Goal: Information Seeking & Learning: Learn about a topic

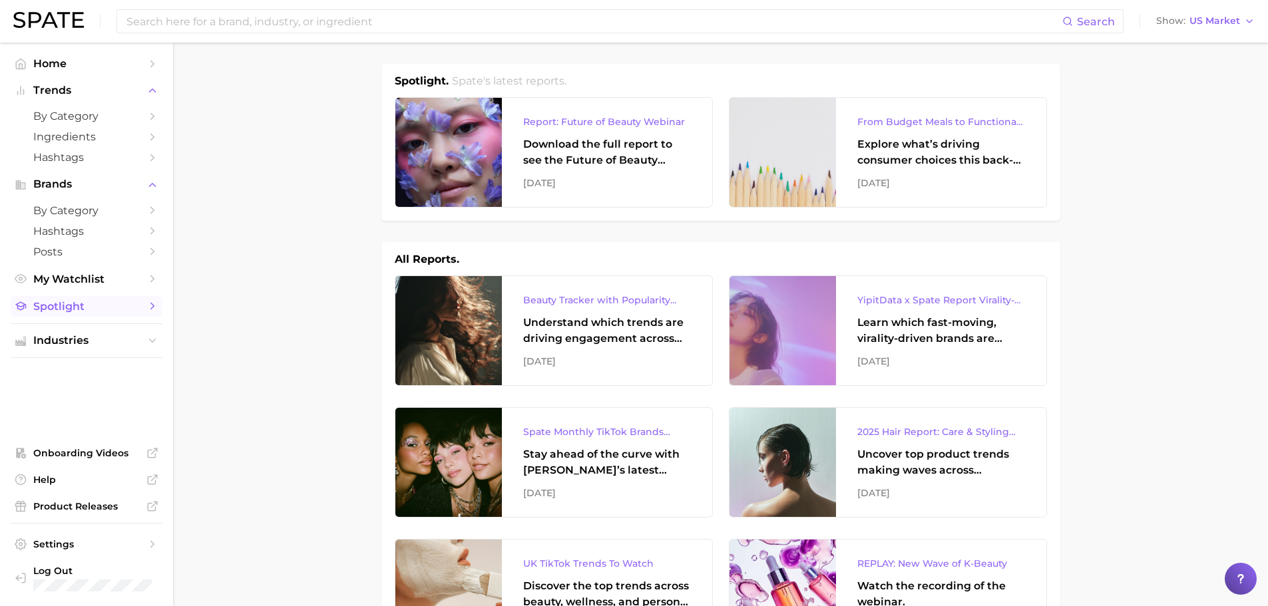
click at [65, 306] on span "Spotlight" at bounding box center [86, 306] width 107 height 13
click at [158, 336] on icon "Sidebar" at bounding box center [152, 341] width 12 height 12
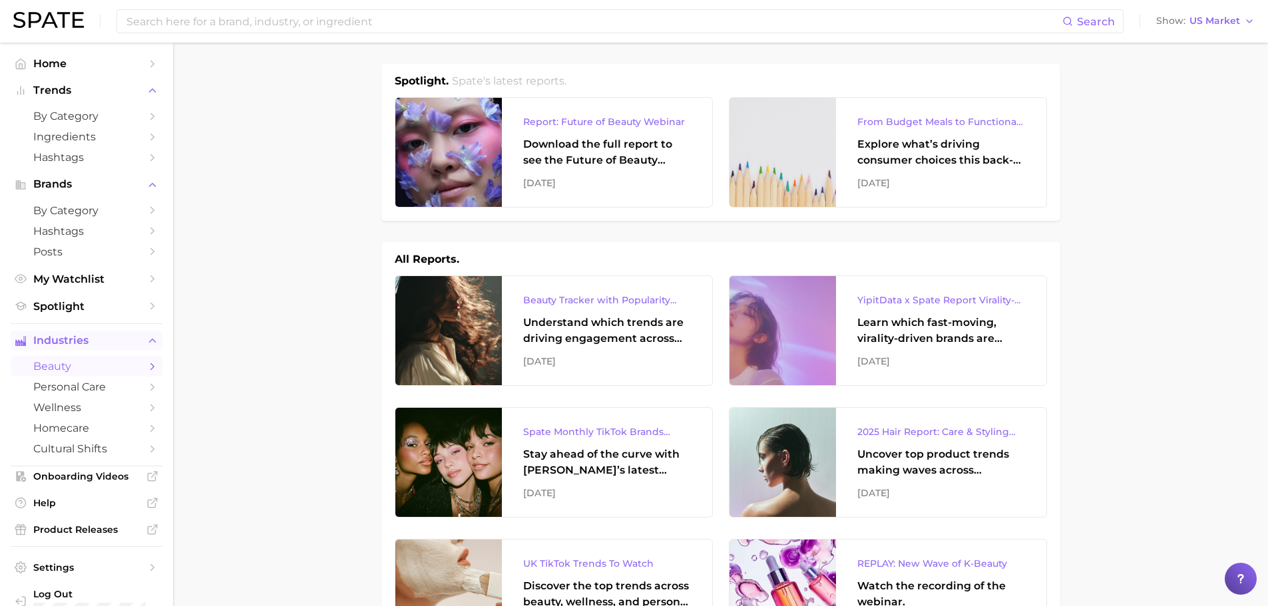
click at [57, 369] on span "beauty" at bounding box center [86, 366] width 107 height 13
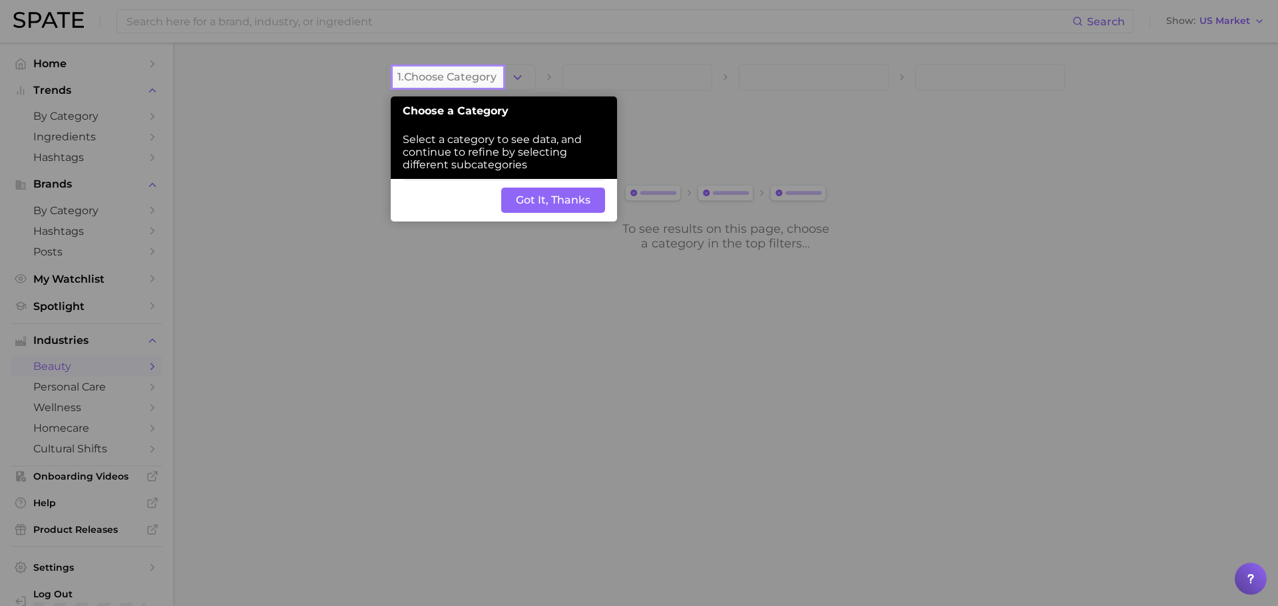
click at [556, 199] on button "Got It, Thanks" at bounding box center [553, 200] width 104 height 25
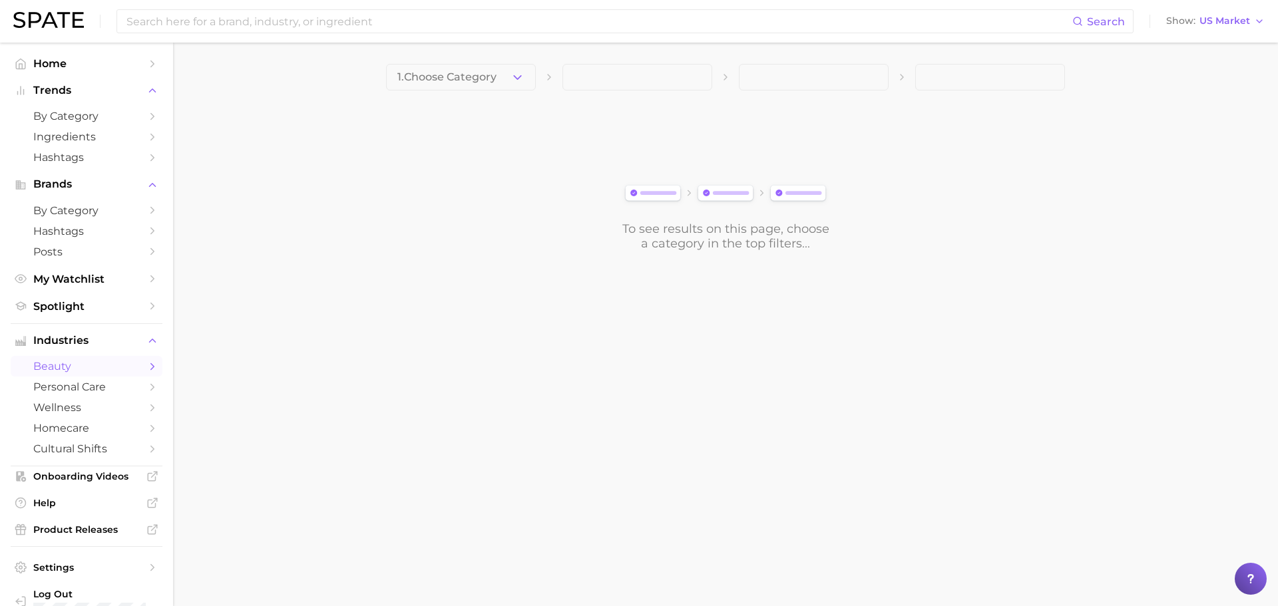
click at [427, 79] on span "1. Choose Category" at bounding box center [446, 77] width 99 height 12
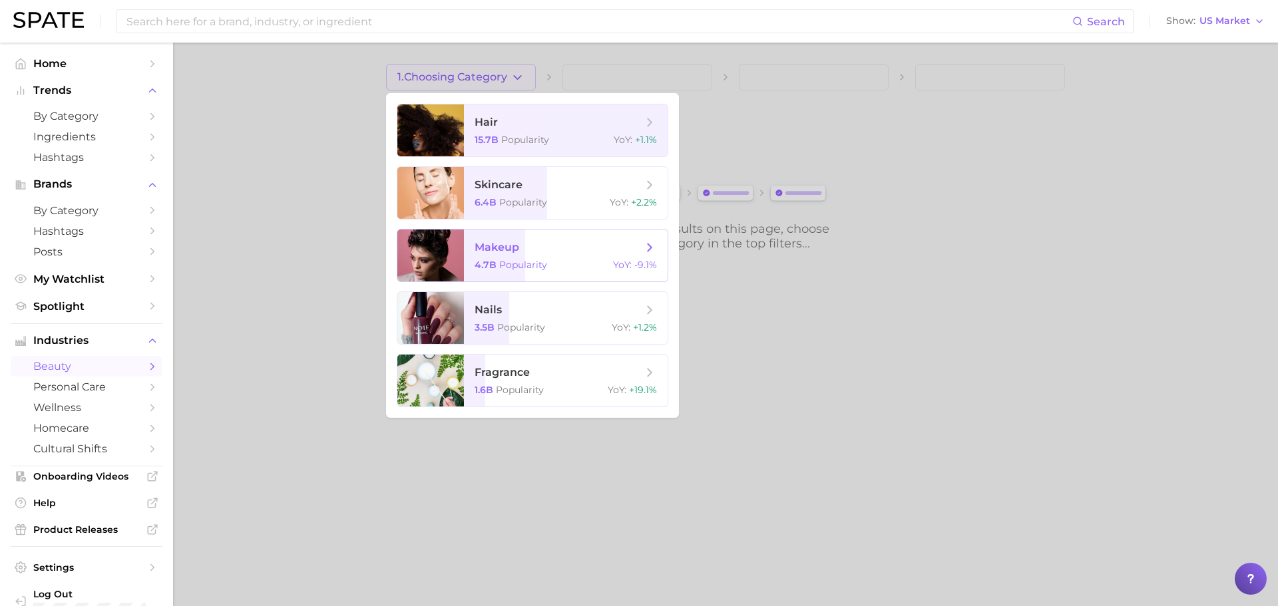
click at [423, 256] on div at bounding box center [430, 256] width 67 height 52
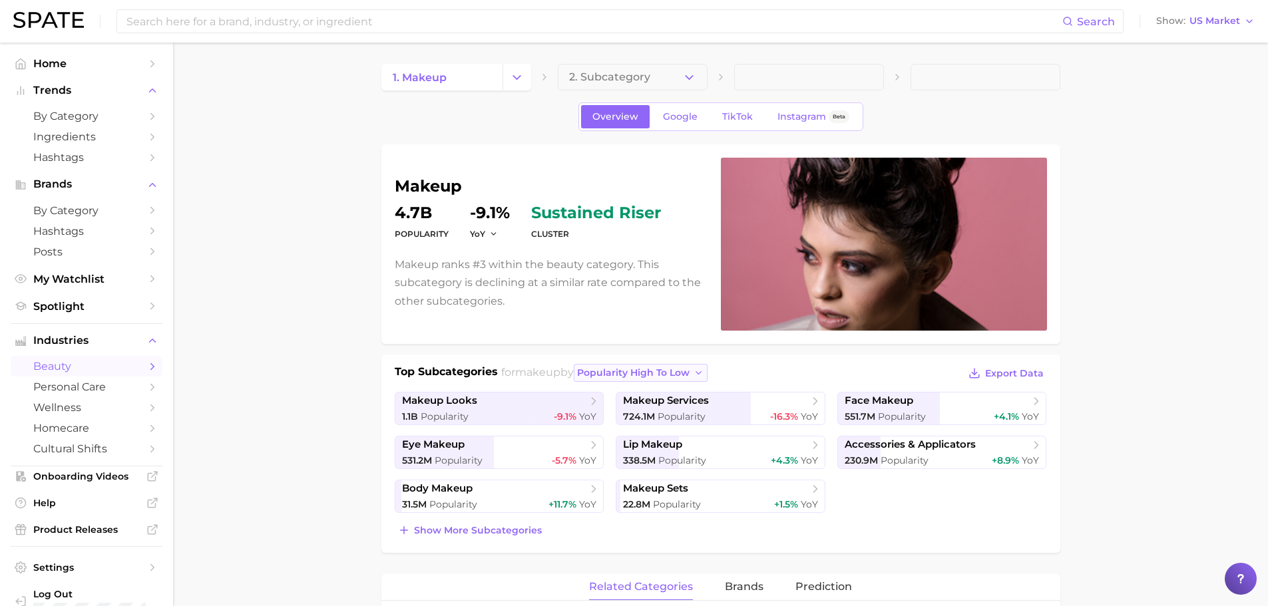
click at [684, 379] on button "popularity high to low" at bounding box center [641, 373] width 134 height 18
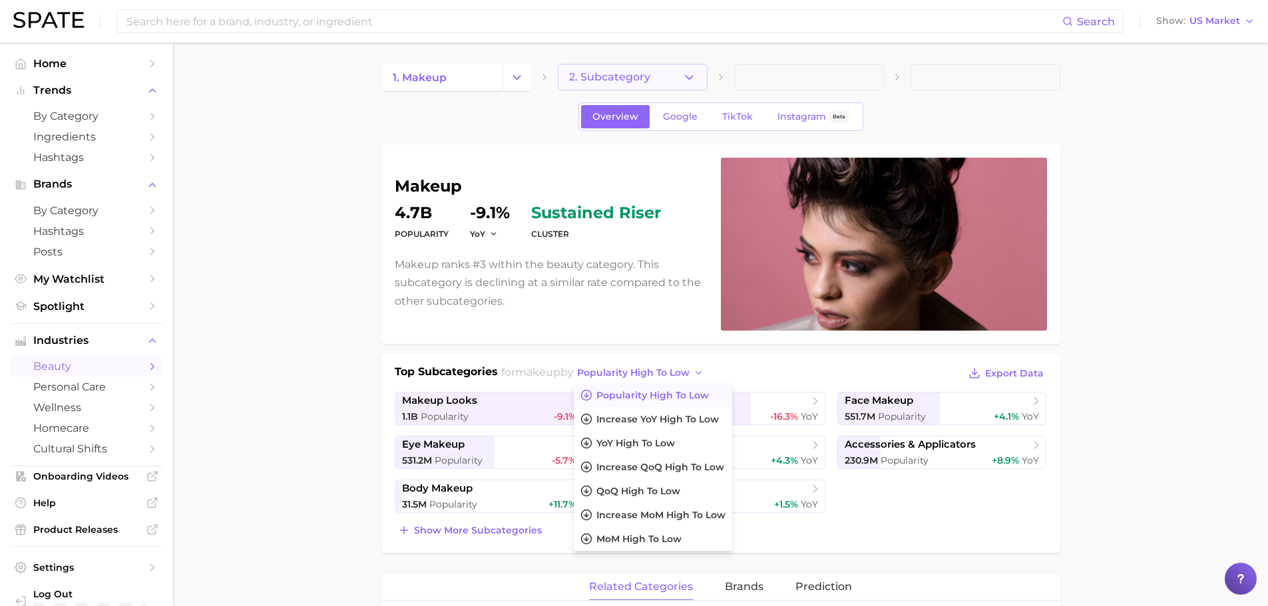
click at [690, 81] on icon "button" at bounding box center [689, 78] width 14 height 14
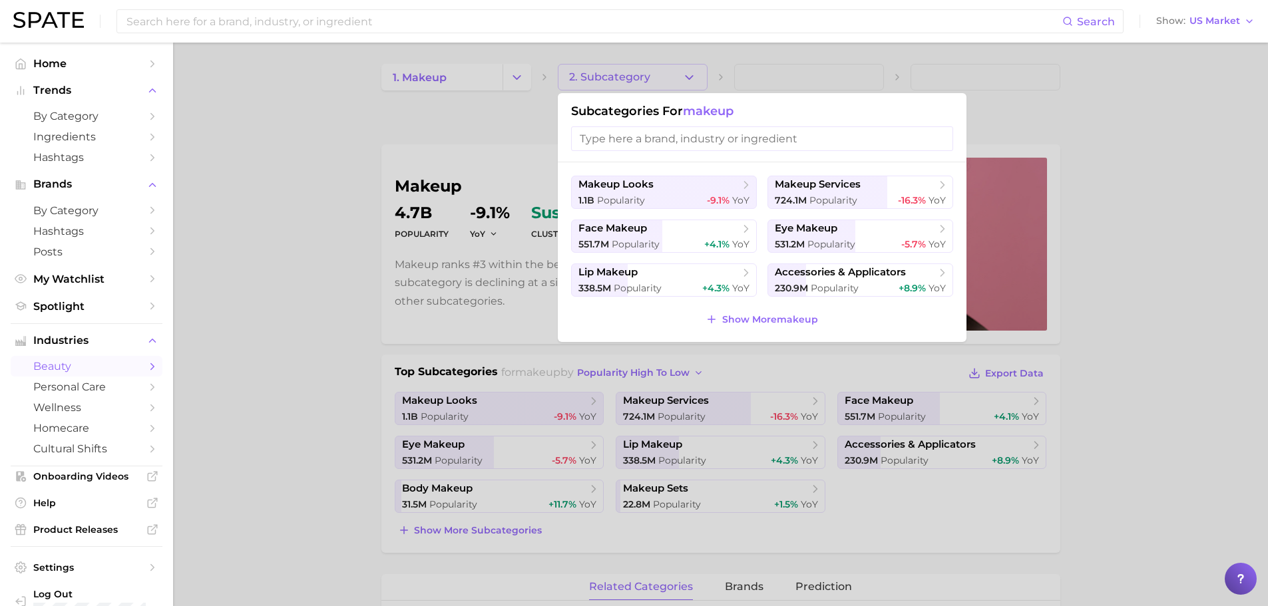
click at [672, 139] on input "search" at bounding box center [762, 138] width 382 height 25
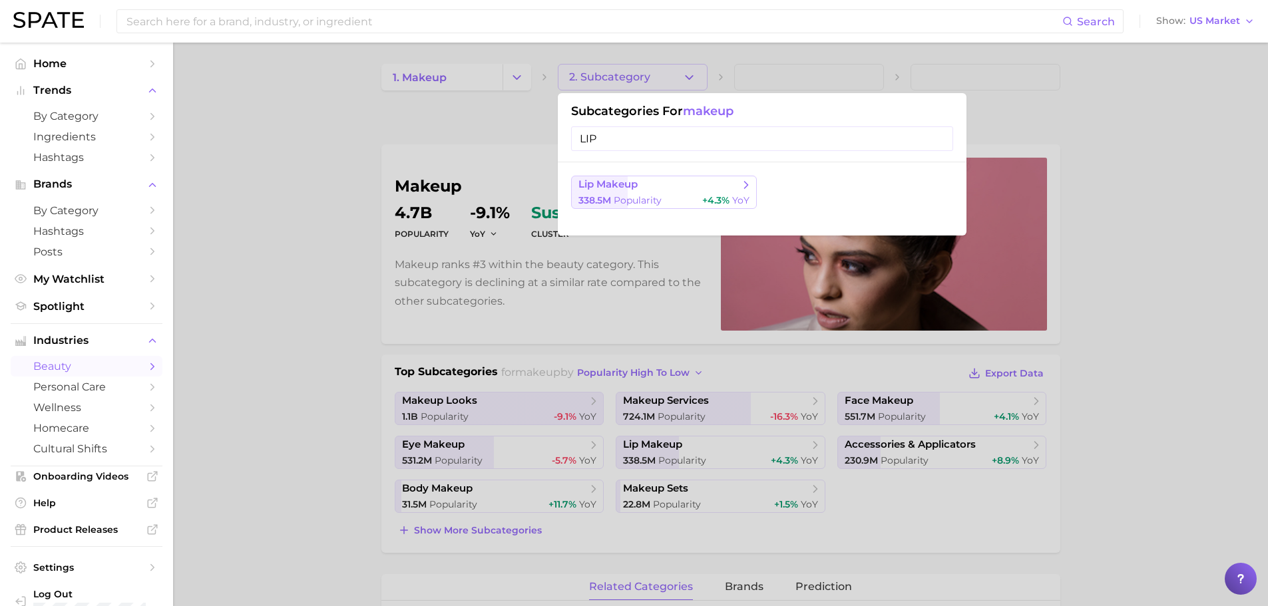
type input "LIP"
click at [606, 186] on span "lip makeup" at bounding box center [608, 184] width 59 height 13
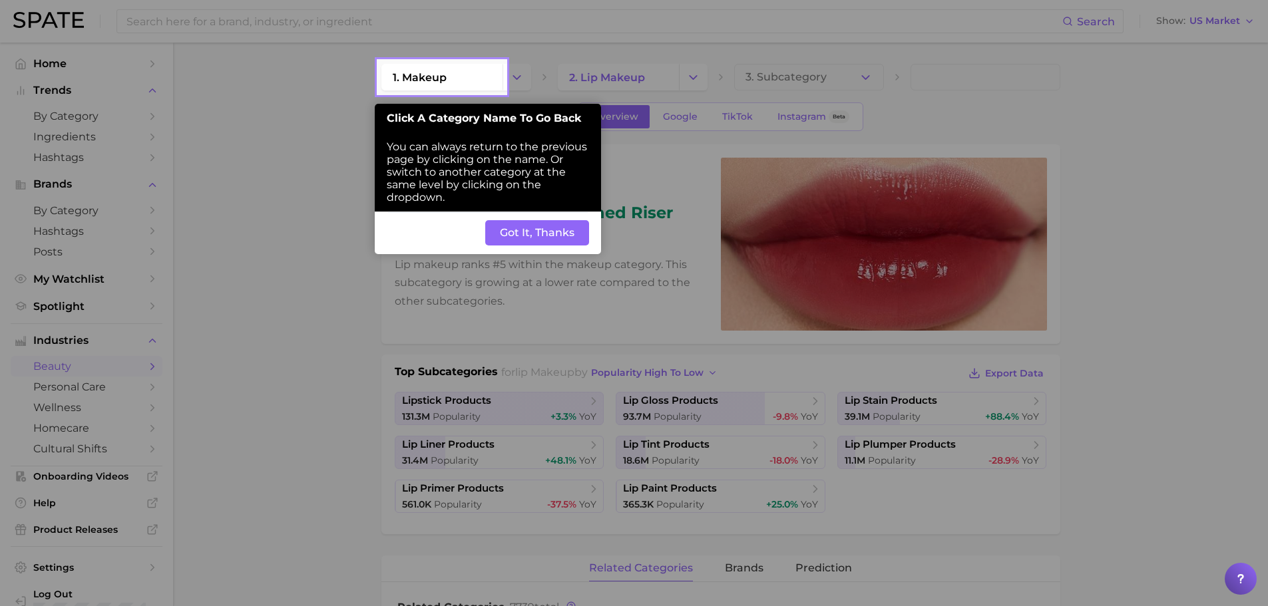
click at [547, 234] on button "Got It, Thanks" at bounding box center [537, 232] width 104 height 25
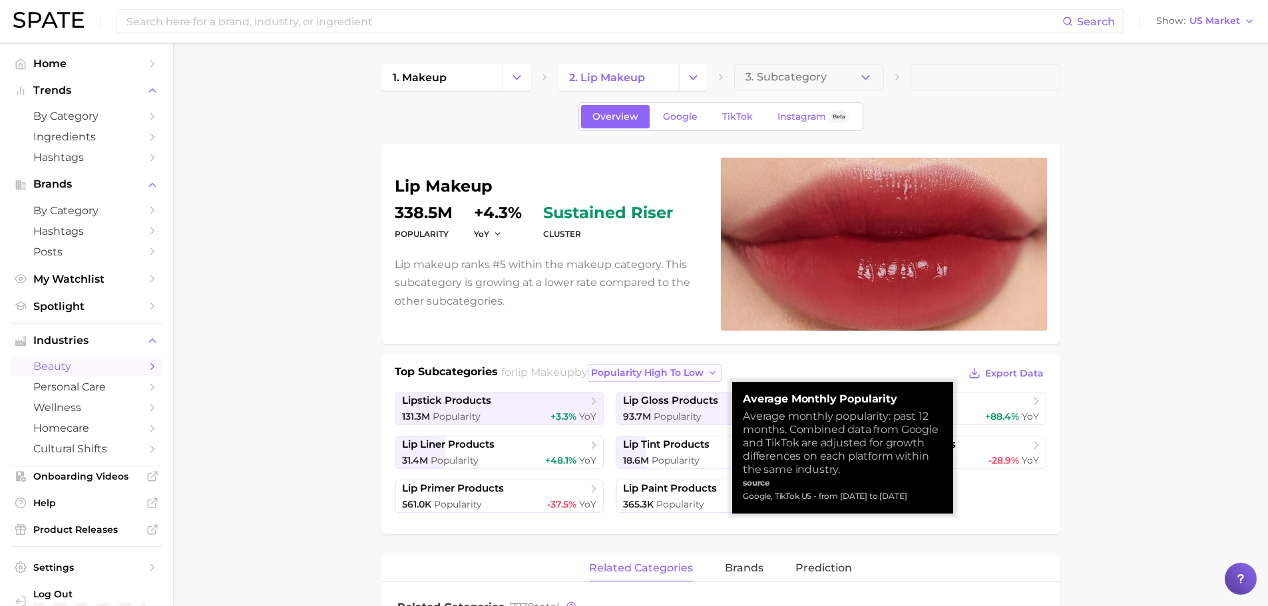
click at [715, 371] on button "popularity high to low" at bounding box center [655, 373] width 134 height 18
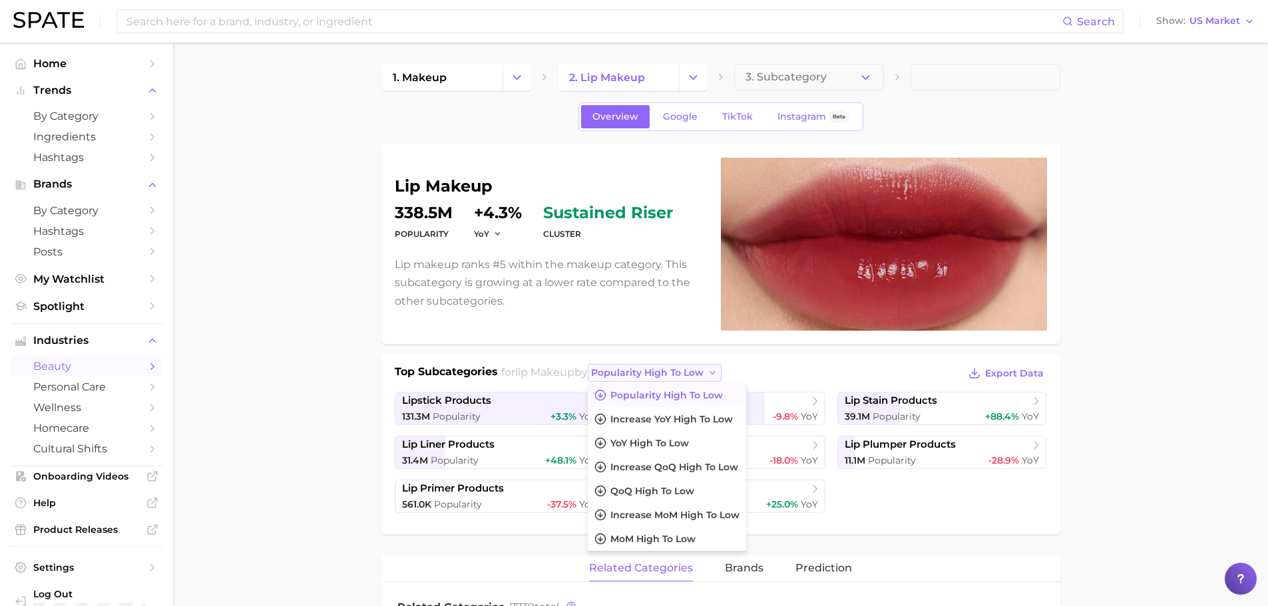
click at [718, 368] on icon "button" at bounding box center [713, 373] width 11 height 11
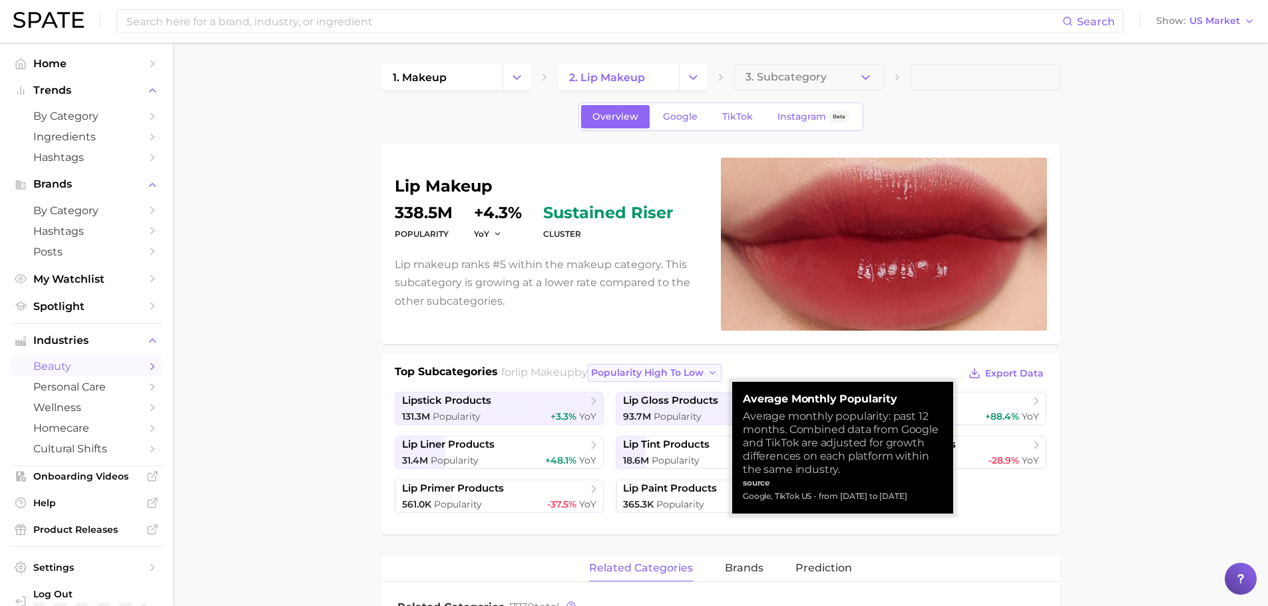
click at [718, 377] on icon "button" at bounding box center [713, 373] width 11 height 11
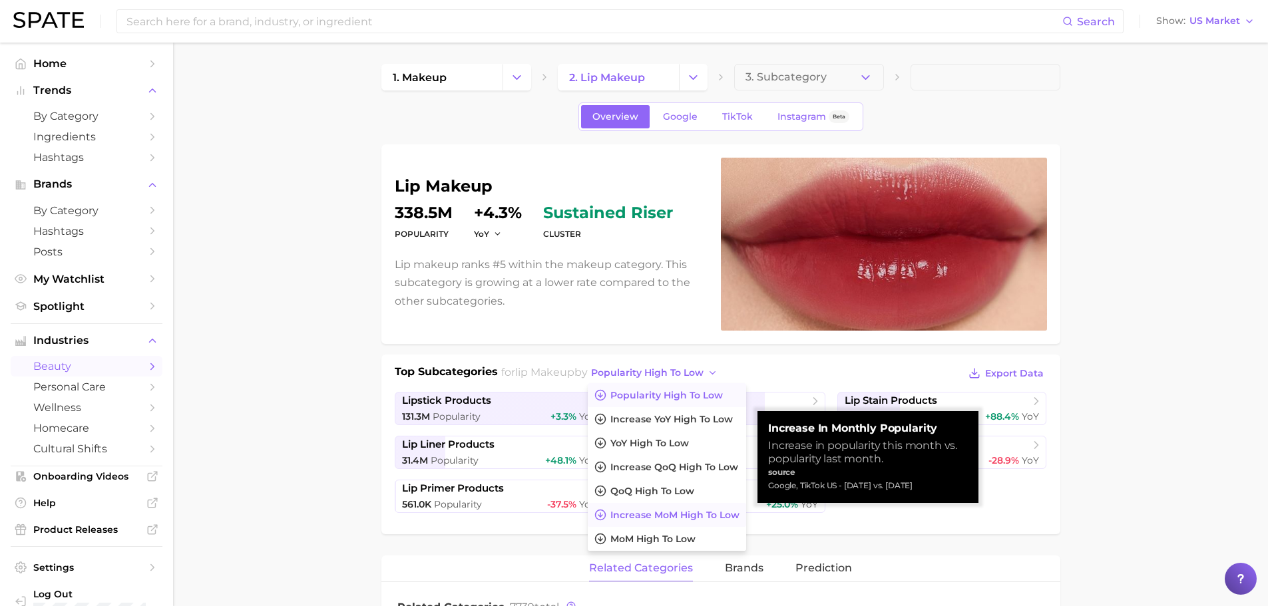
click at [670, 513] on span "Increase MoM high to low" at bounding box center [674, 515] width 129 height 11
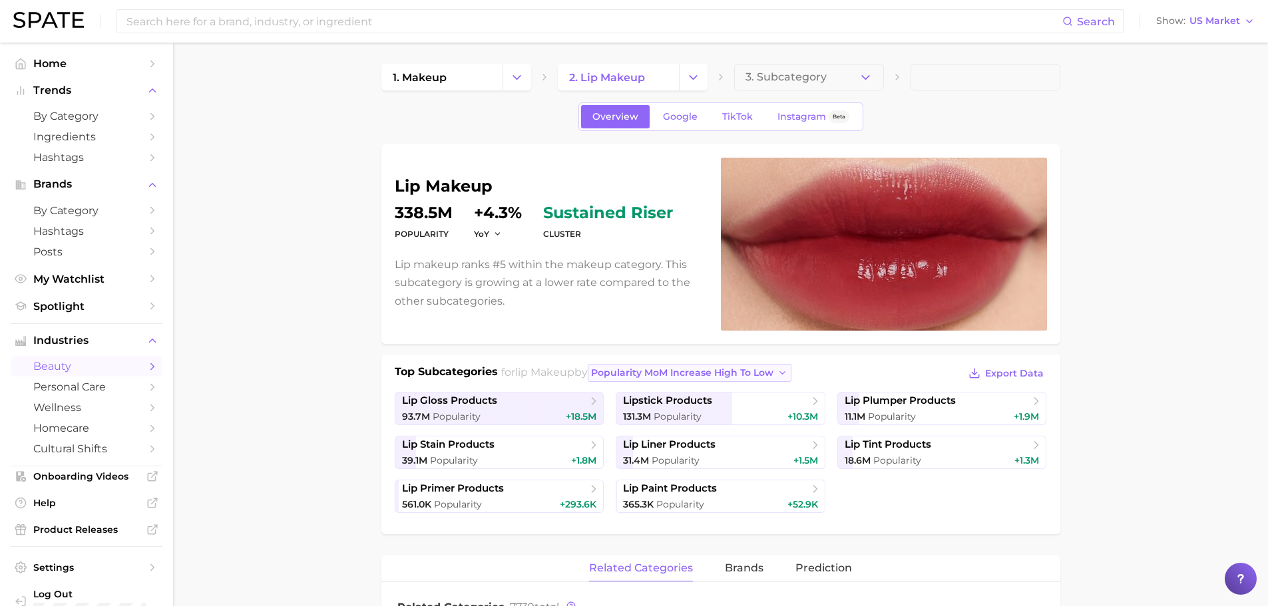
click at [788, 375] on icon "button" at bounding box center [783, 373] width 11 height 11
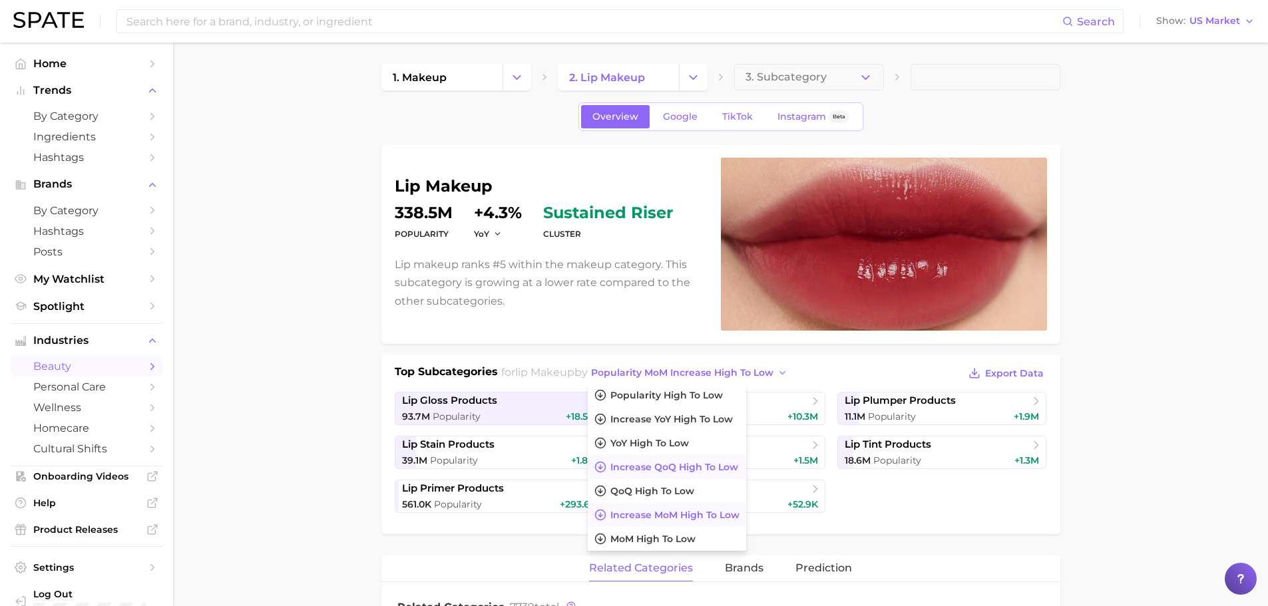
click at [693, 463] on span "Increase QoQ high to low" at bounding box center [674, 467] width 128 height 11
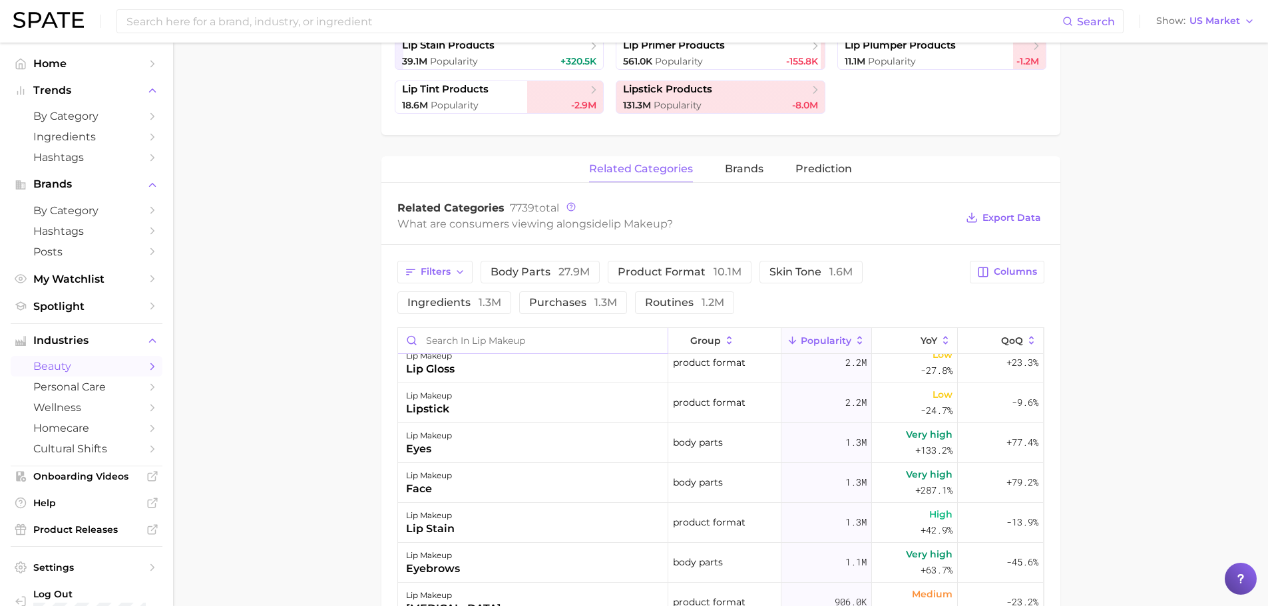
scroll to position [67, 0]
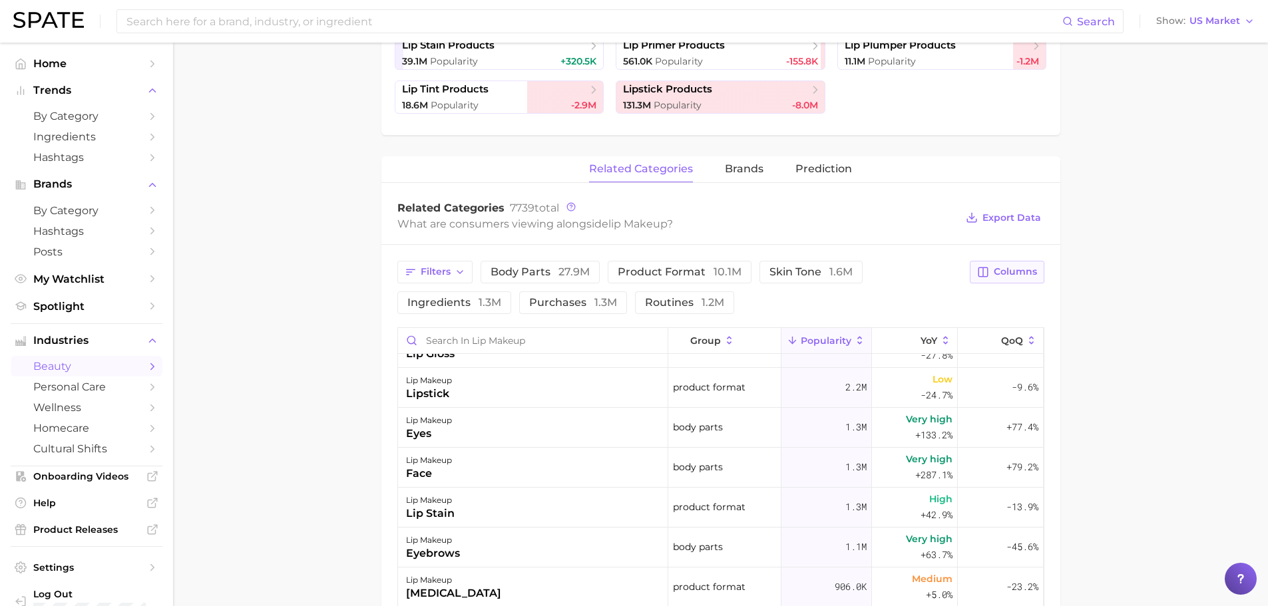
click at [995, 274] on span "Columns" at bounding box center [1015, 271] width 43 height 11
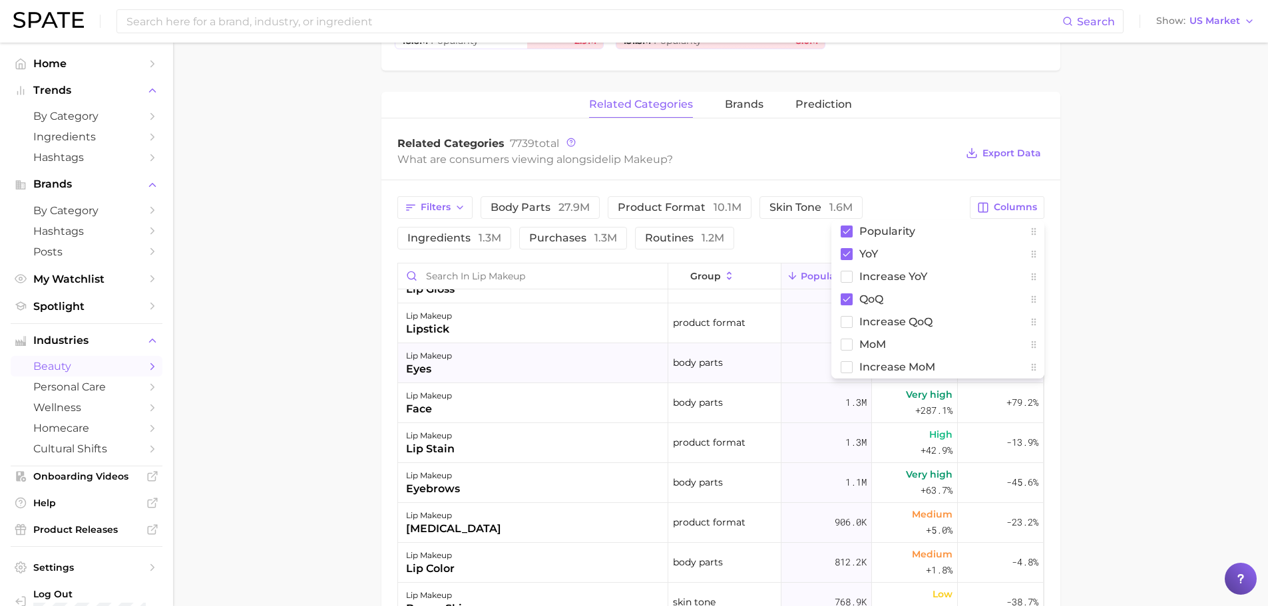
scroll to position [466, 0]
click at [846, 366] on rect at bounding box center [846, 364] width 11 height 11
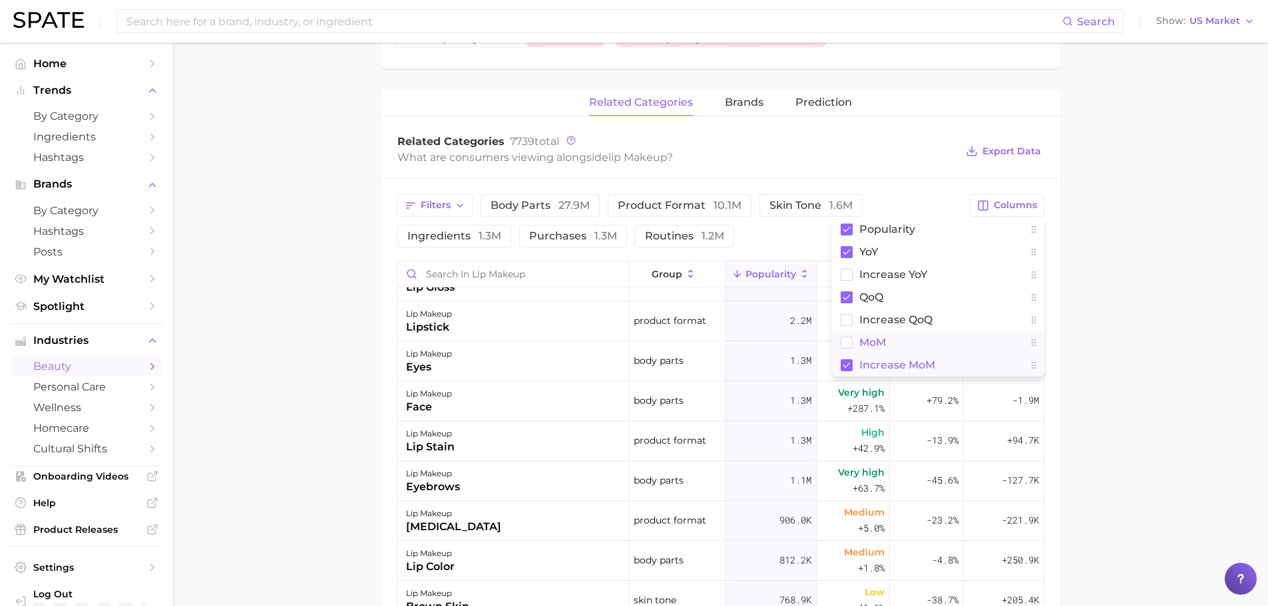
click at [846, 341] on rect at bounding box center [846, 342] width 11 height 11
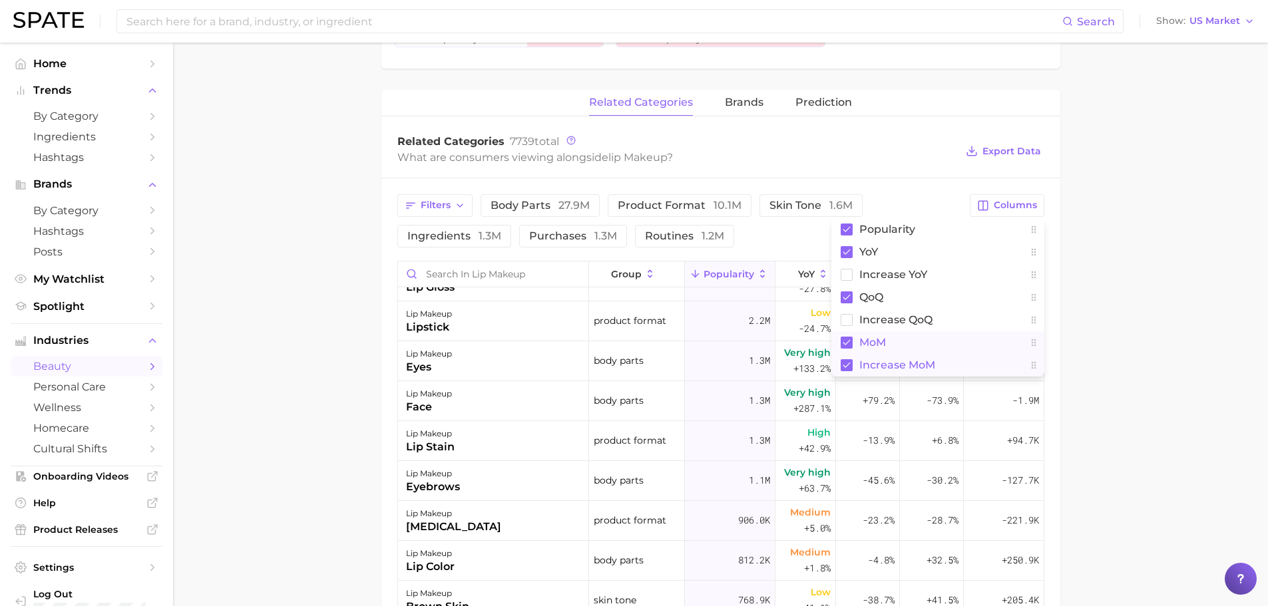
click at [270, 324] on main "1. makeup 2. lip makeup 3. Subcategory Overview Google TikTok Instagram Beta li…" at bounding box center [720, 263] width 1095 height 1373
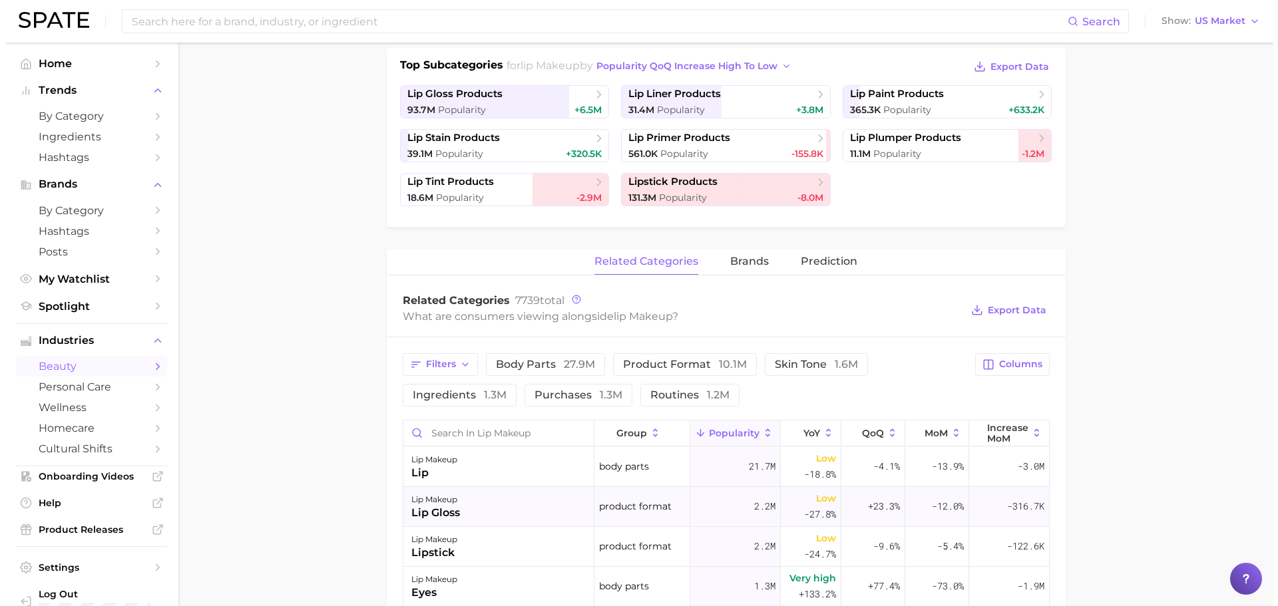
scroll to position [277, 0]
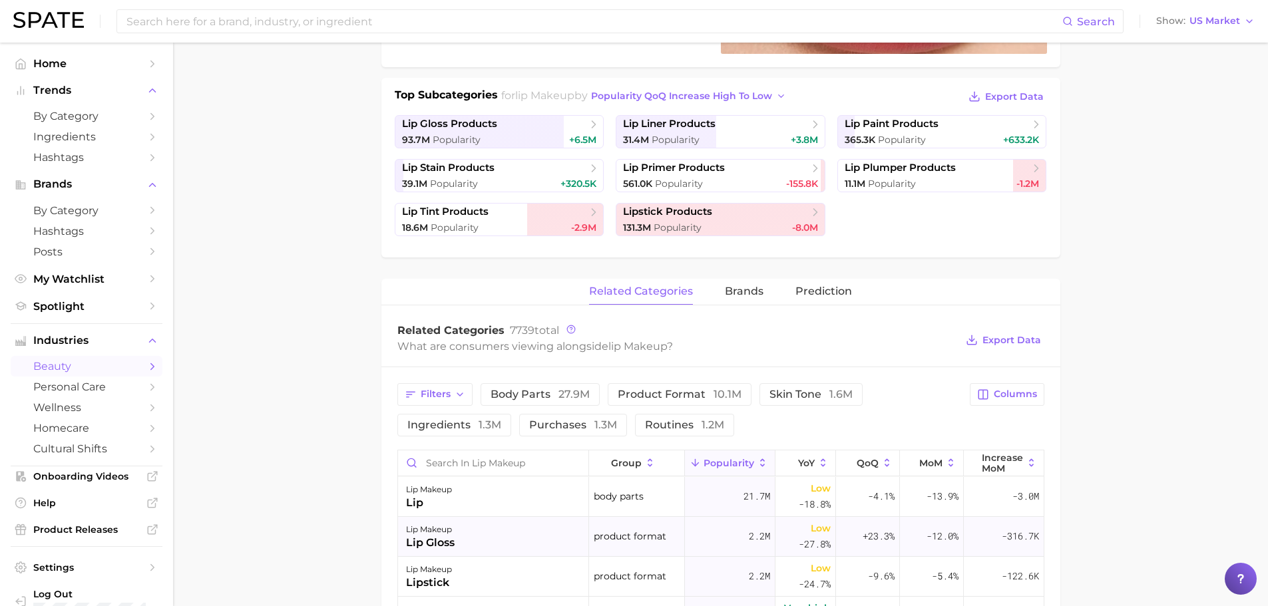
click at [415, 538] on div "lip gloss" at bounding box center [430, 543] width 49 height 16
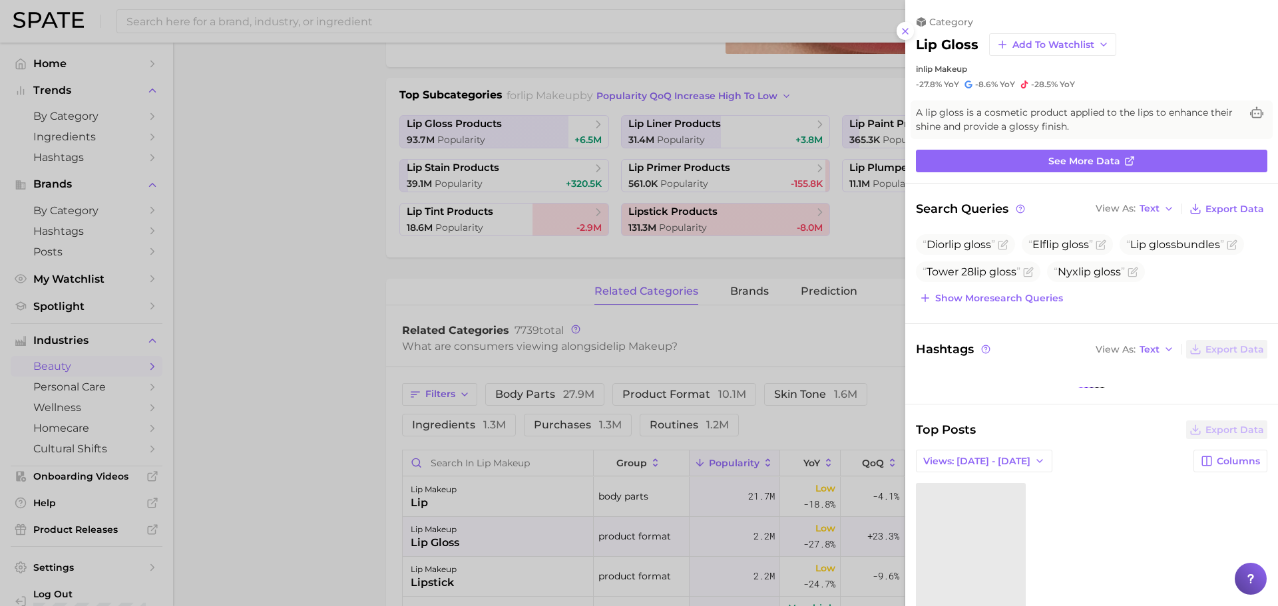
click at [282, 257] on div at bounding box center [639, 303] width 1278 height 606
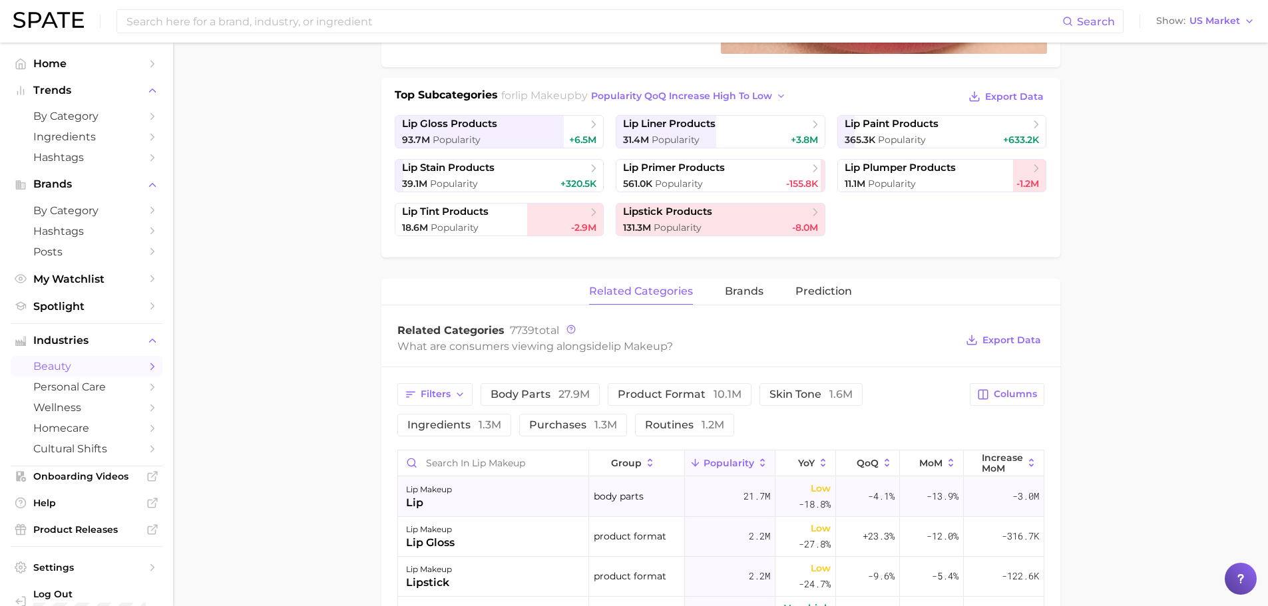
click at [430, 494] on div "lip makeup" at bounding box center [429, 490] width 46 height 16
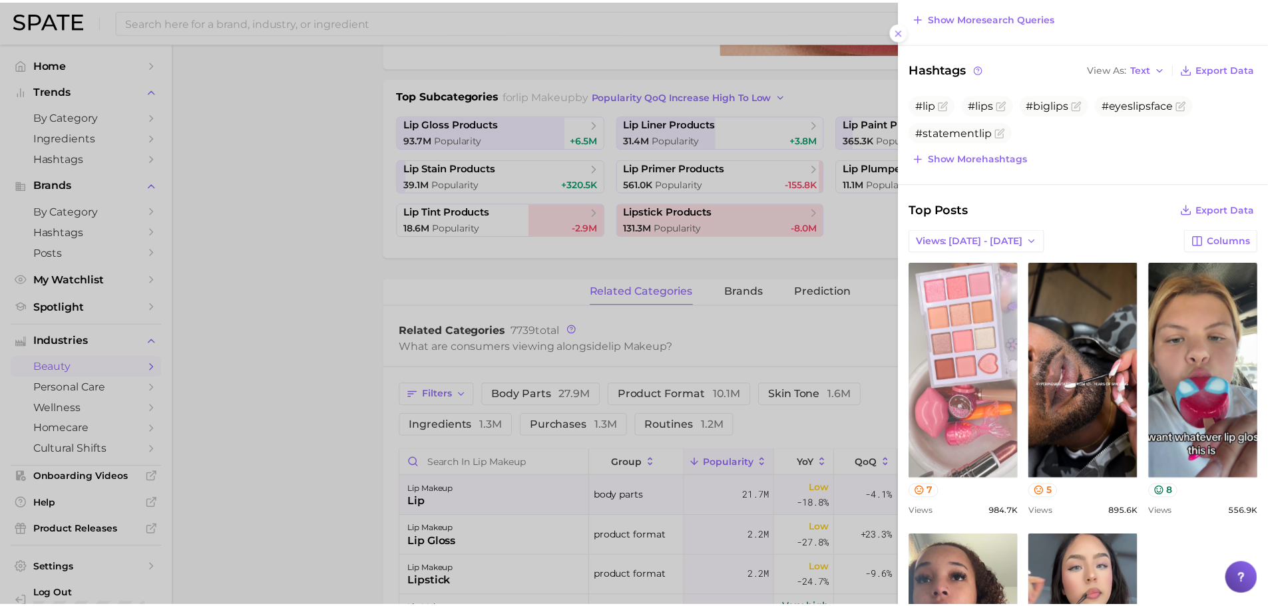
scroll to position [387, 0]
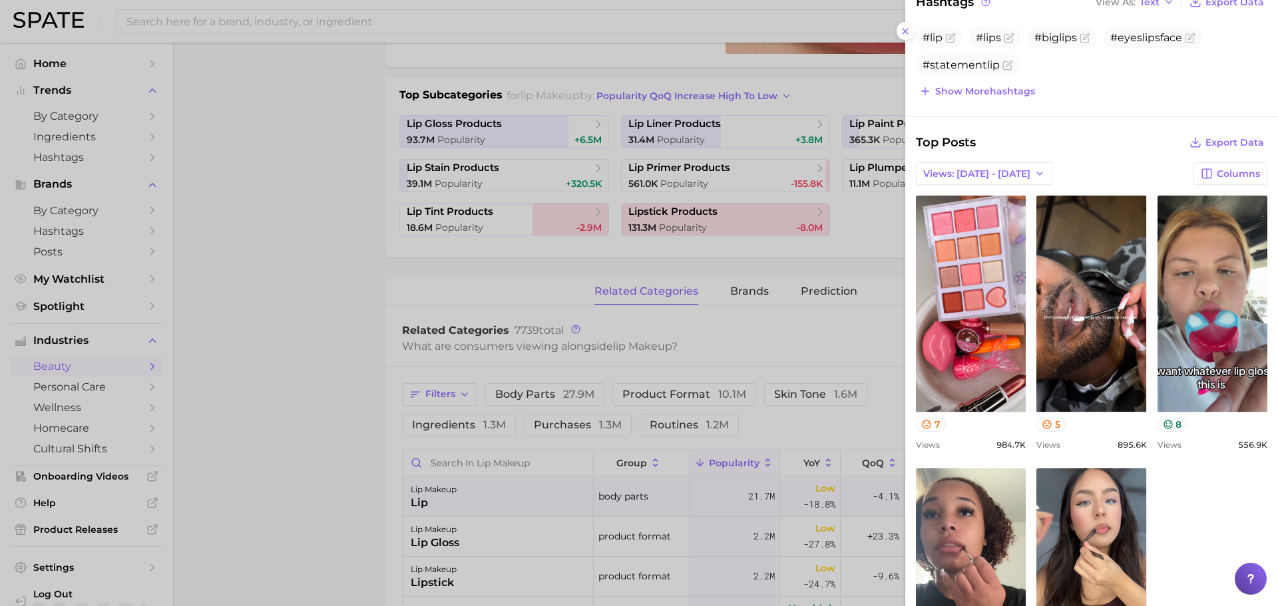
click at [213, 279] on div at bounding box center [639, 303] width 1278 height 606
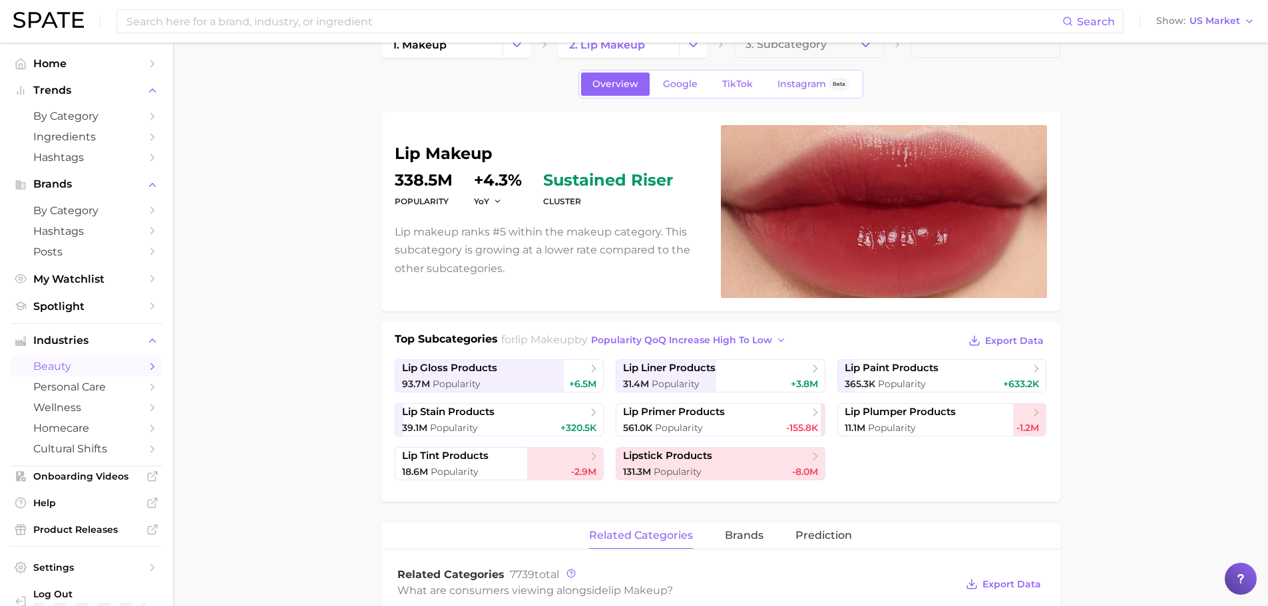
scroll to position [0, 0]
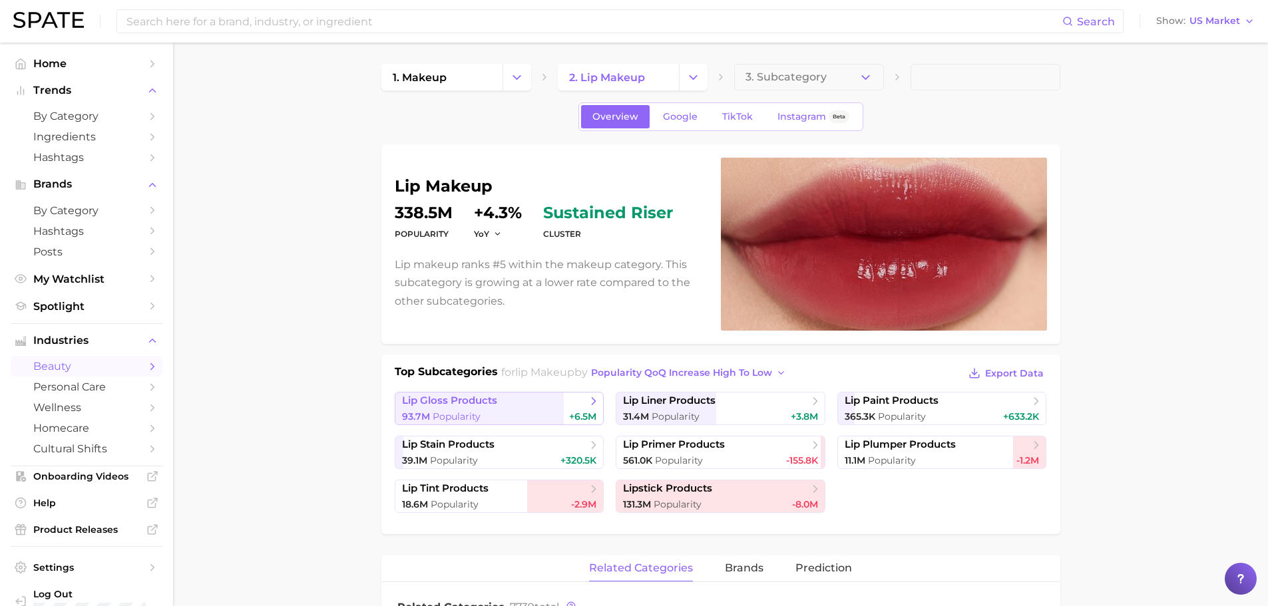
click at [435, 401] on span "lip gloss products" at bounding box center [449, 401] width 95 height 13
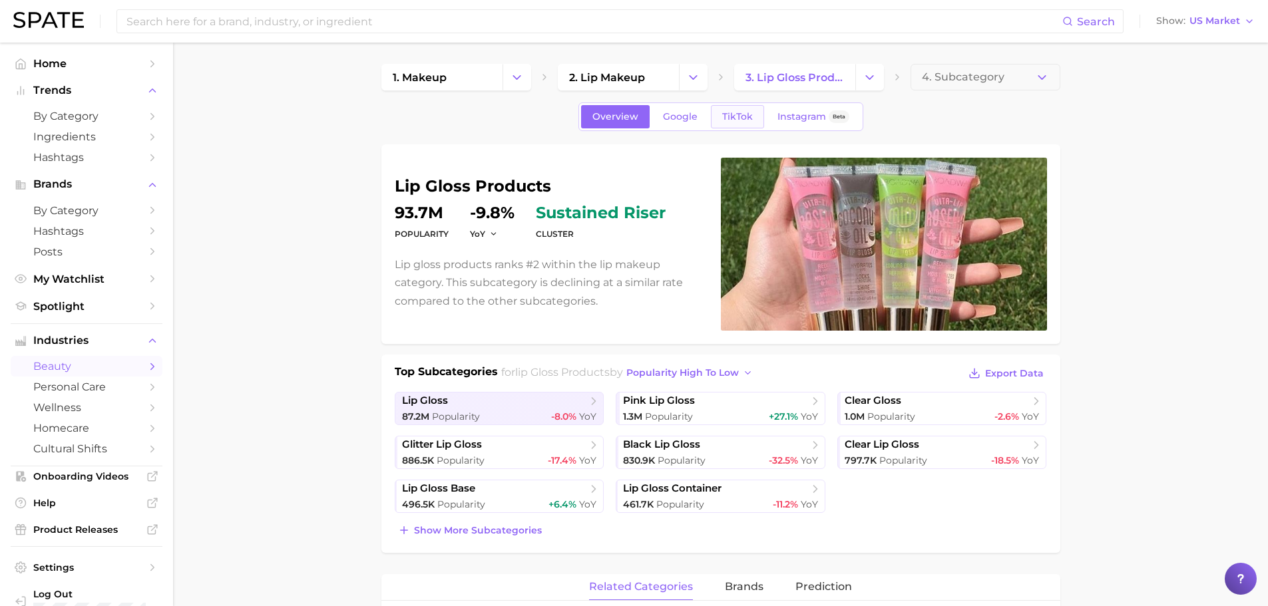
click at [743, 120] on span "TikTok" at bounding box center [737, 116] width 31 height 11
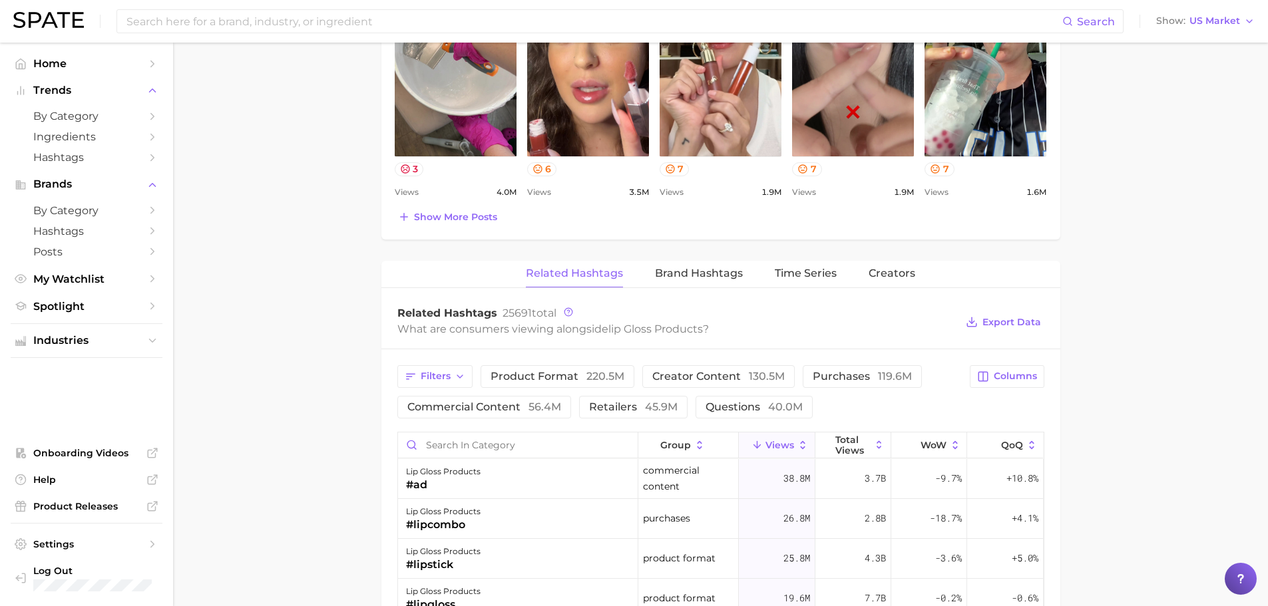
scroll to position [932, 0]
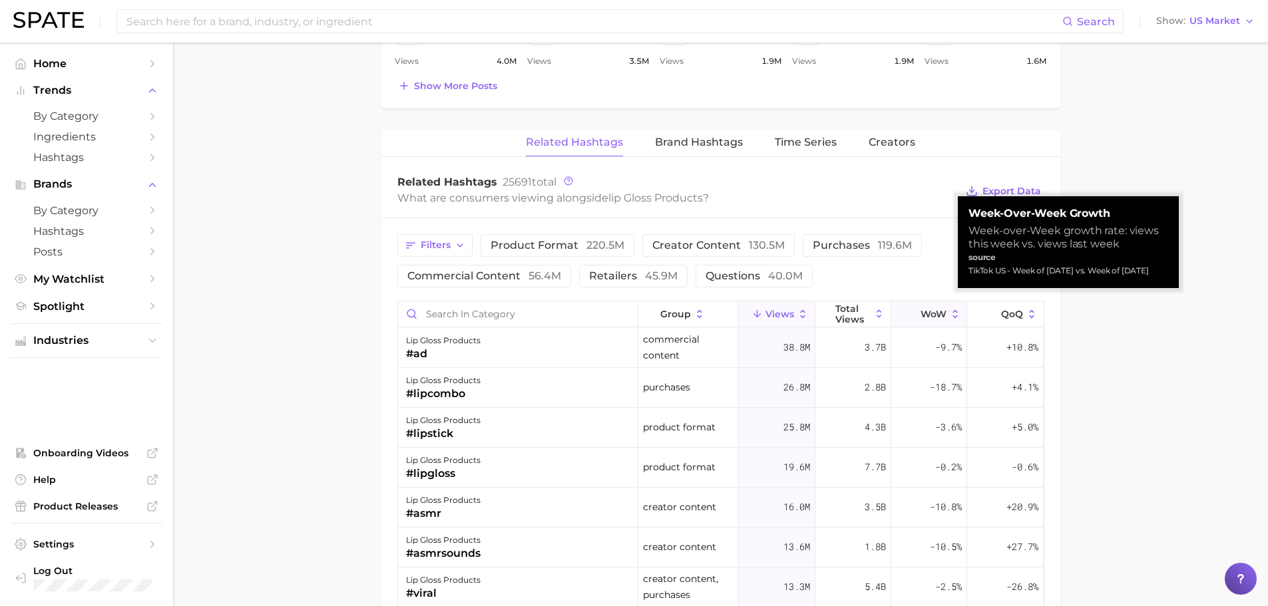
click at [919, 321] on button "WoW" at bounding box center [929, 315] width 76 height 26
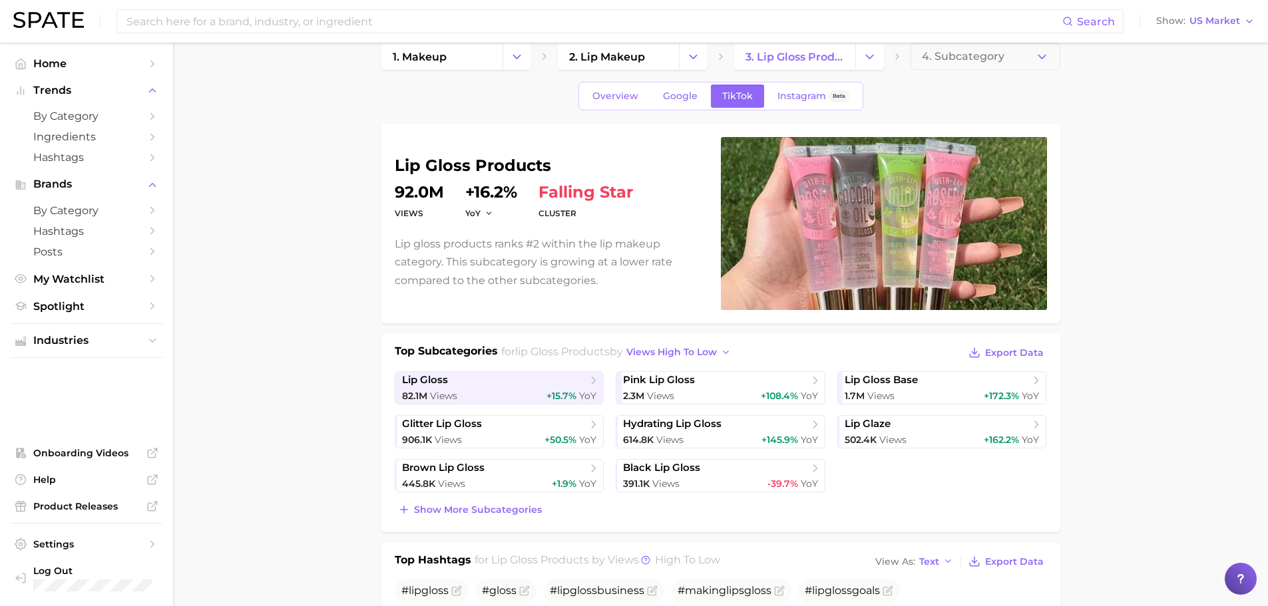
scroll to position [0, 0]
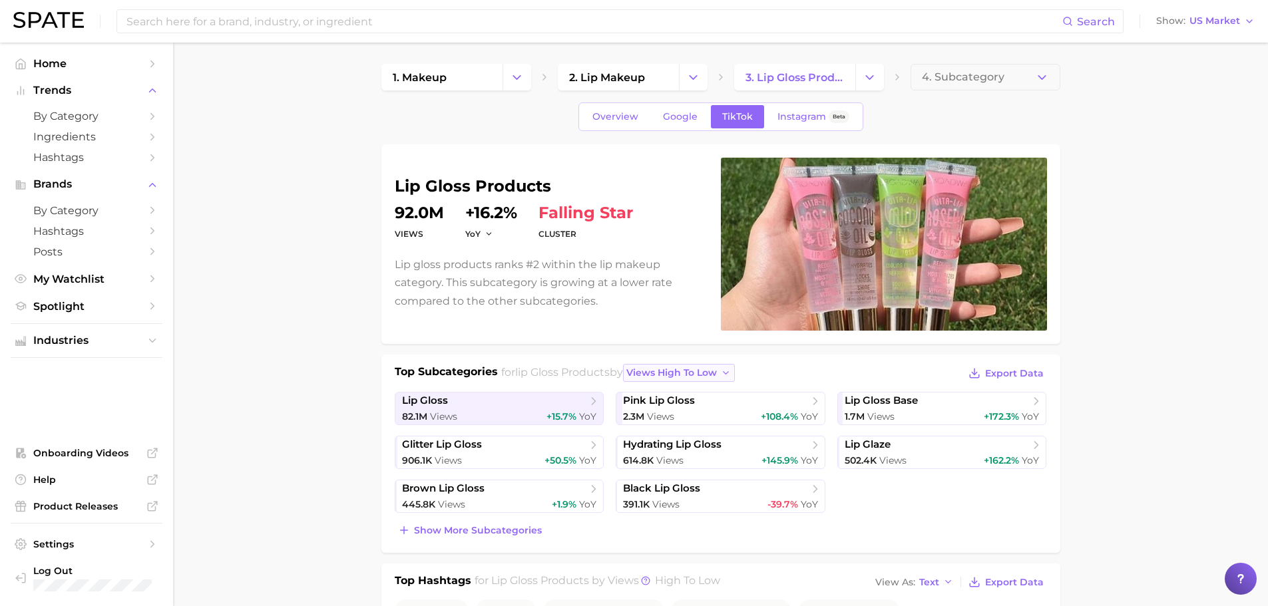
click at [705, 378] on span "views high to low" at bounding box center [671, 372] width 91 height 11
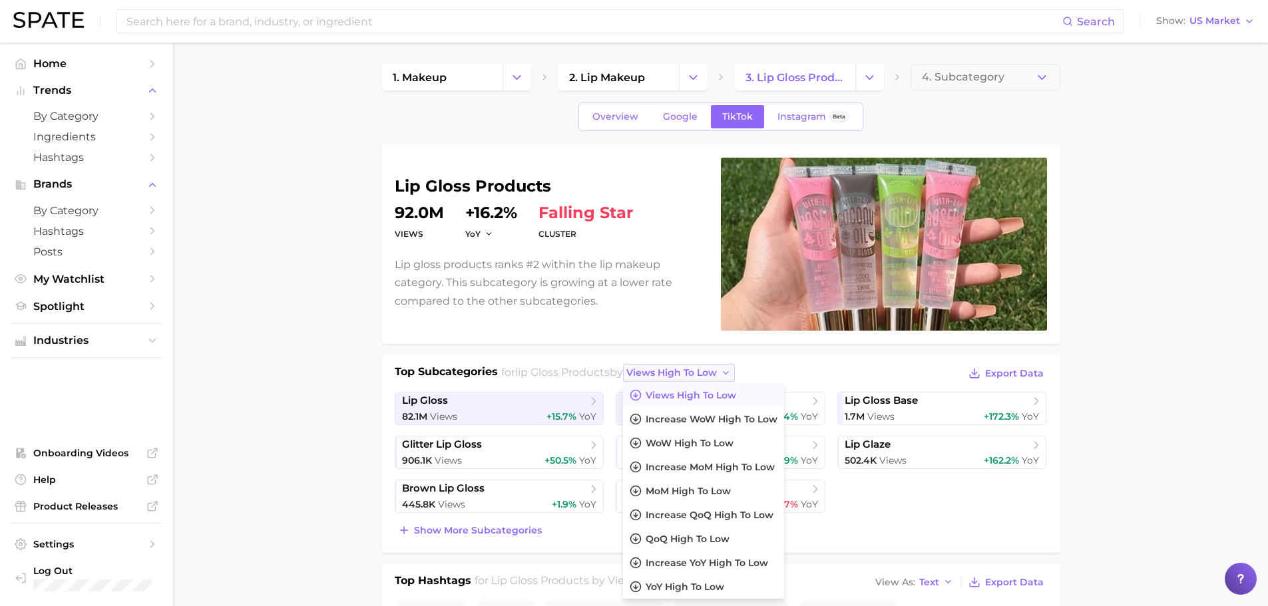
click at [705, 378] on span "views high to low" at bounding box center [671, 372] width 91 height 11
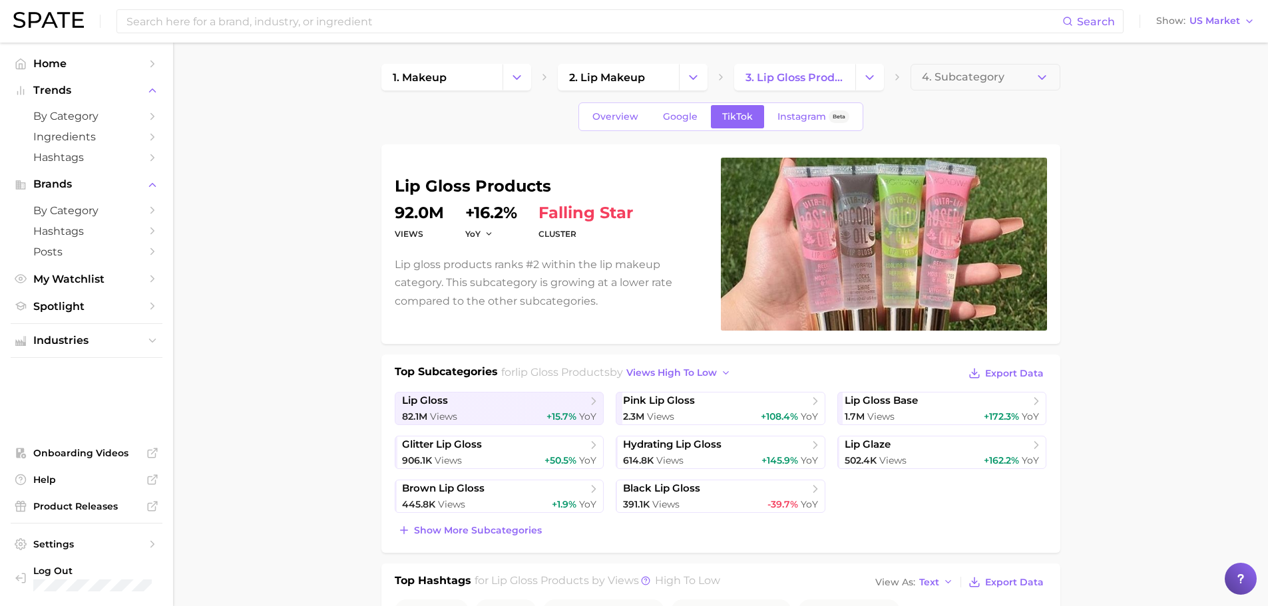
click at [411, 406] on span "lip gloss" at bounding box center [425, 401] width 46 height 13
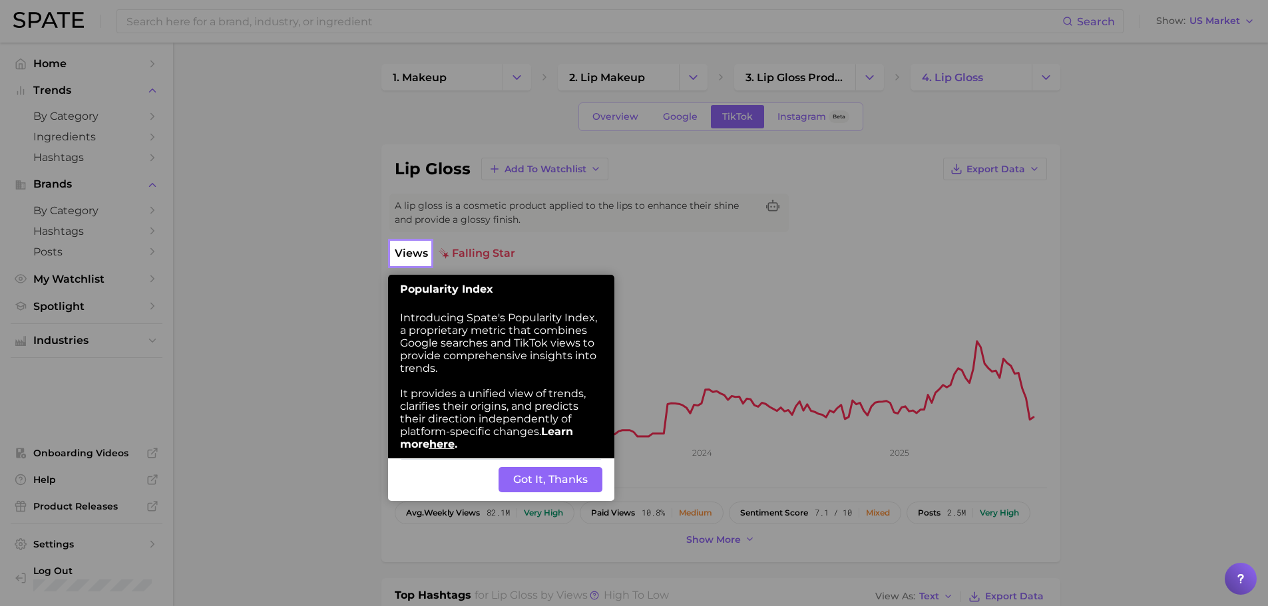
click at [566, 467] on div "Back Got It, Thanks" at bounding box center [501, 480] width 226 height 43
click at [545, 479] on button "Got It, Thanks" at bounding box center [551, 479] width 104 height 25
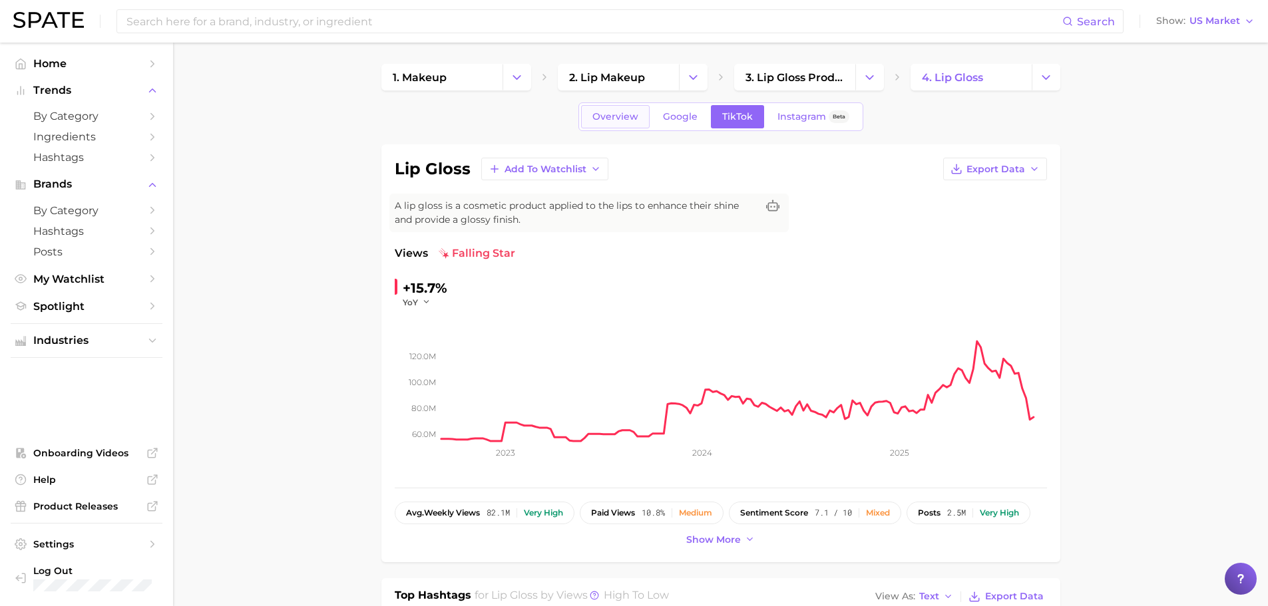
click at [604, 116] on span "Overview" at bounding box center [615, 116] width 46 height 11
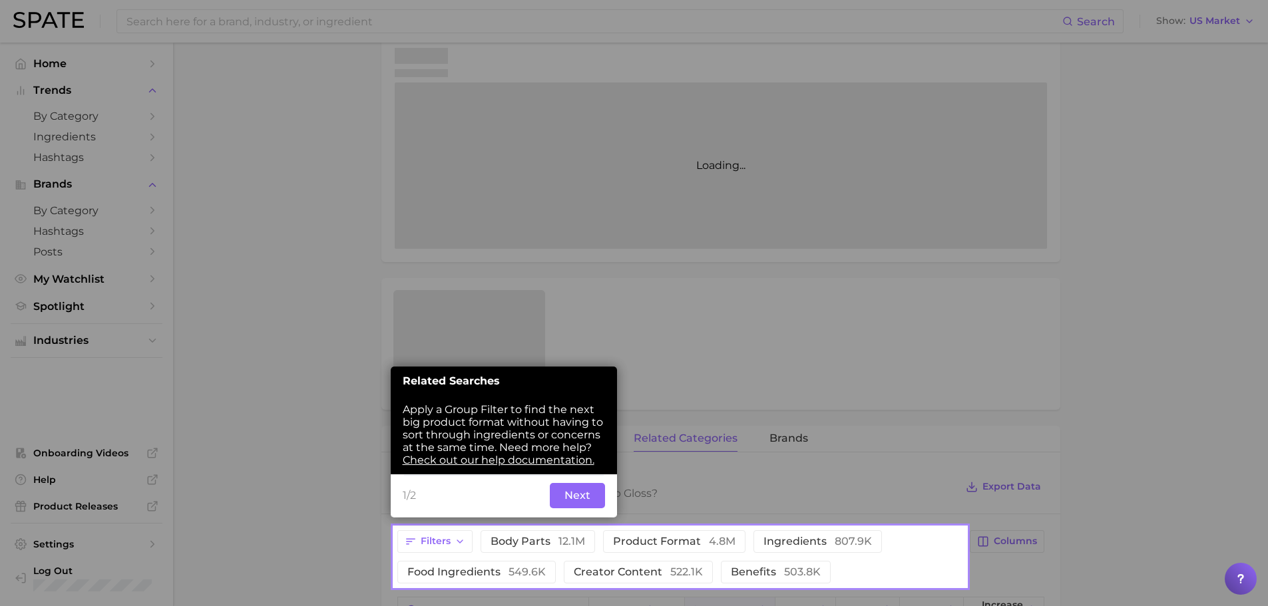
scroll to position [244, 0]
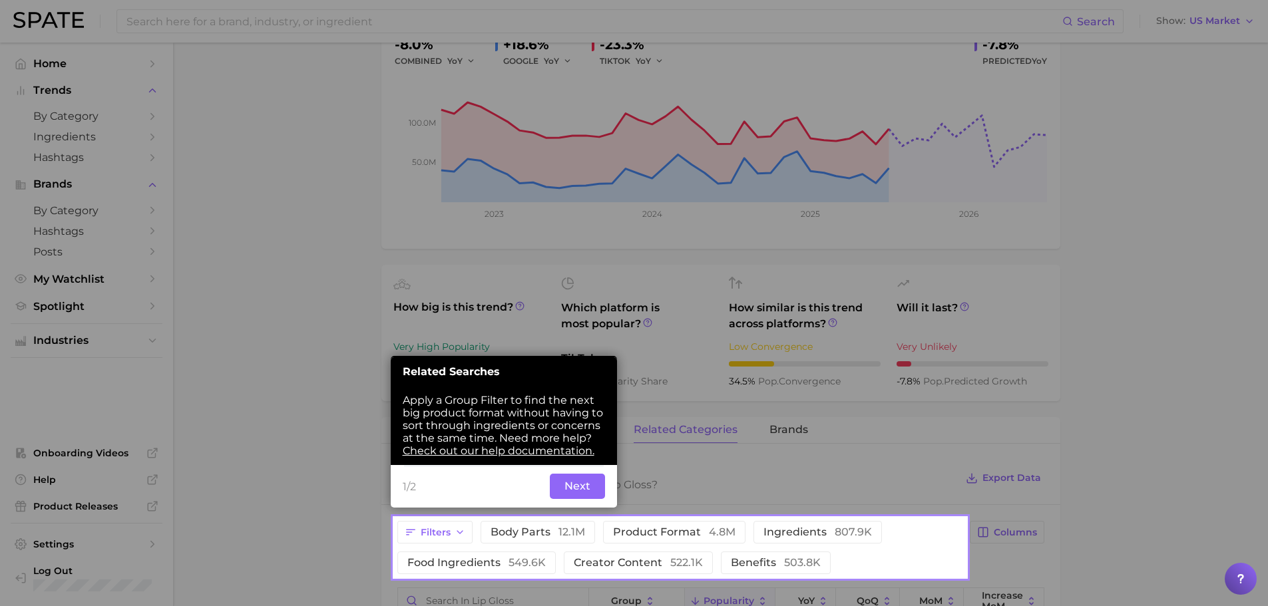
click at [565, 482] on button "Next" at bounding box center [577, 486] width 55 height 25
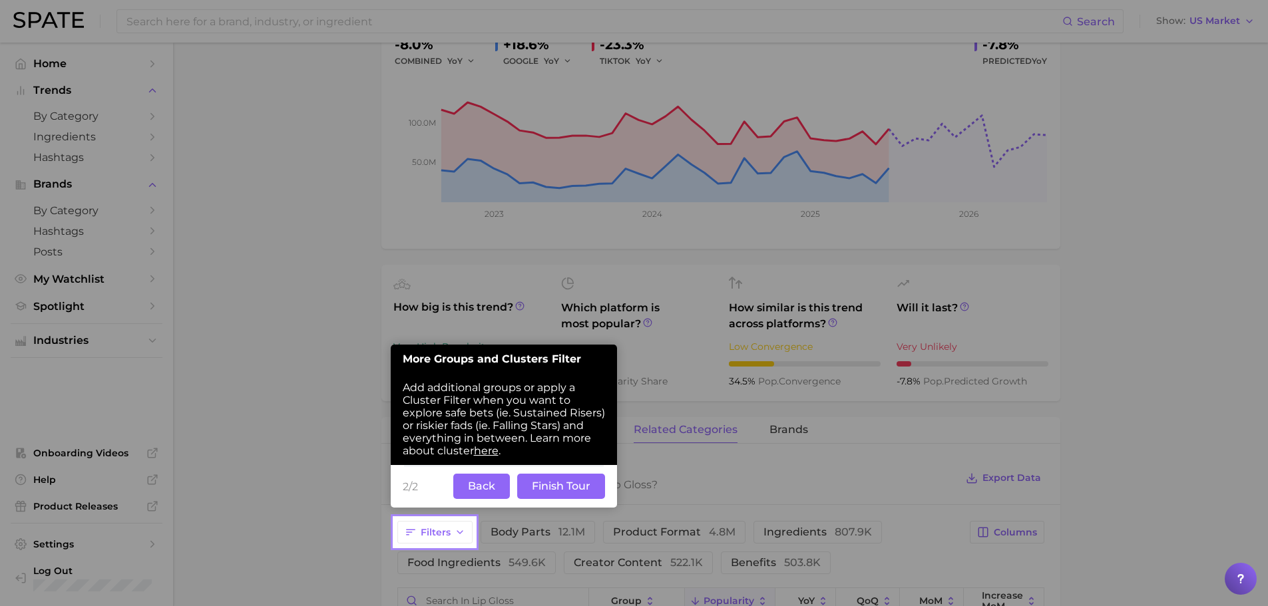
click at [534, 485] on button "Finish Tour" at bounding box center [561, 486] width 88 height 25
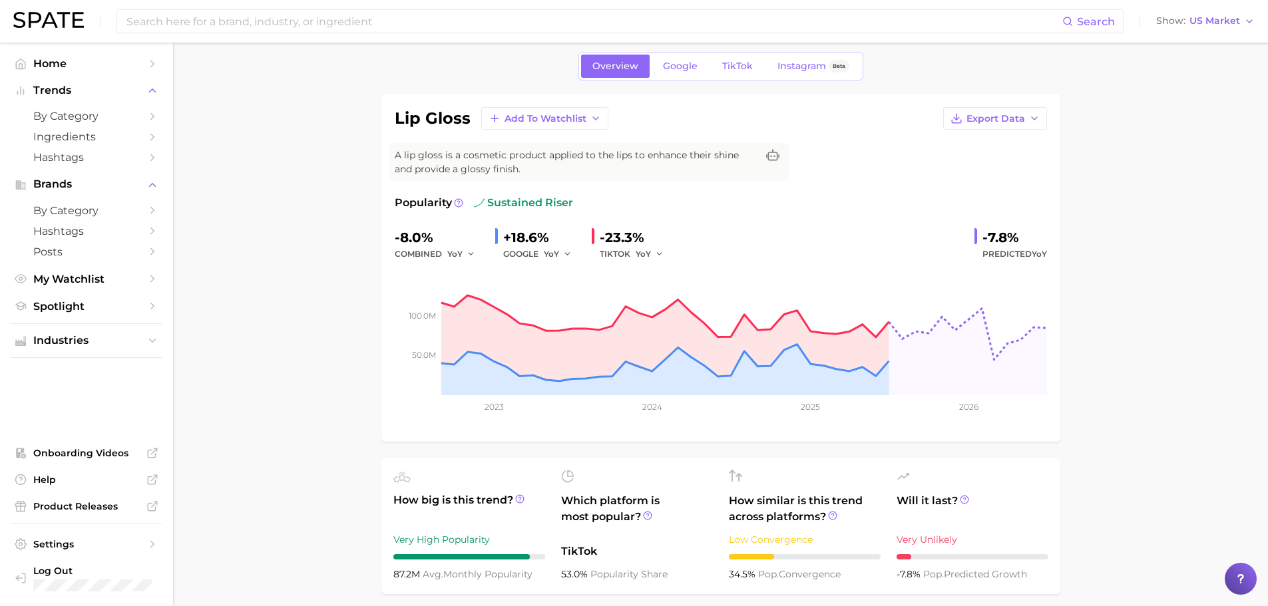
scroll to position [44, 0]
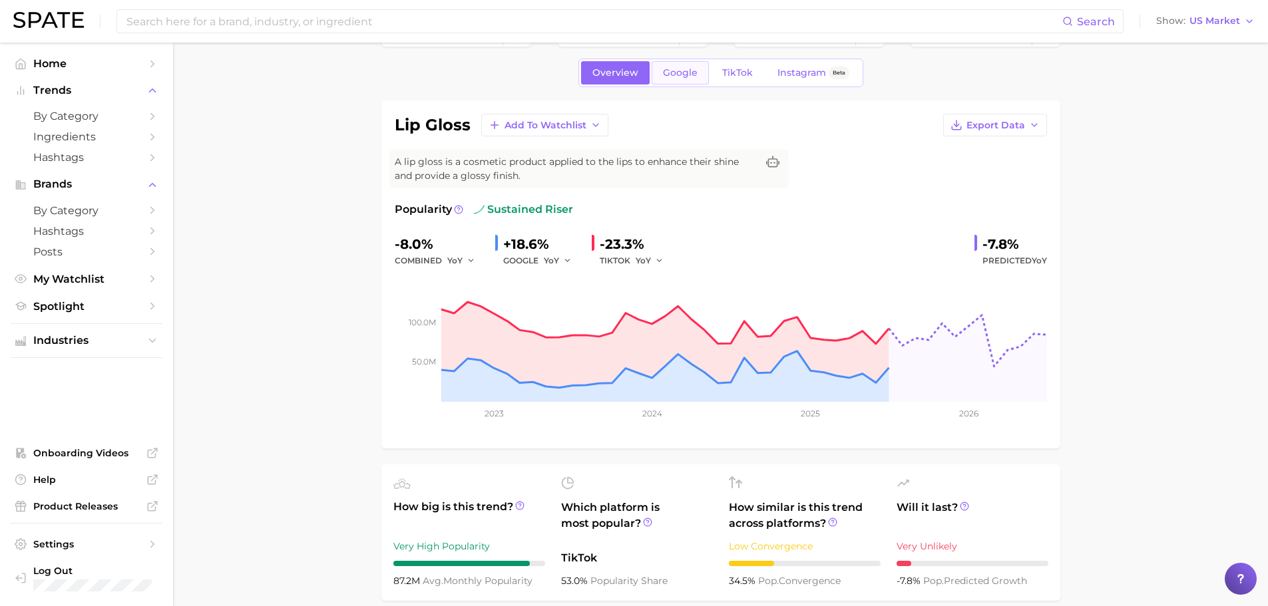
click at [672, 73] on span "Google" at bounding box center [680, 72] width 35 height 11
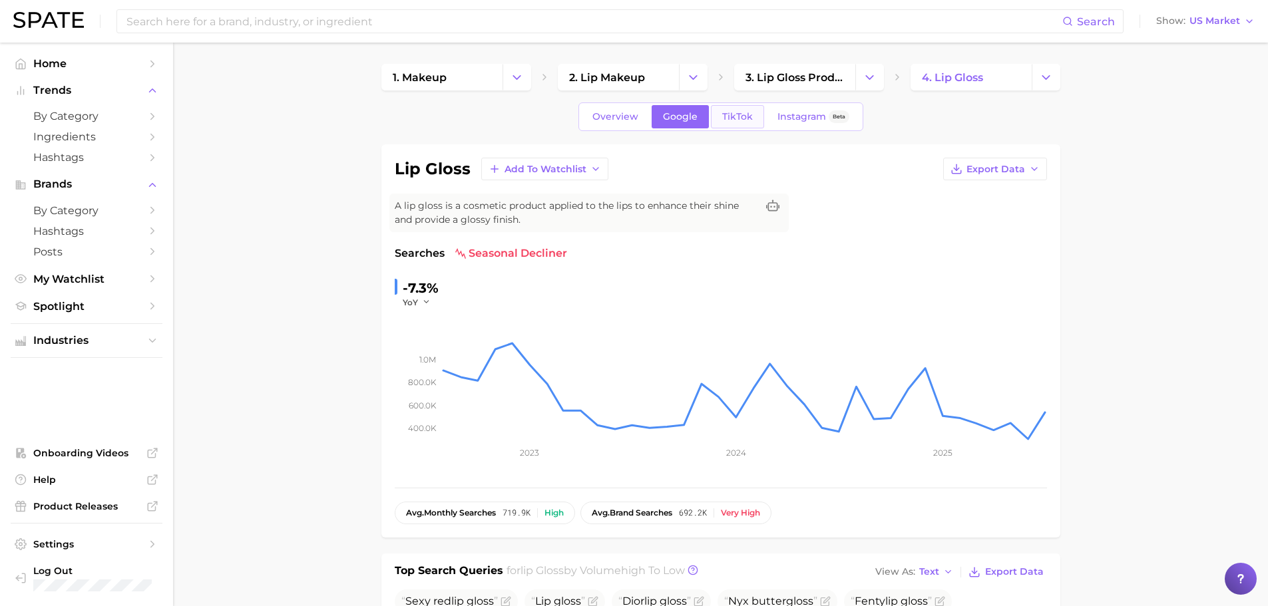
click at [742, 113] on span "TikTok" at bounding box center [737, 116] width 31 height 11
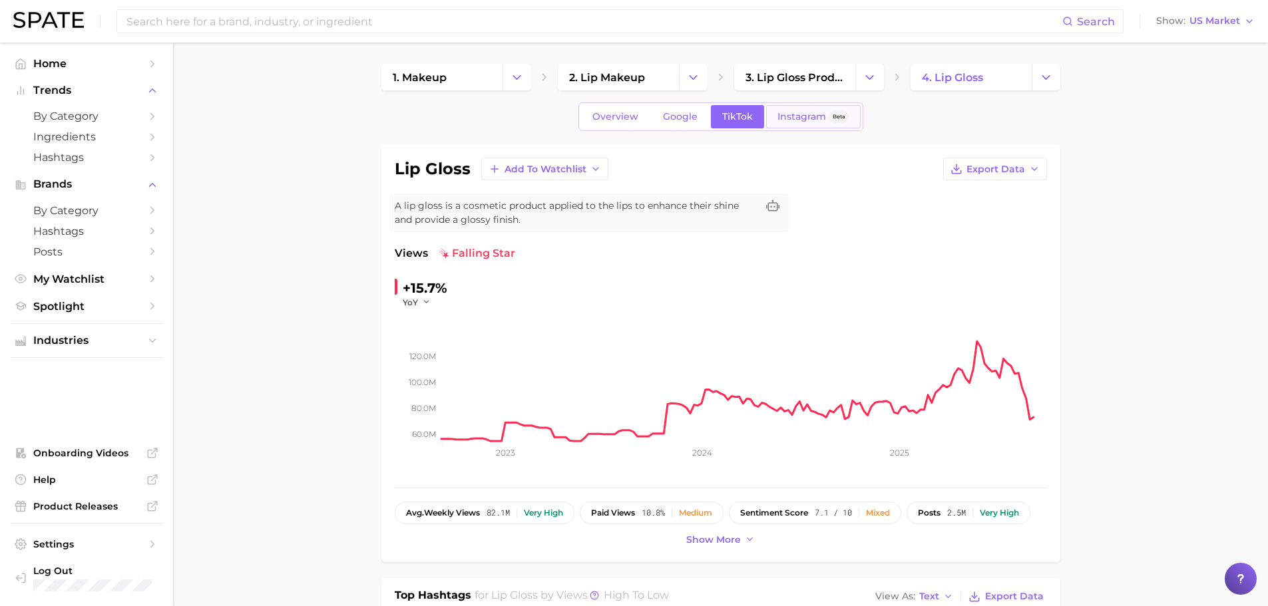
click at [778, 115] on span "Instagram" at bounding box center [802, 116] width 49 height 11
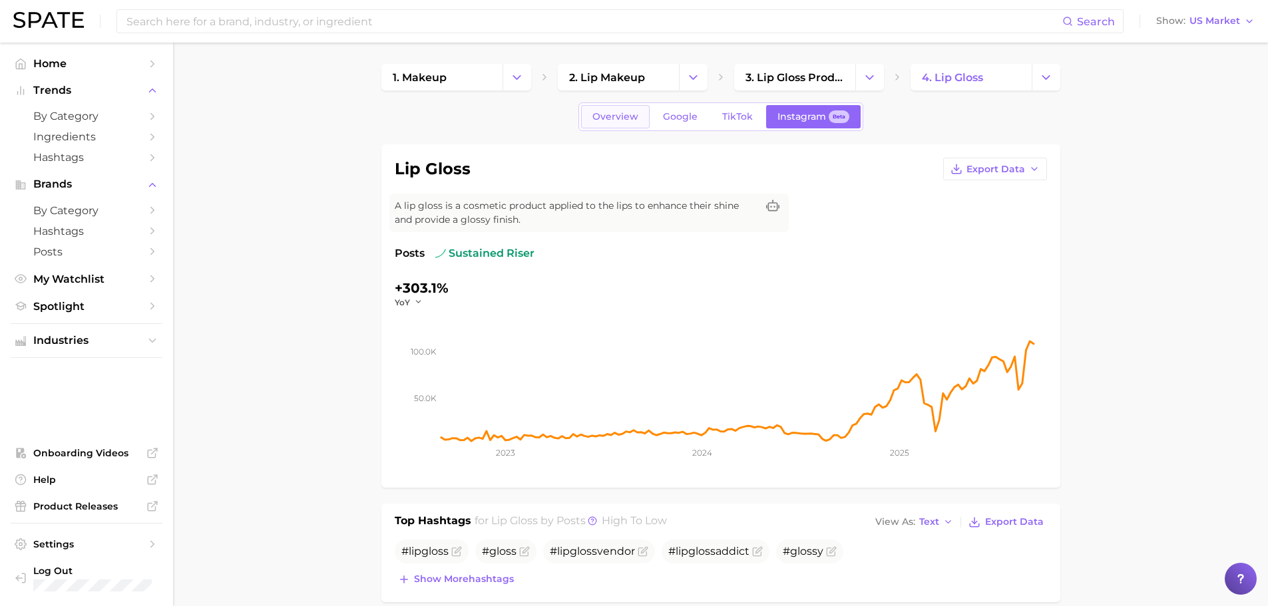
click at [602, 119] on span "Overview" at bounding box center [615, 116] width 46 height 11
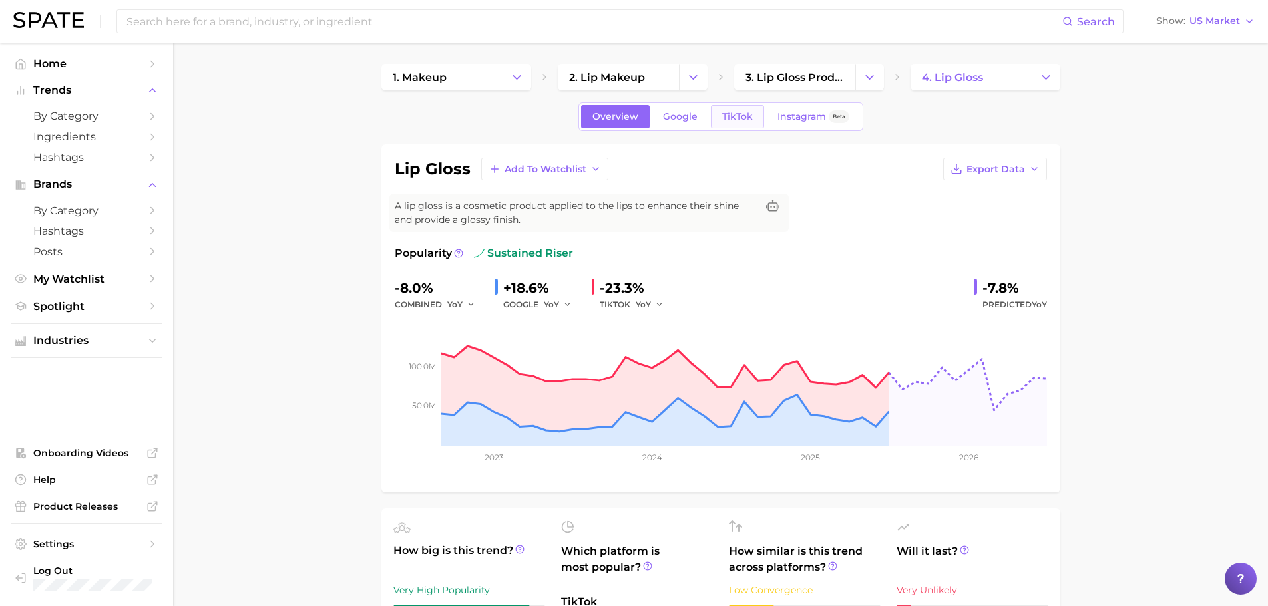
click at [757, 117] on link "TikTok" at bounding box center [737, 116] width 53 height 23
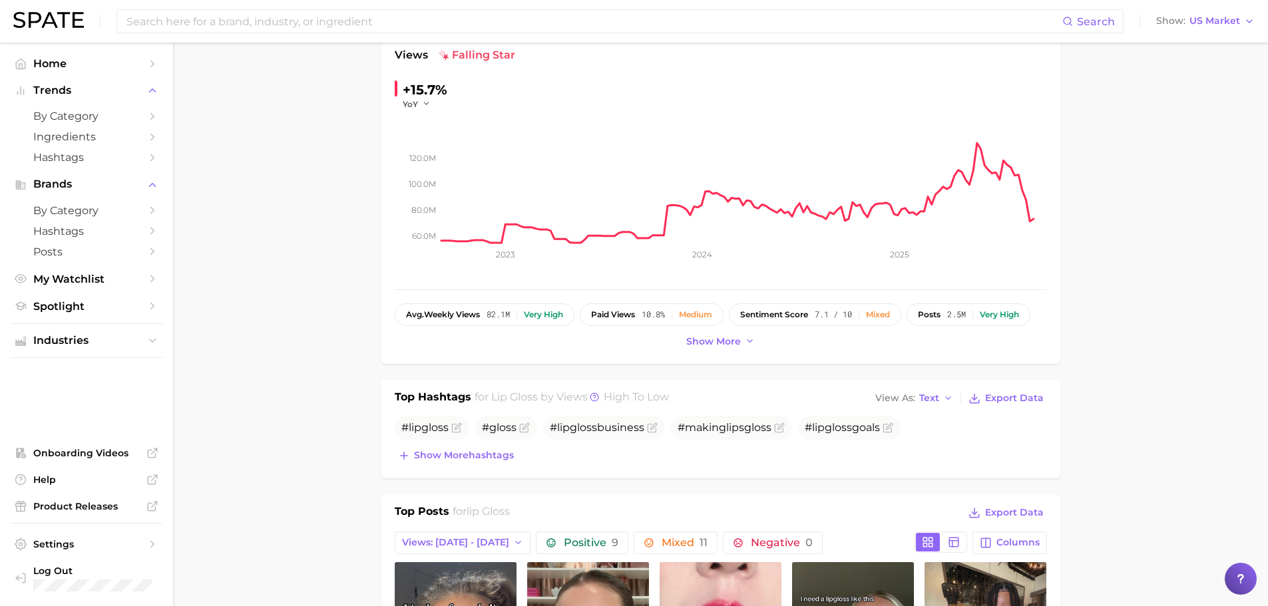
scroll to position [200, 0]
click at [712, 345] on span "Show more" at bounding box center [713, 340] width 55 height 11
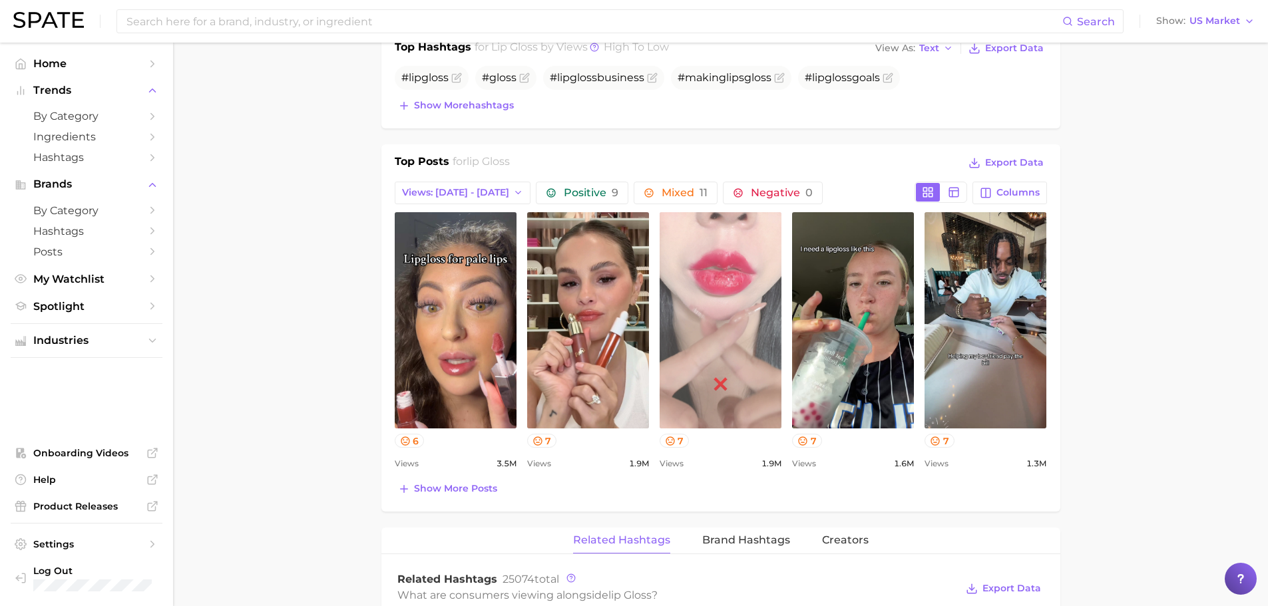
scroll to position [599, 0]
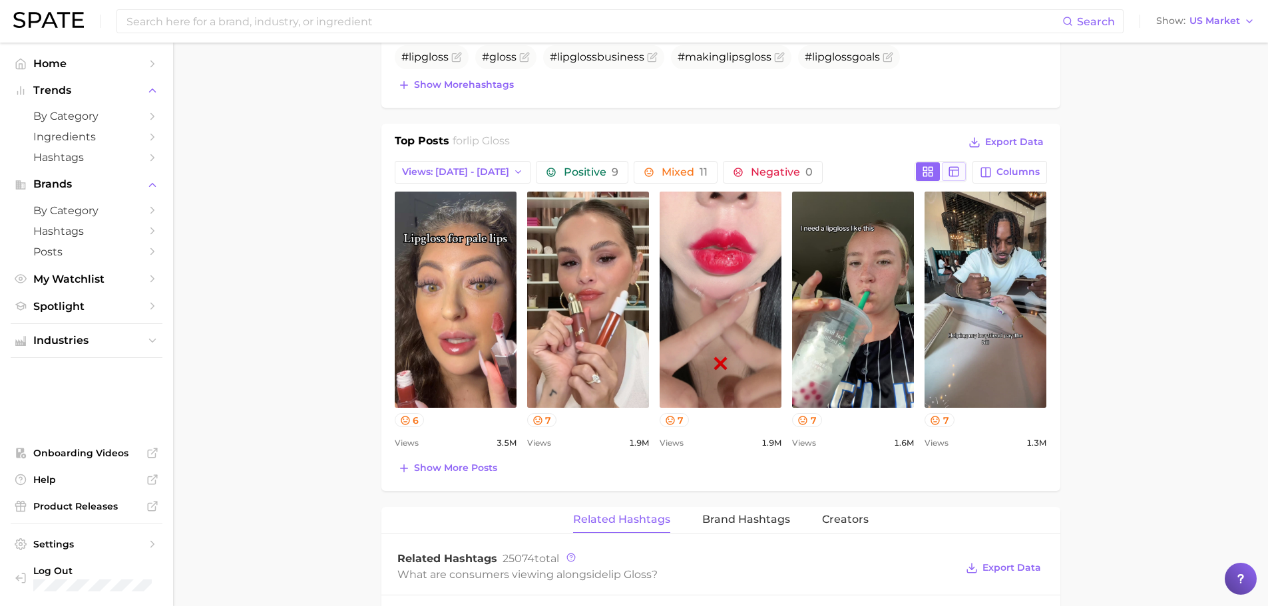
click at [955, 173] on icon at bounding box center [954, 172] width 12 height 12
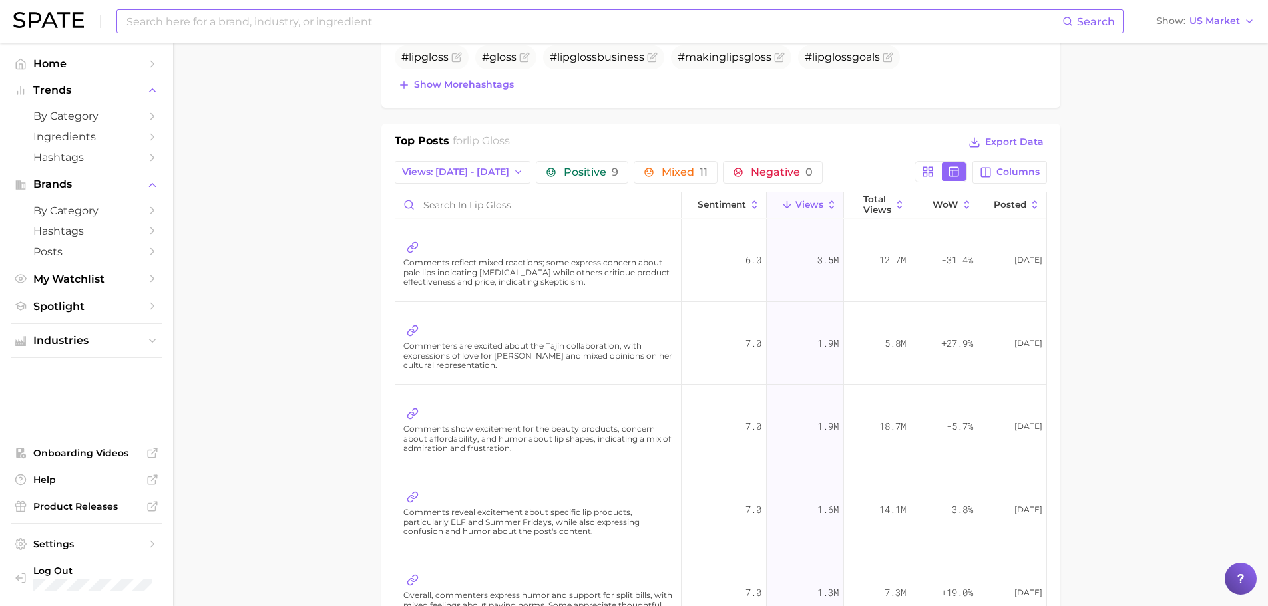
click at [229, 18] on input at bounding box center [593, 21] width 937 height 23
type input "ELF"
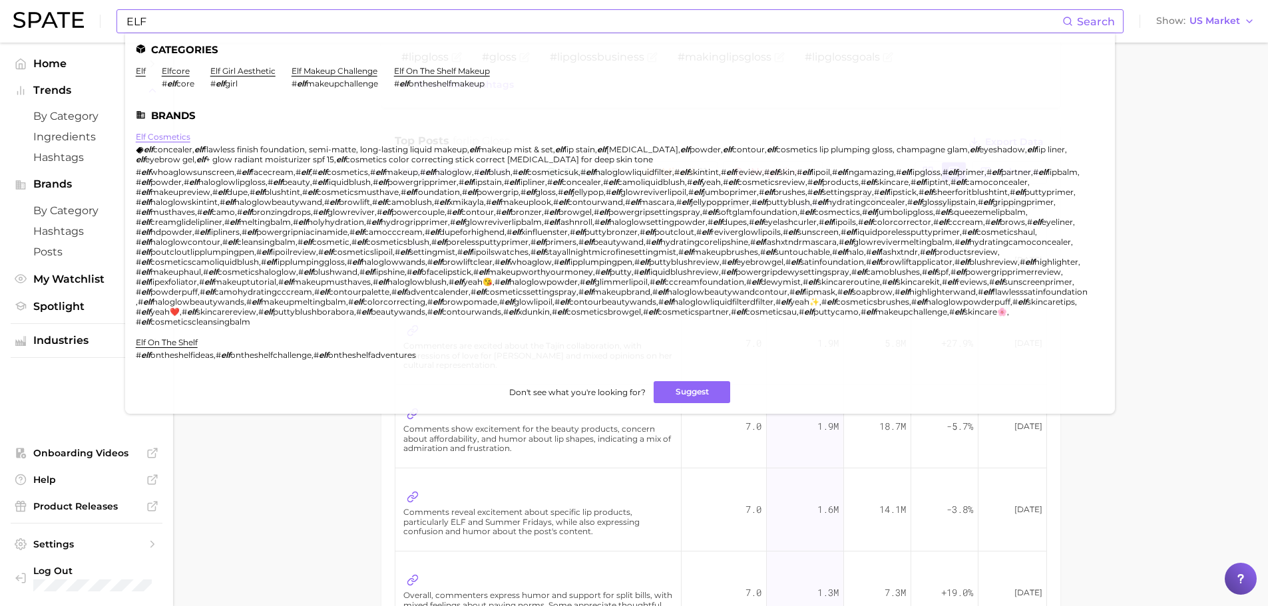
click at [166, 134] on link "elf cosmetics" at bounding box center [163, 137] width 55 height 10
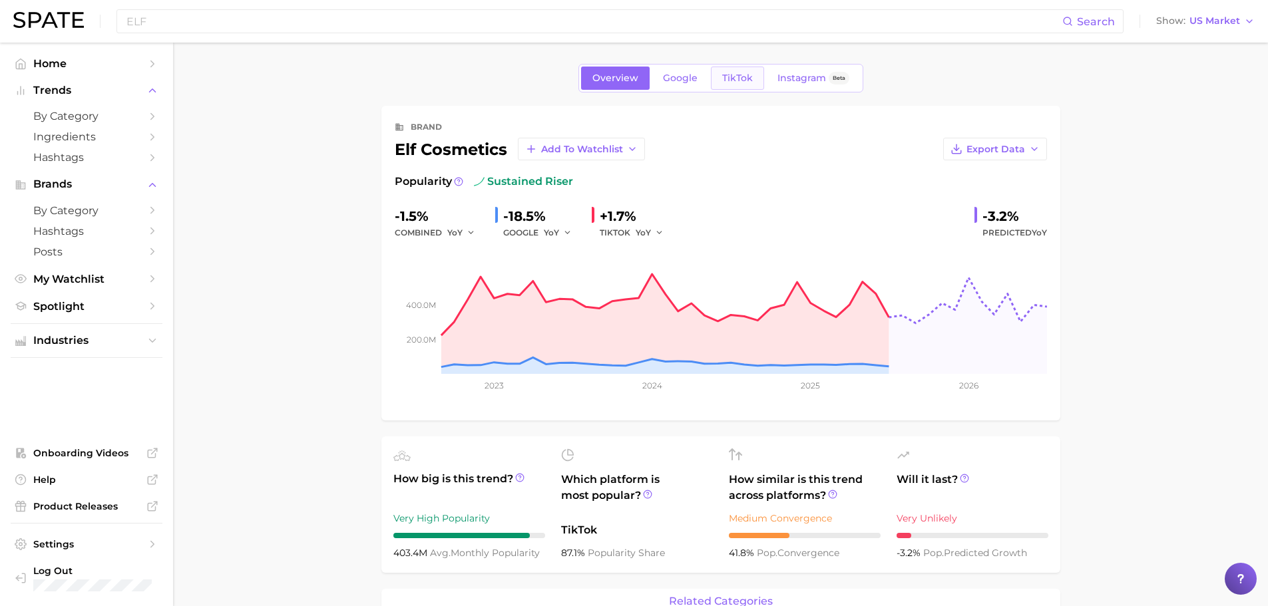
click at [733, 86] on link "TikTok" at bounding box center [737, 78] width 53 height 23
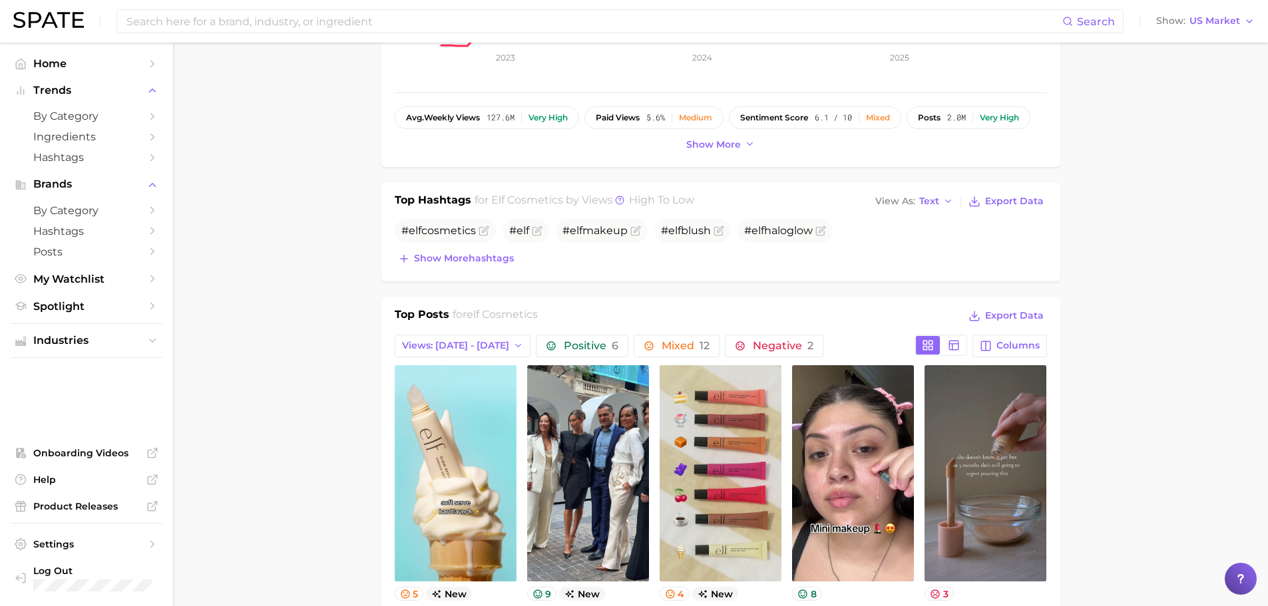
scroll to position [333, 0]
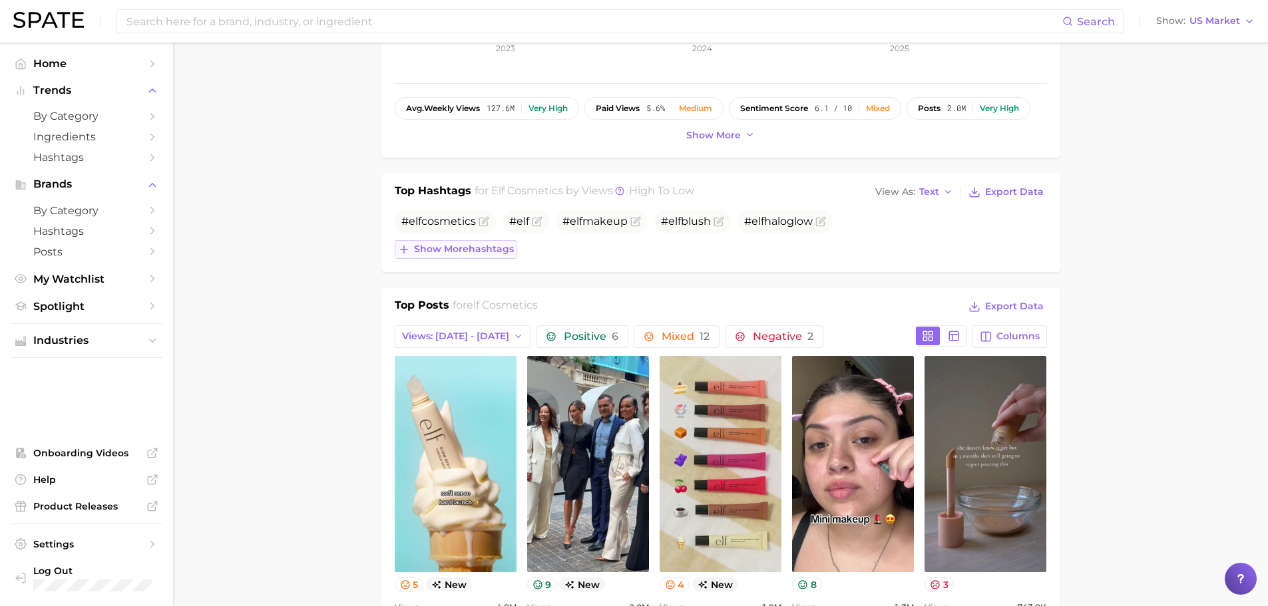
click at [440, 253] on span "Show more hashtags" at bounding box center [464, 249] width 100 height 11
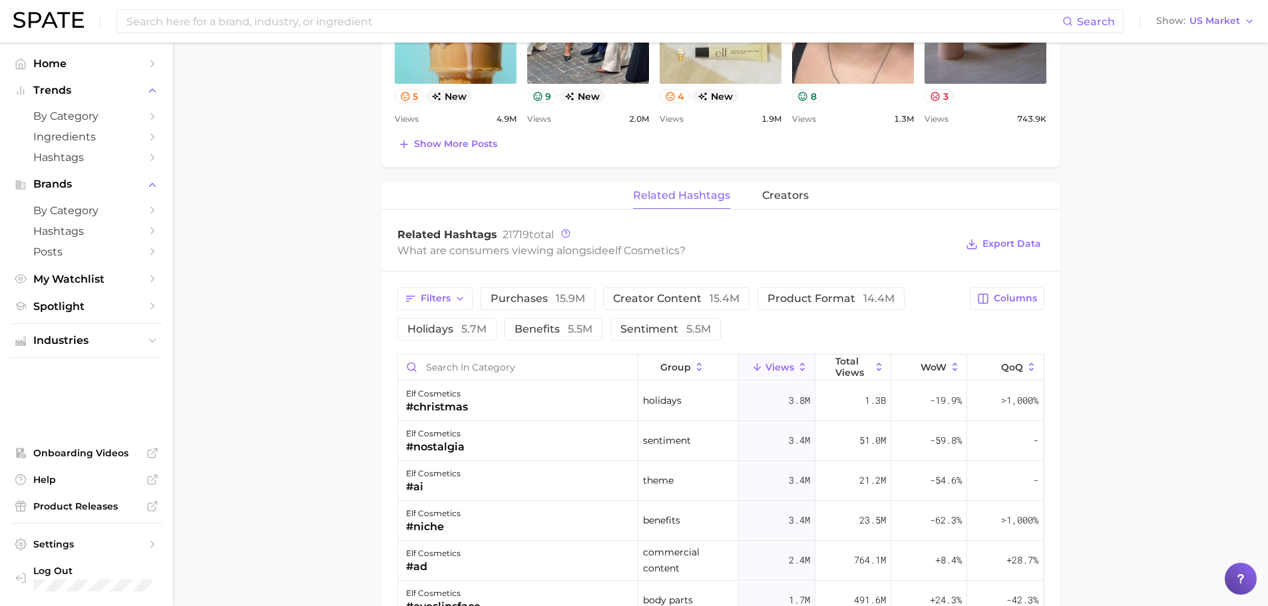
scroll to position [865, 0]
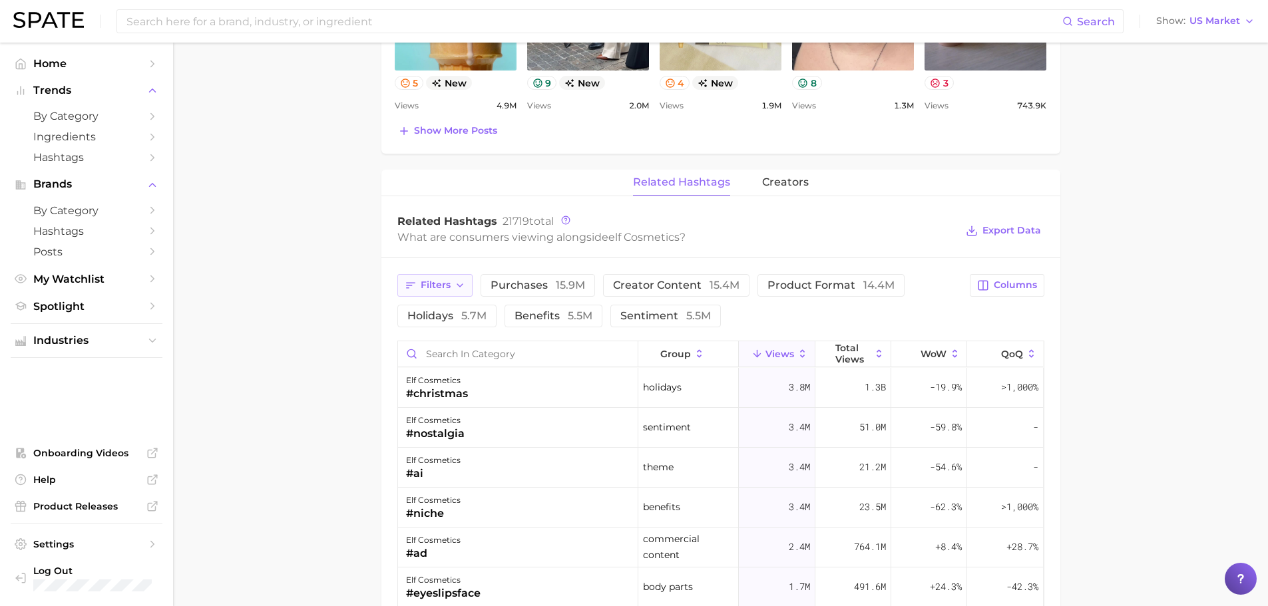
click at [459, 280] on icon "button" at bounding box center [460, 285] width 11 height 11
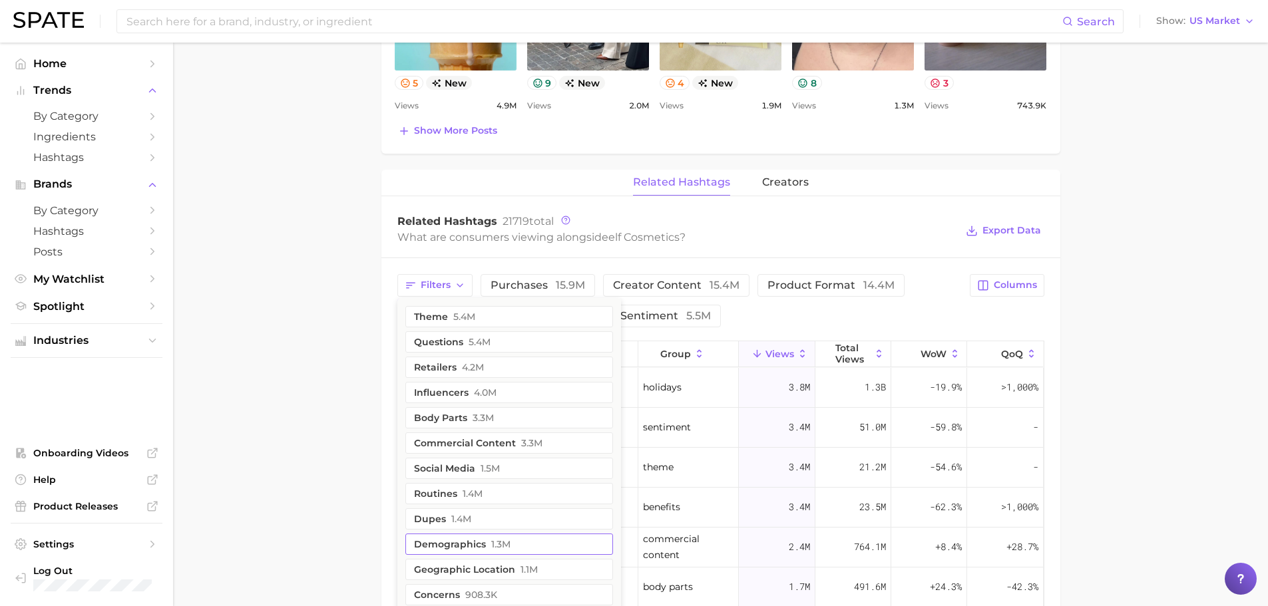
click at [469, 541] on button "demographics 1.3m" at bounding box center [509, 544] width 208 height 21
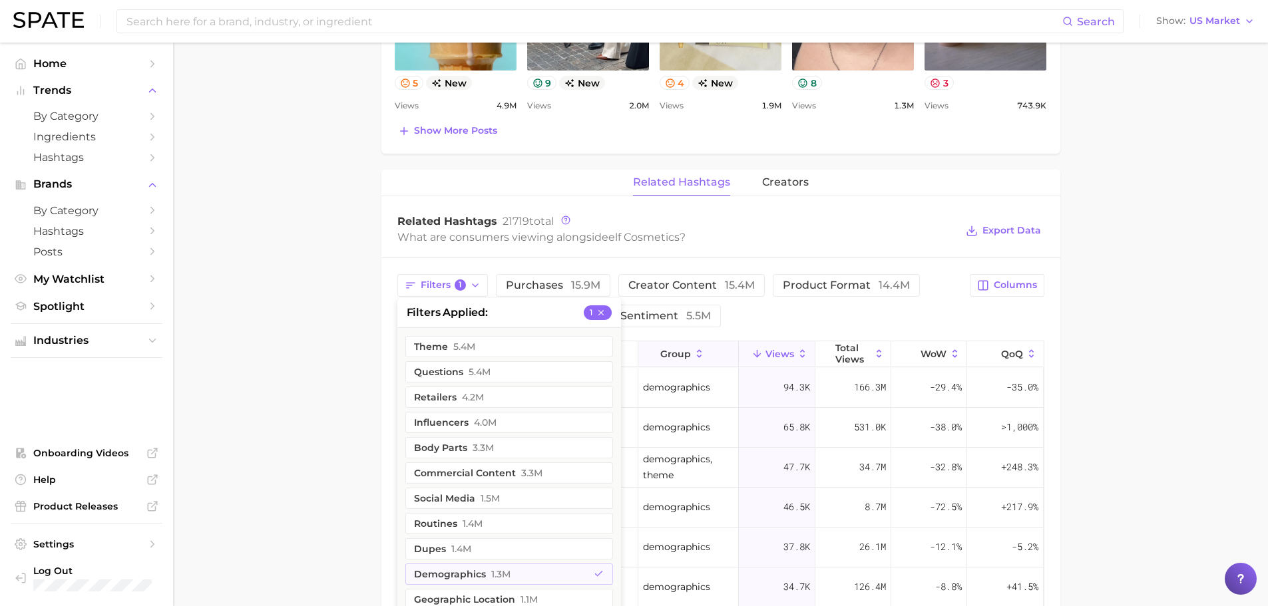
click at [679, 355] on span "group" at bounding box center [675, 354] width 31 height 11
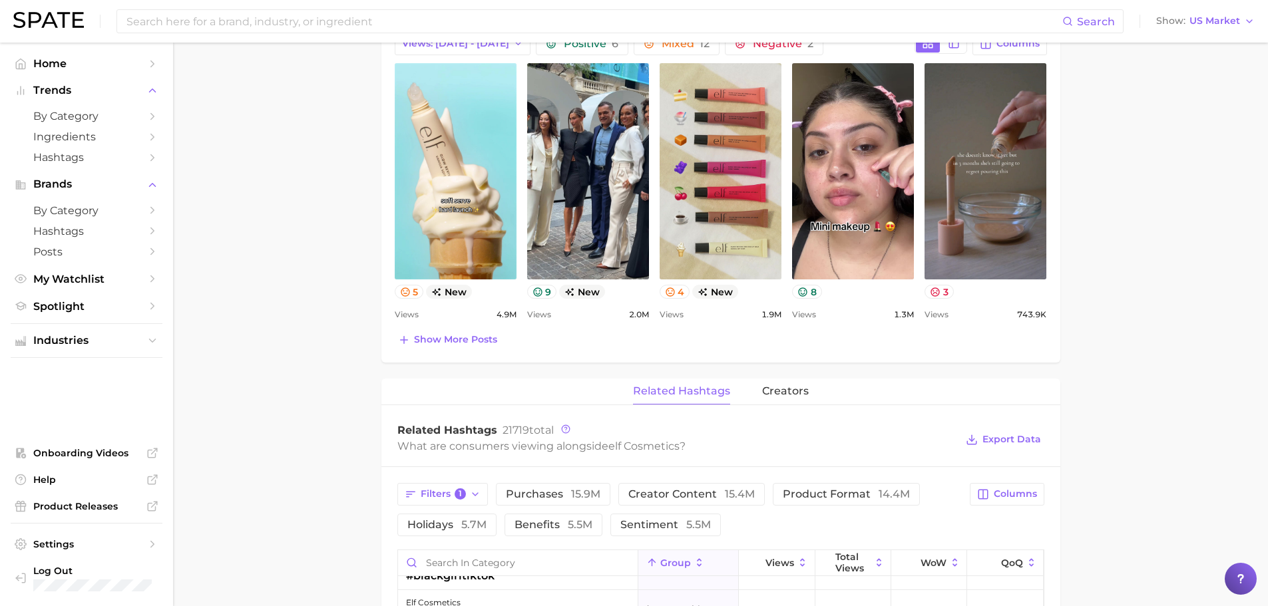
scroll to position [466, 0]
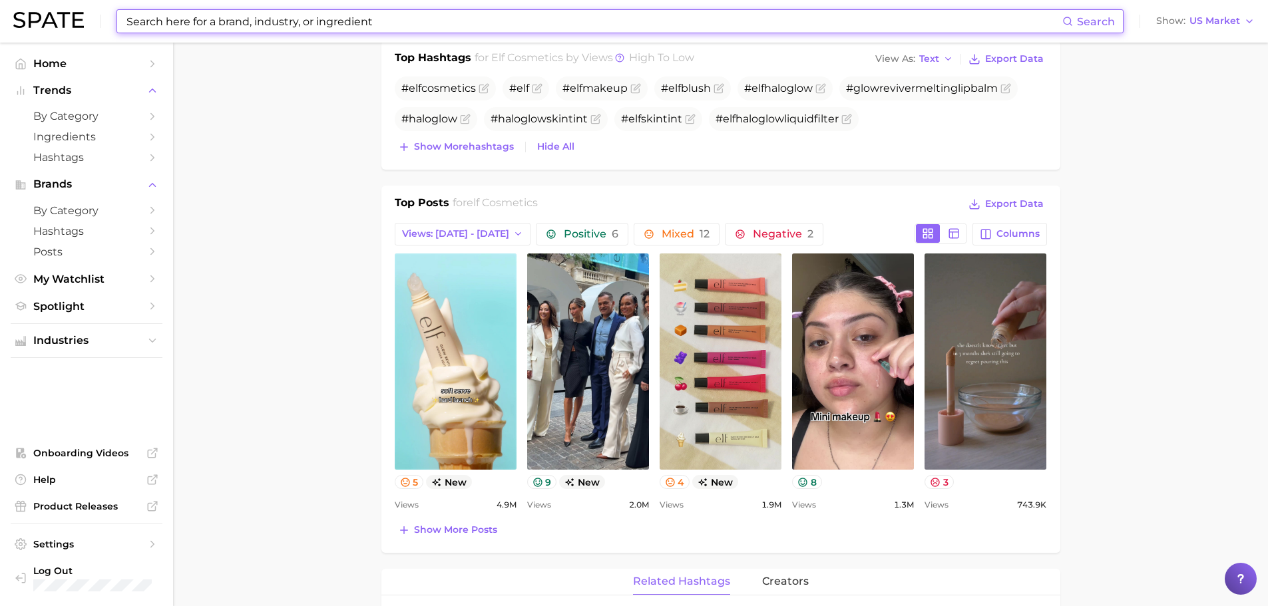
click at [212, 14] on input at bounding box center [593, 21] width 937 height 23
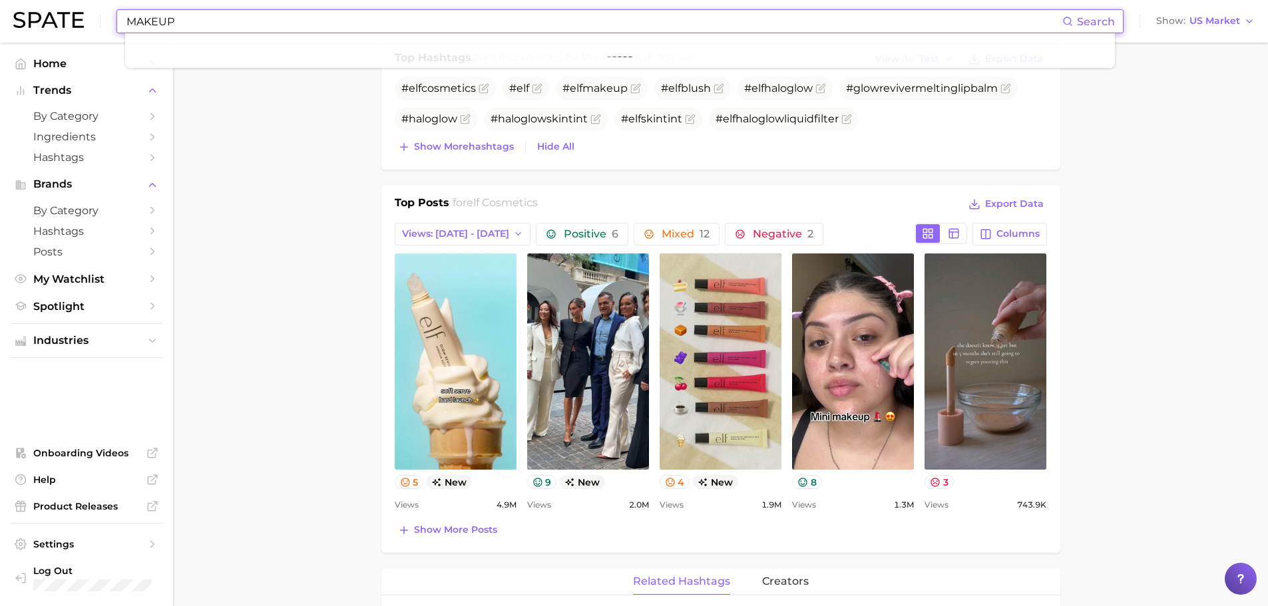
type input "MAKEUP"
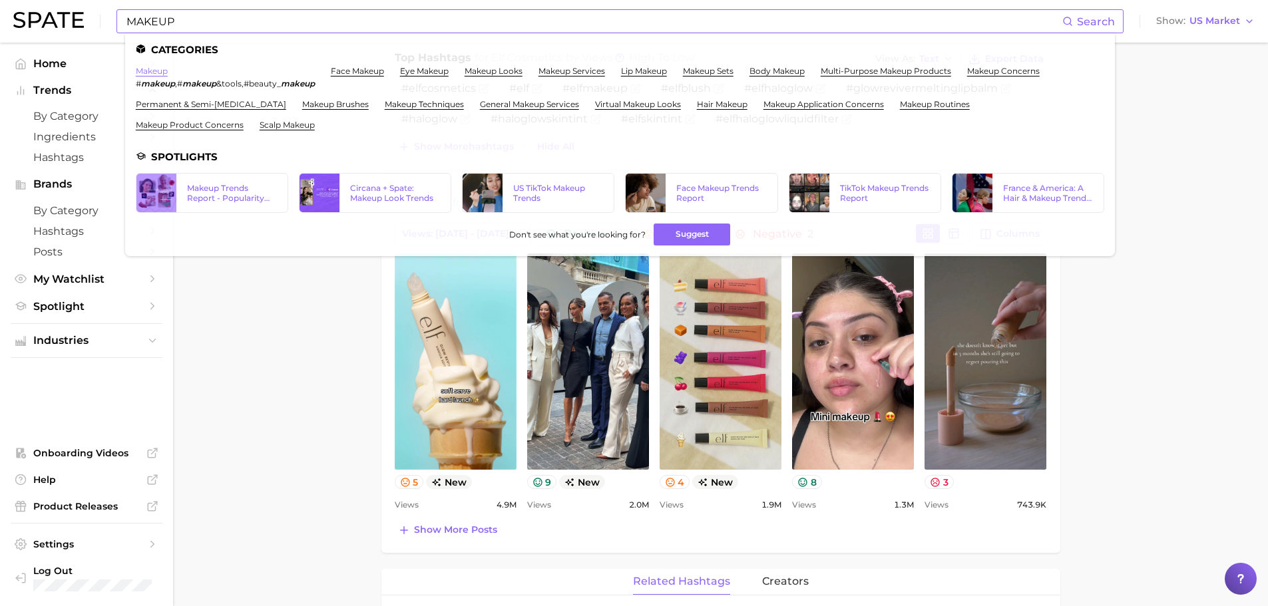
click at [146, 67] on link "makeup" at bounding box center [152, 71] width 32 height 10
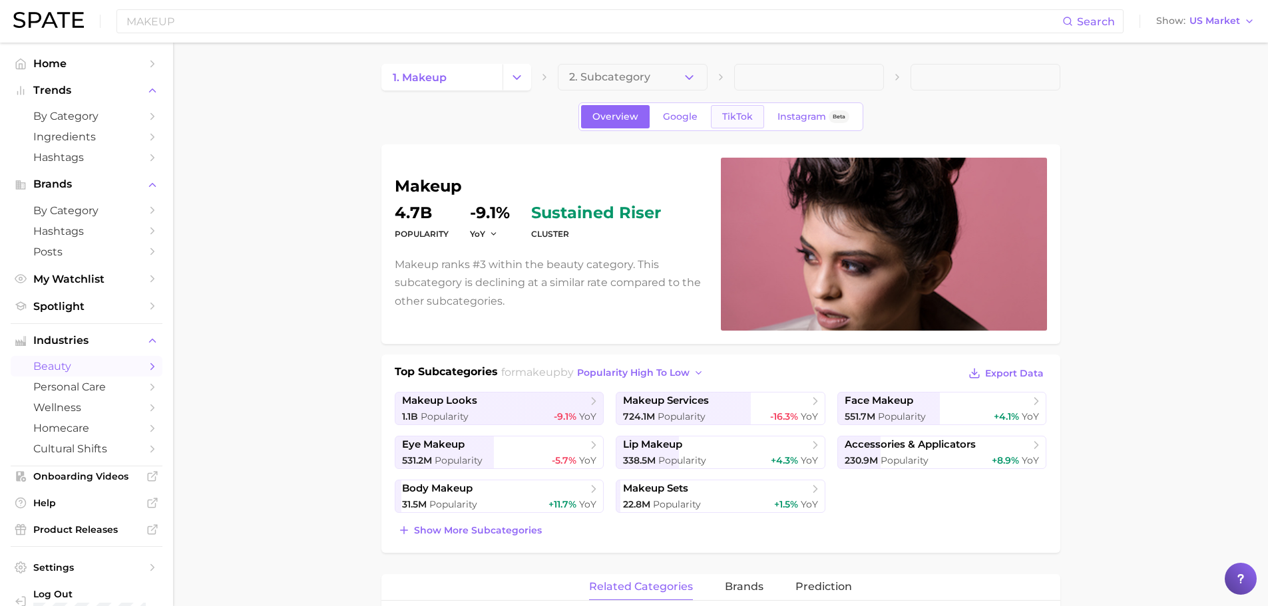
click at [743, 106] on link "TikTok" at bounding box center [737, 116] width 53 height 23
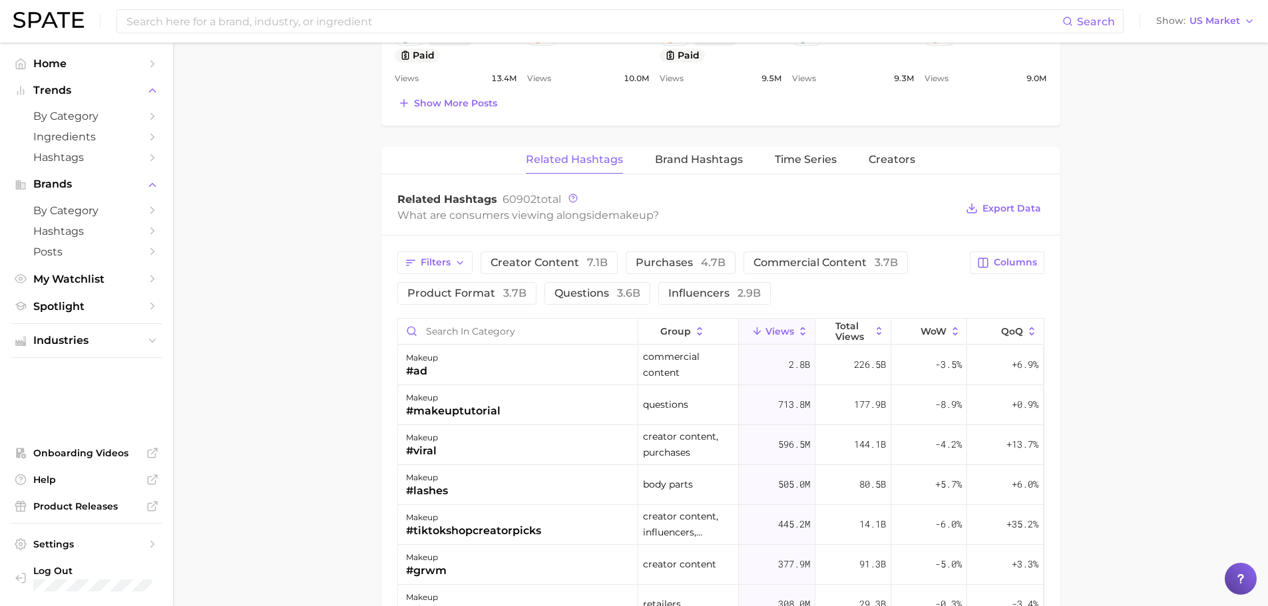
scroll to position [932, 0]
click at [460, 260] on icon "button" at bounding box center [460, 262] width 11 height 11
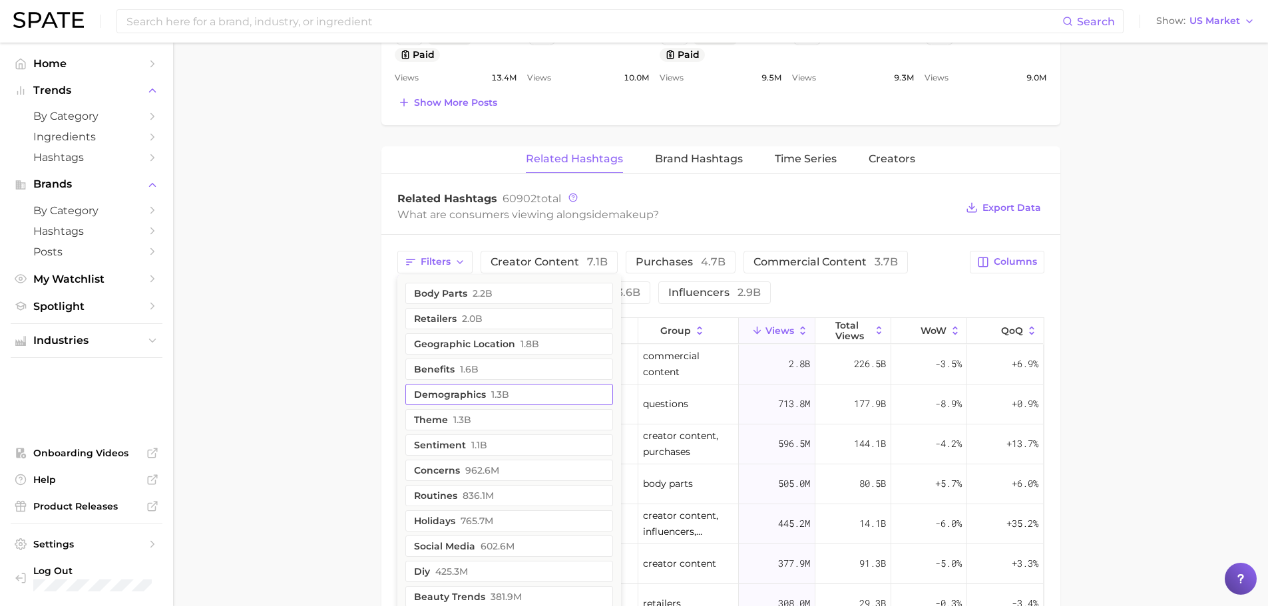
click at [456, 401] on button "demographics 1.3b" at bounding box center [509, 394] width 208 height 21
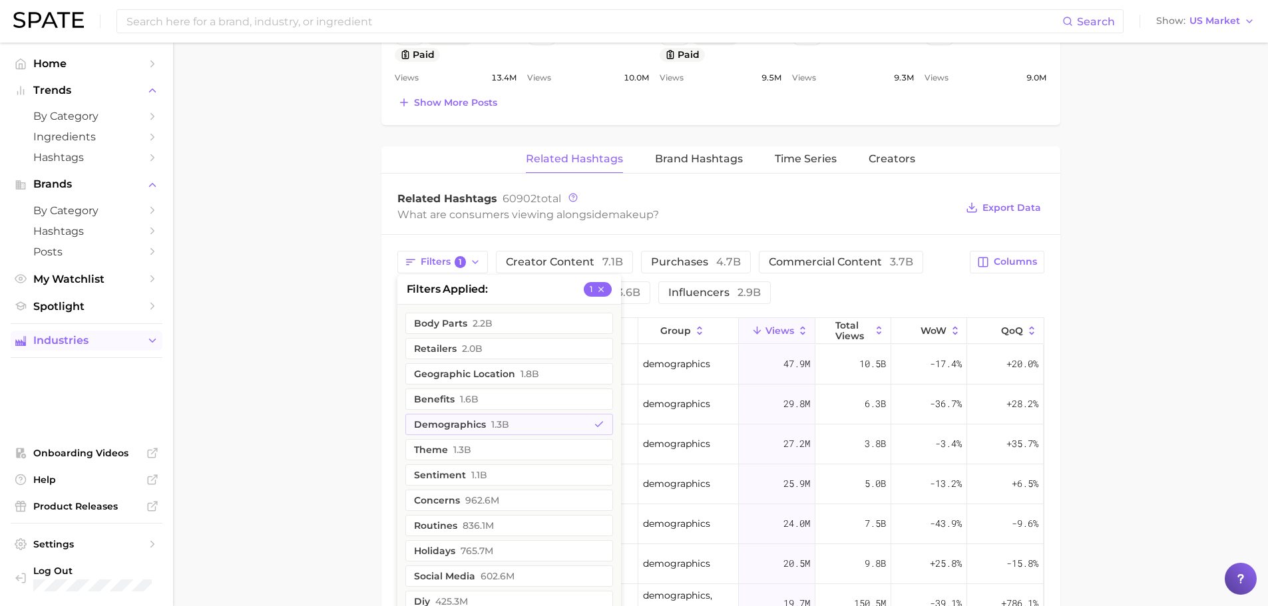
click at [153, 338] on icon "Sidebar" at bounding box center [152, 341] width 12 height 12
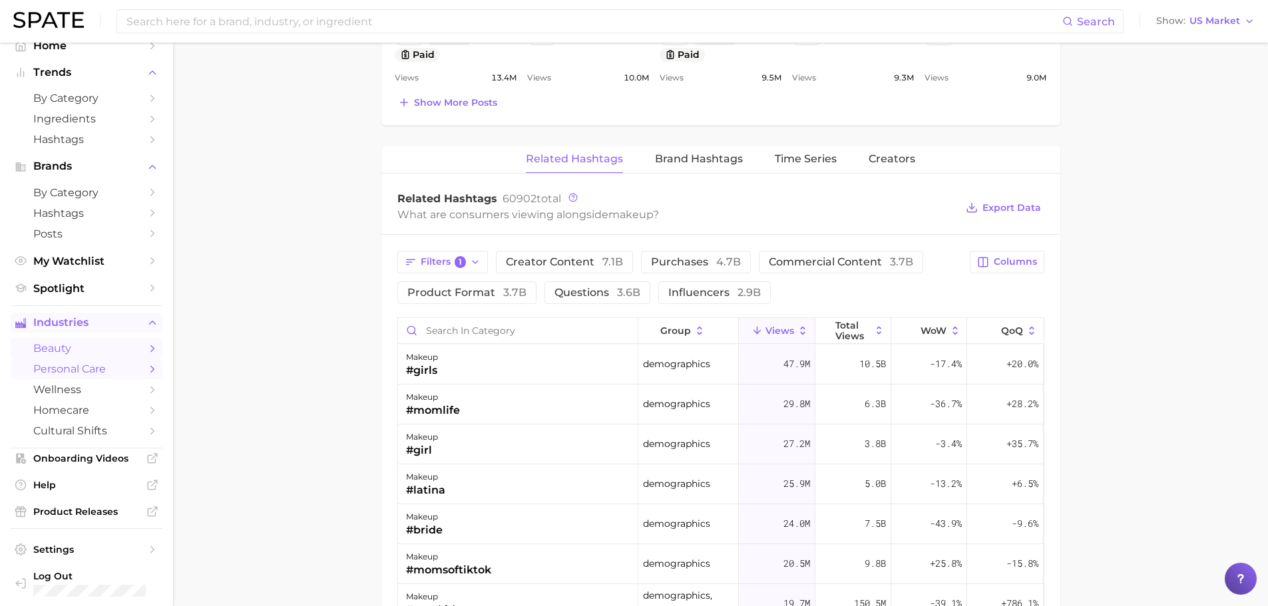
scroll to position [23, 0]
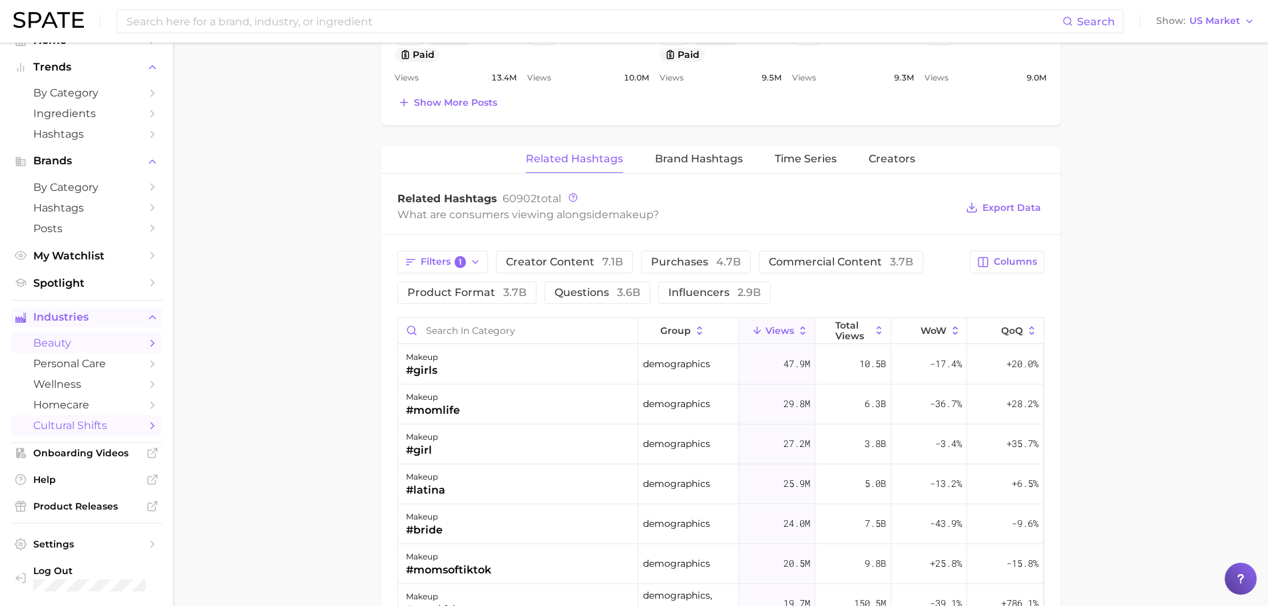
click at [146, 423] on icon "Sidebar" at bounding box center [152, 426] width 12 height 12
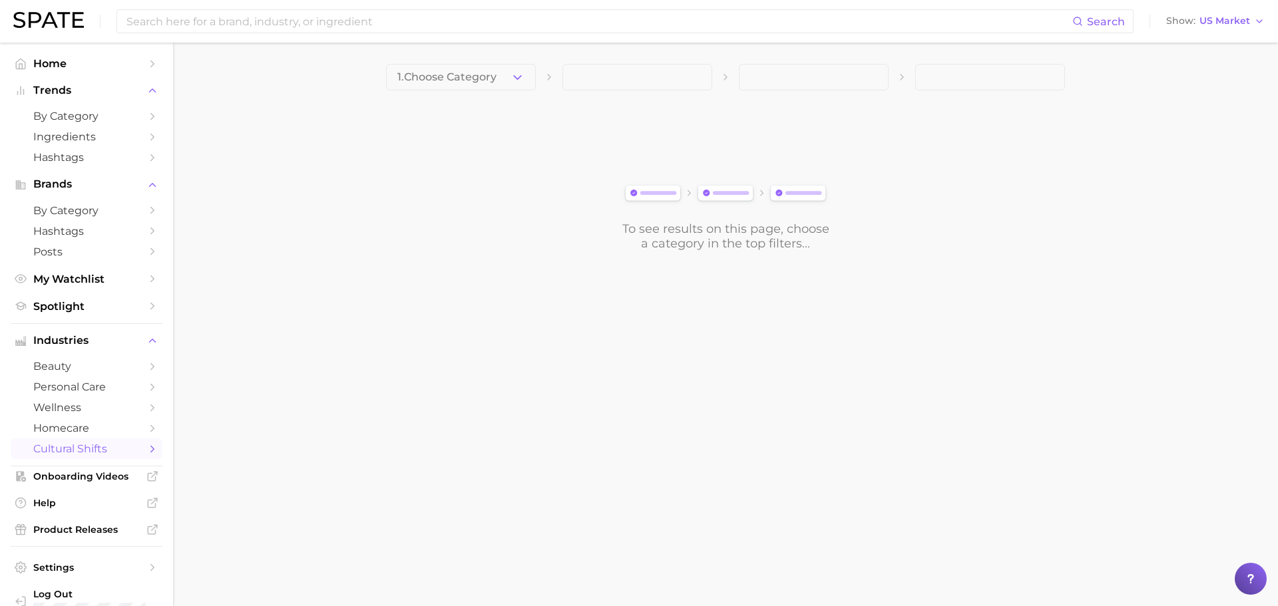
click at [151, 450] on polyline "Sidebar" at bounding box center [152, 449] width 3 height 6
click at [67, 452] on span "cultural shifts" at bounding box center [86, 449] width 107 height 13
click at [519, 84] on icon "button" at bounding box center [518, 78] width 14 height 14
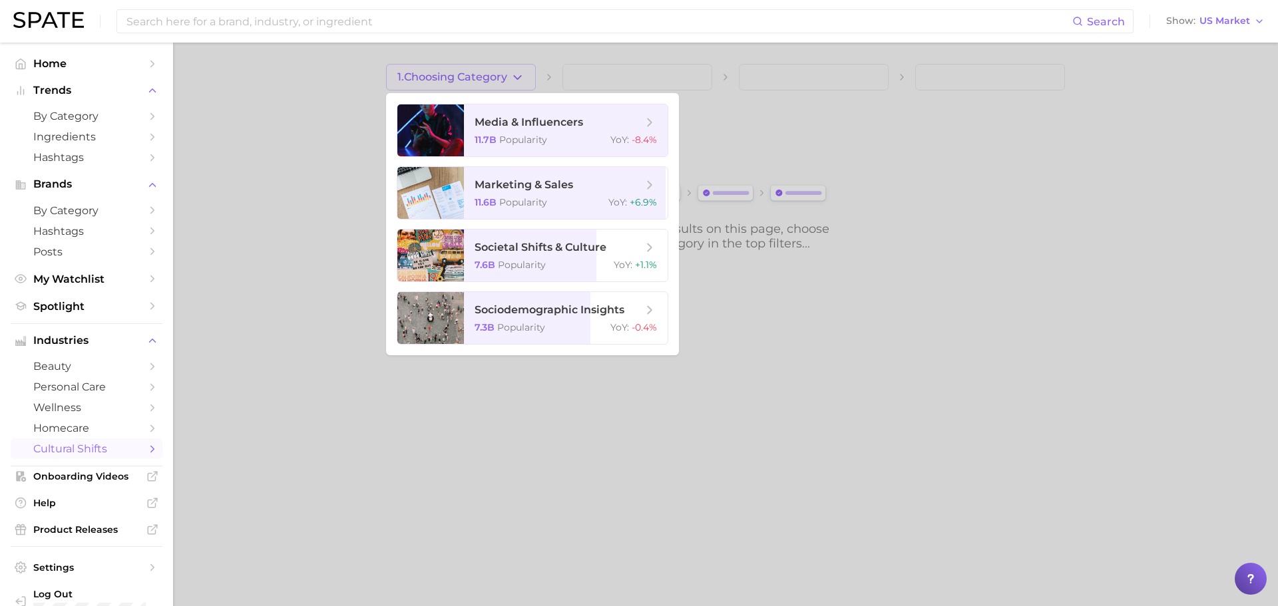
click at [65, 450] on span "cultural shifts" at bounding box center [86, 449] width 107 height 13
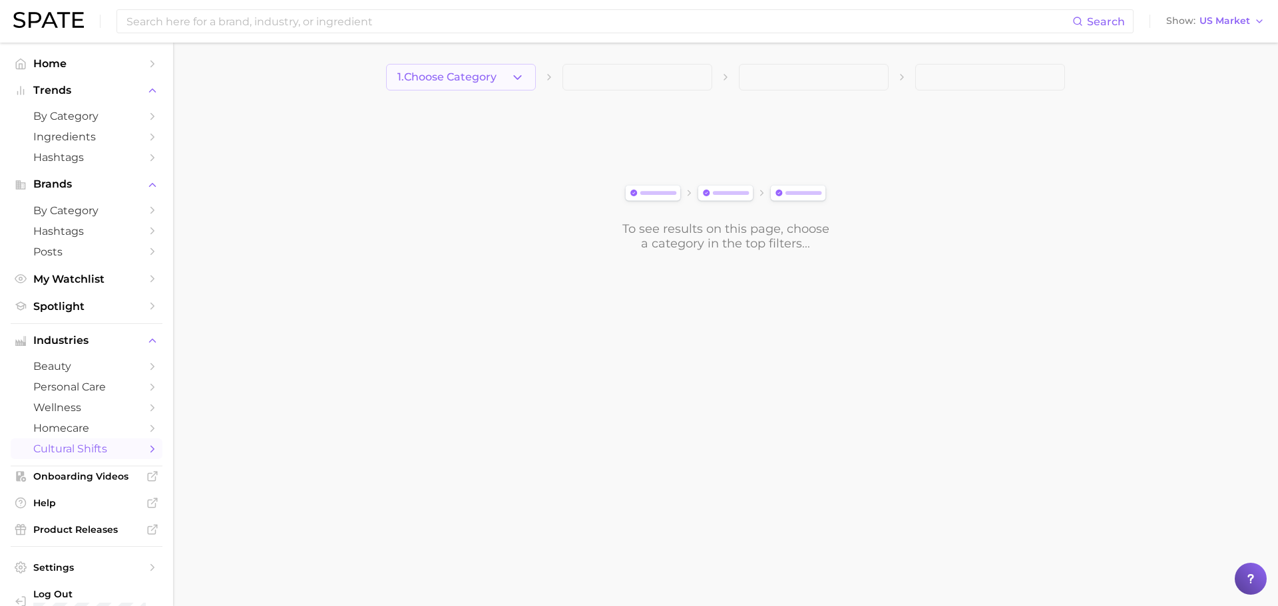
click at [510, 79] on button "1. Choose Category" at bounding box center [461, 77] width 150 height 27
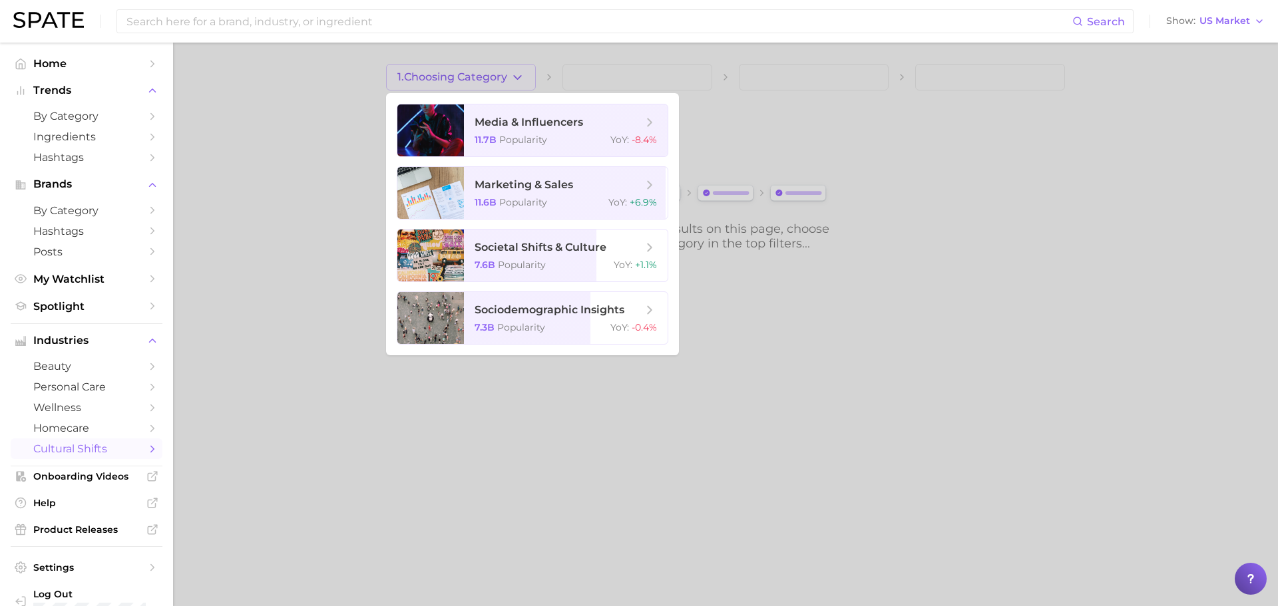
click at [231, 134] on div at bounding box center [639, 303] width 1278 height 606
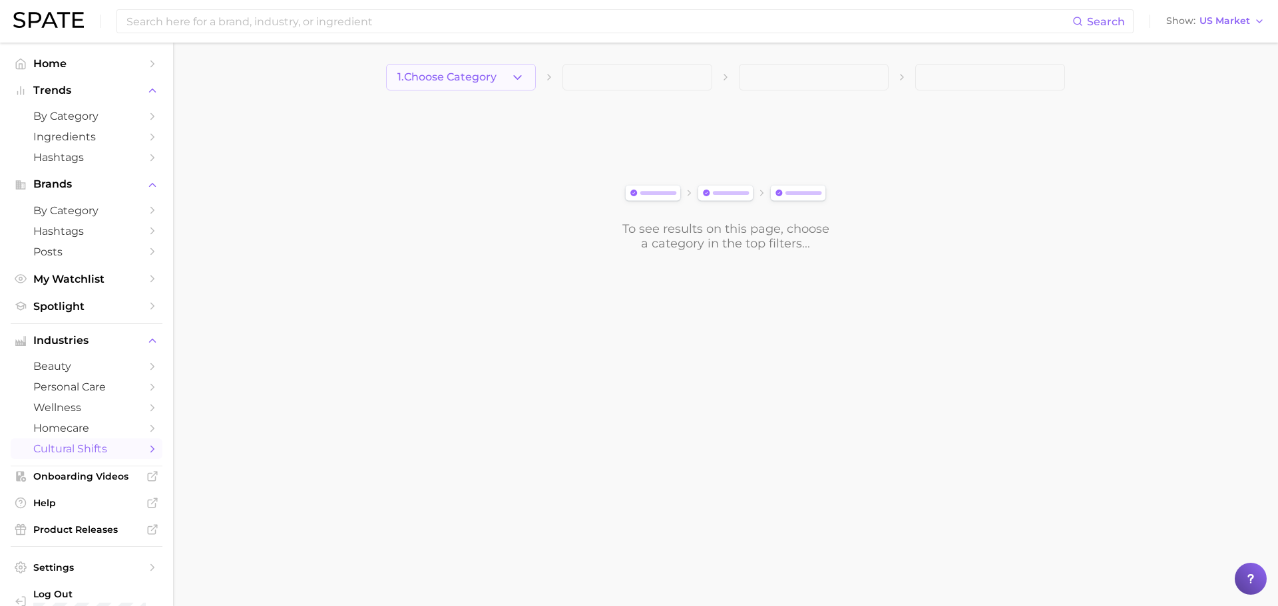
click at [521, 76] on polyline "button" at bounding box center [517, 76] width 7 height 3
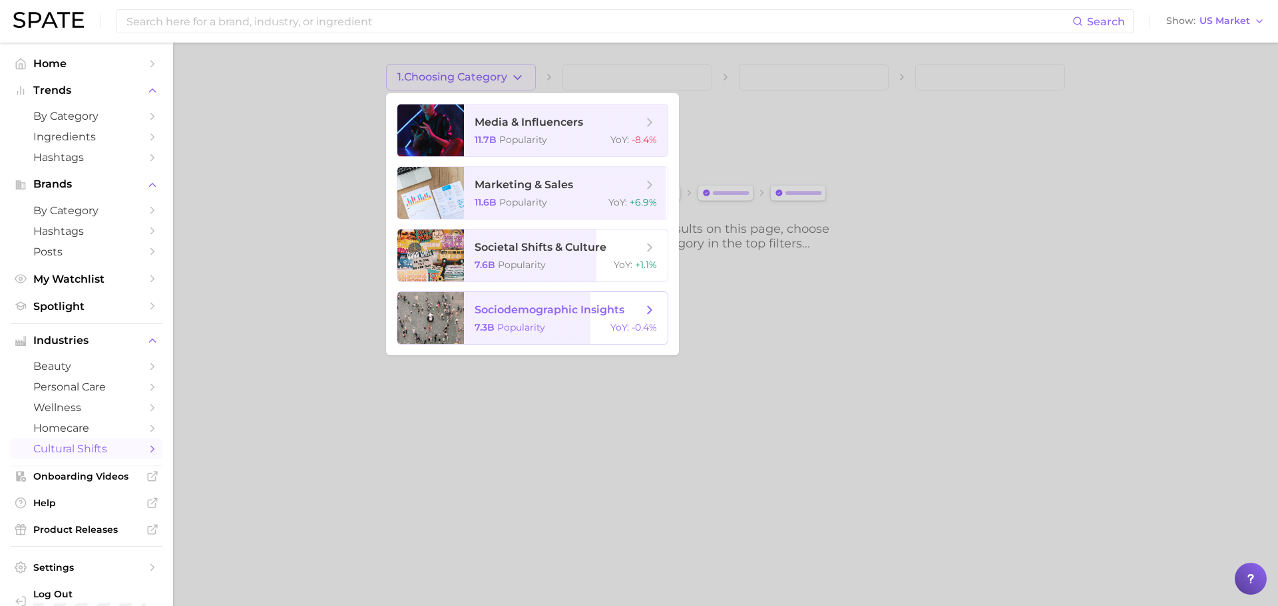
click at [431, 314] on div at bounding box center [430, 318] width 67 height 52
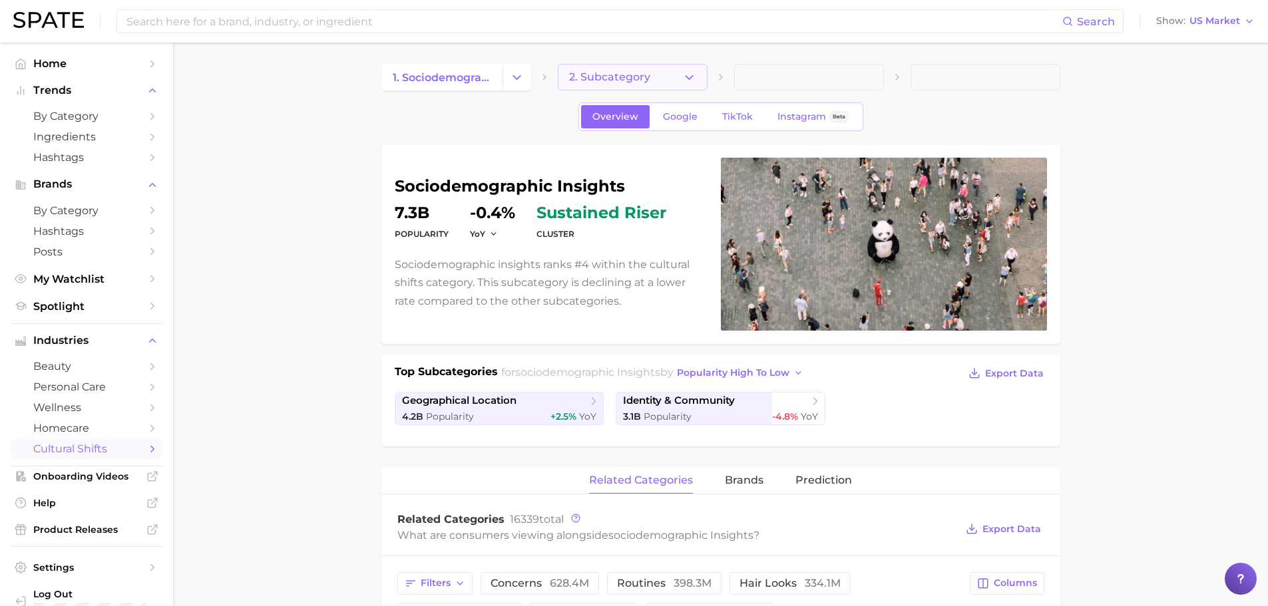
click at [675, 78] on button "2. Subcategory" at bounding box center [633, 77] width 150 height 27
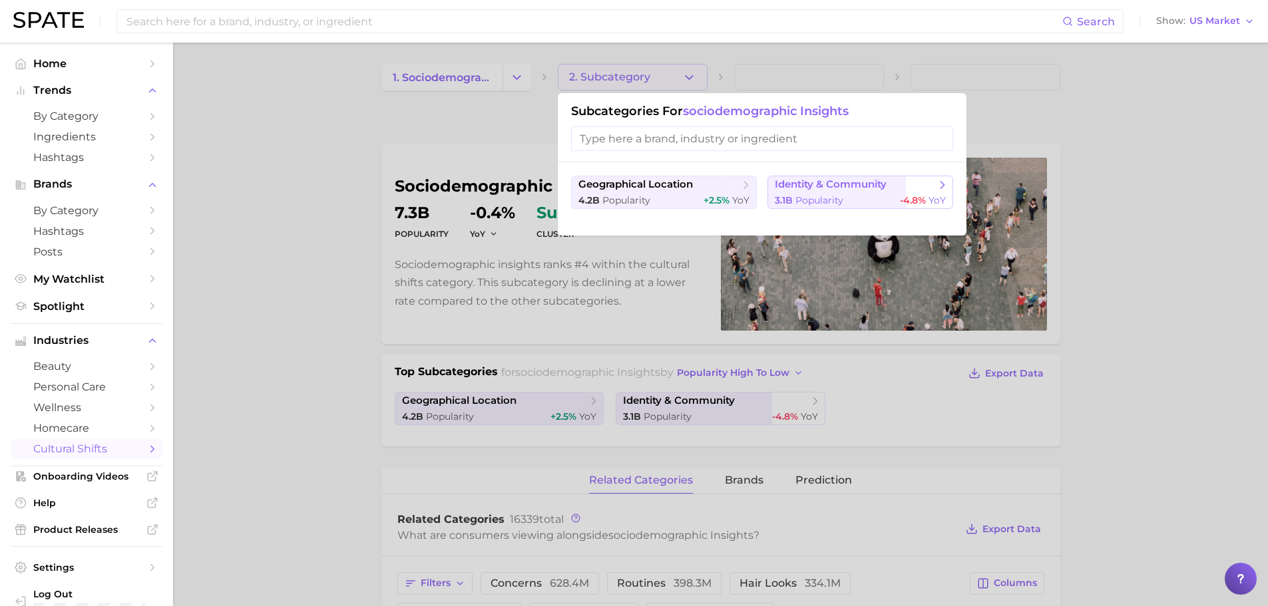
click at [798, 182] on span "identity & community" at bounding box center [831, 184] width 112 height 13
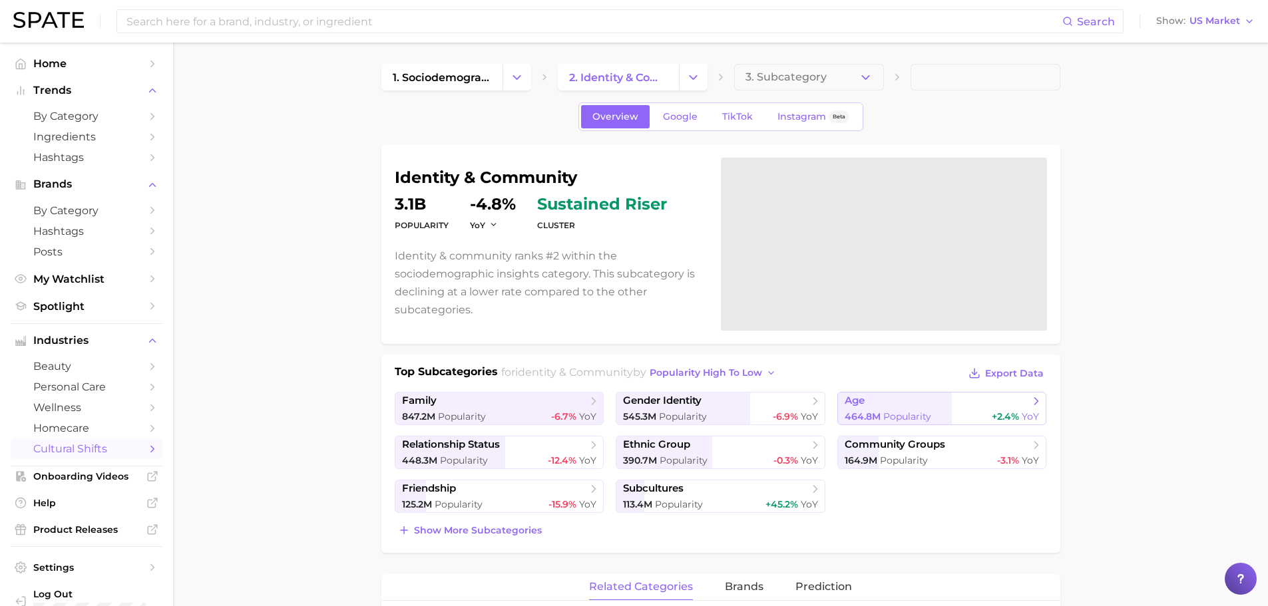
click at [1038, 400] on polyline at bounding box center [1036, 401] width 3 height 7
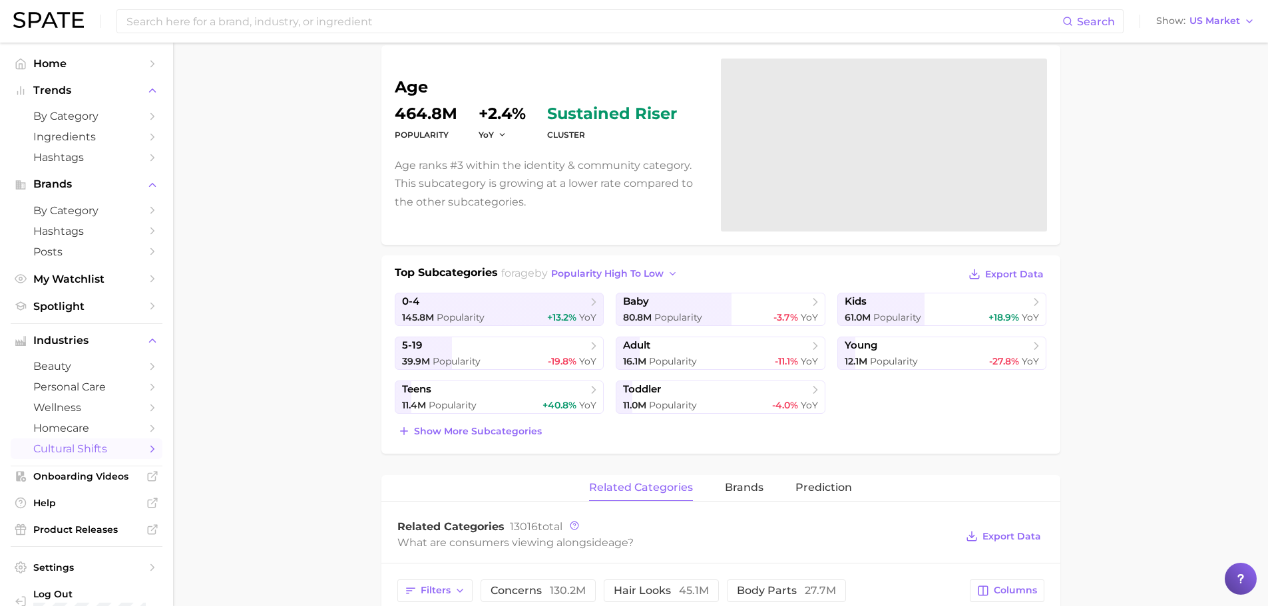
scroll to position [133, 0]
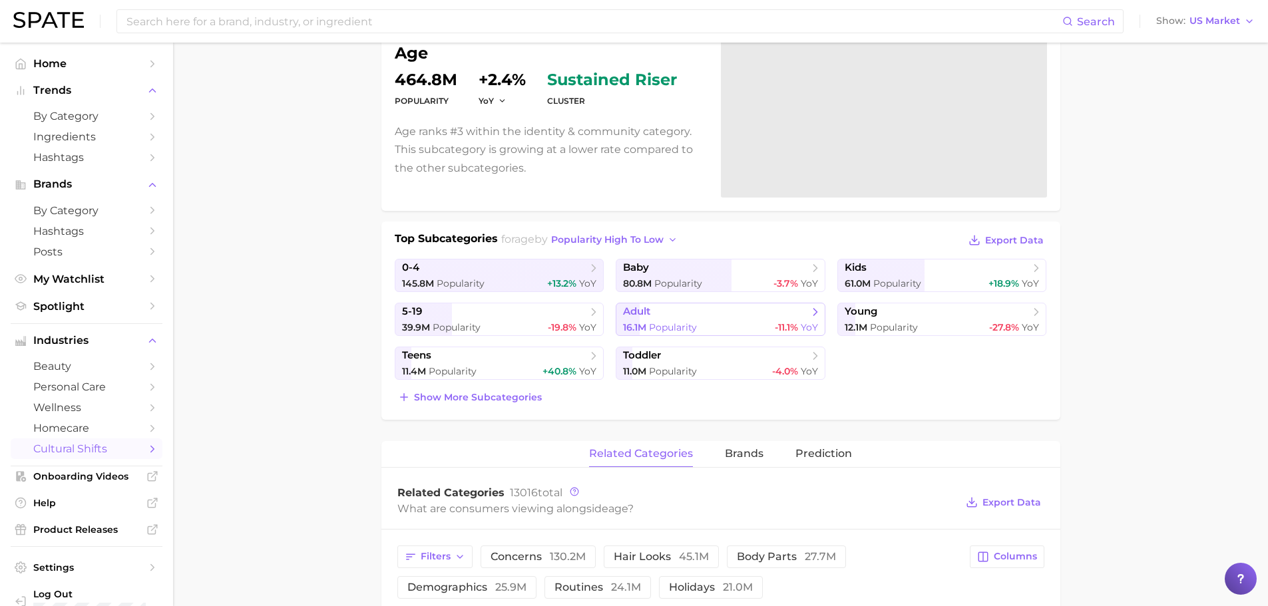
click at [819, 308] on icon at bounding box center [815, 312] width 13 height 13
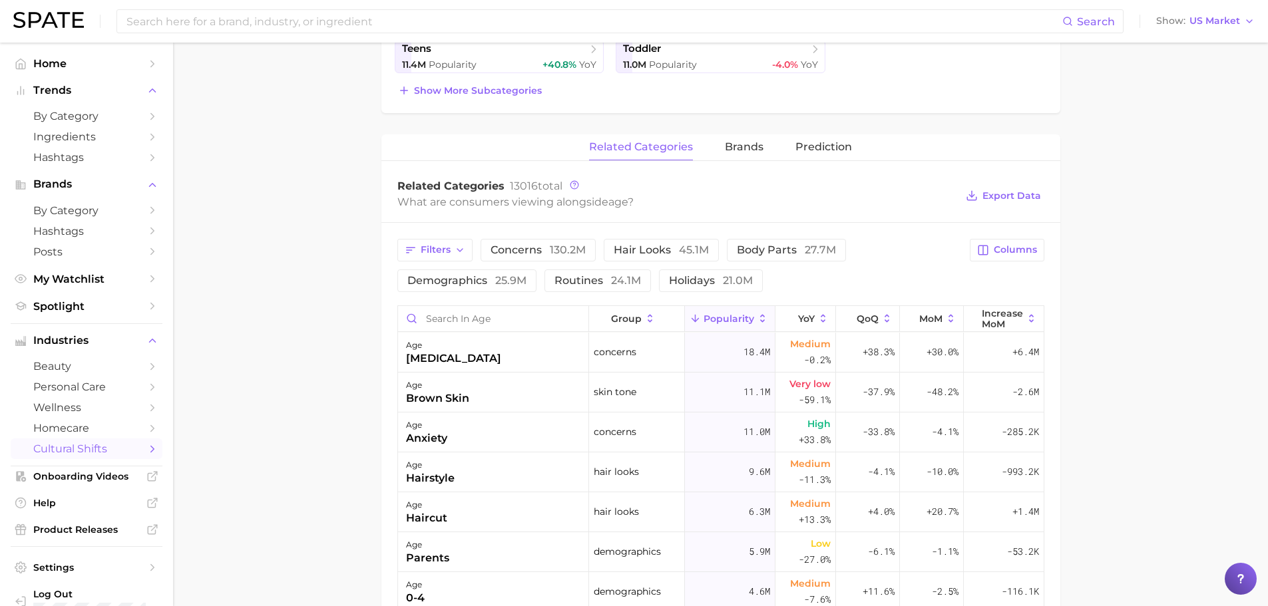
scroll to position [466, 0]
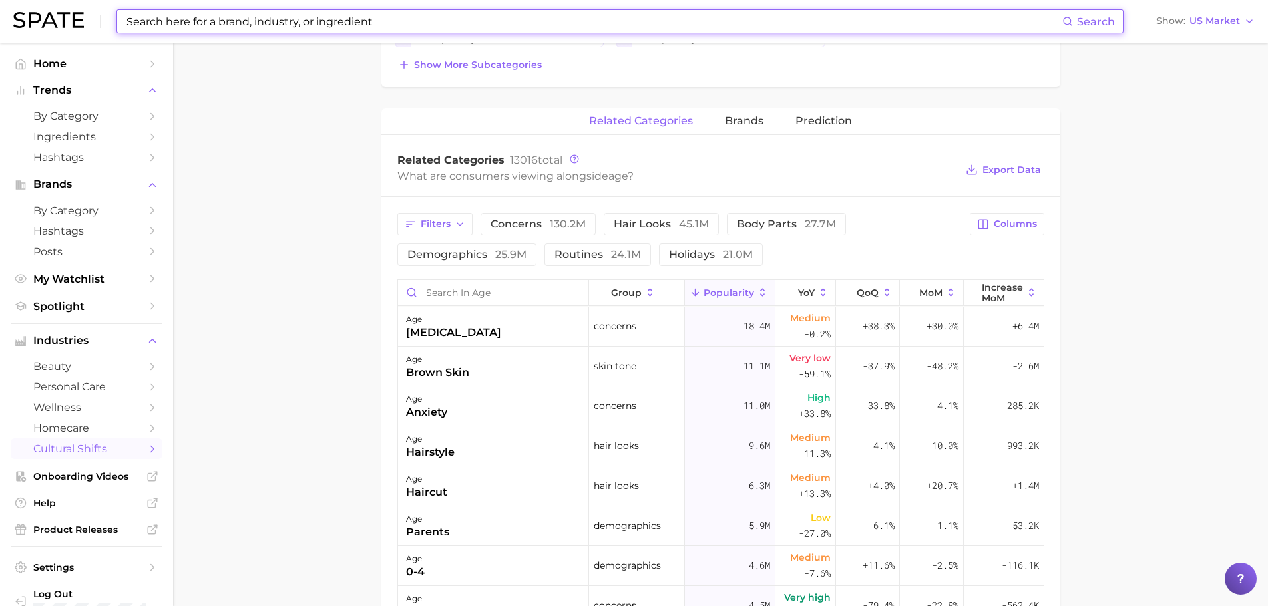
click at [138, 23] on input at bounding box center [593, 21] width 937 height 23
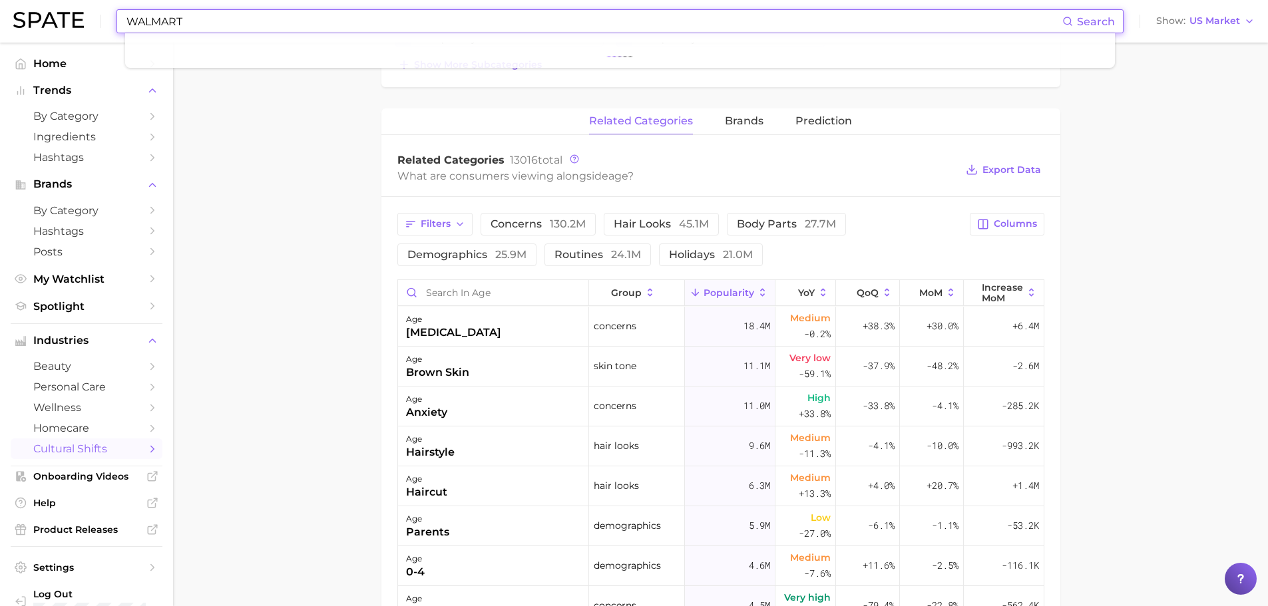
type input "WALMART"
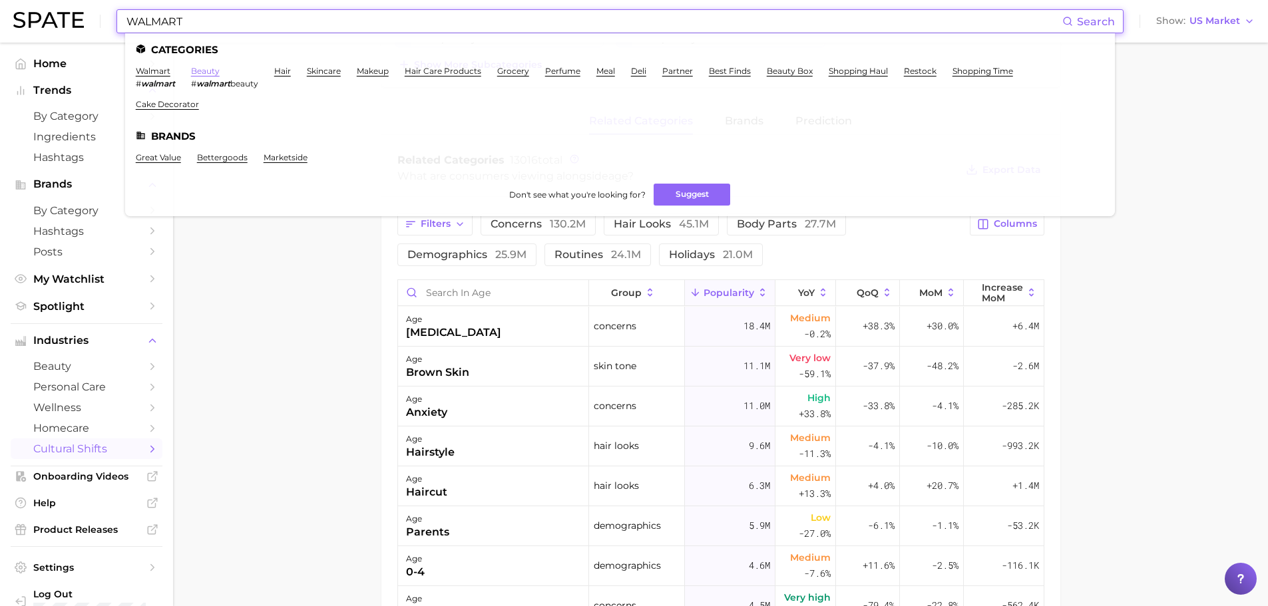
click at [211, 72] on link "beauty" at bounding box center [205, 71] width 29 height 10
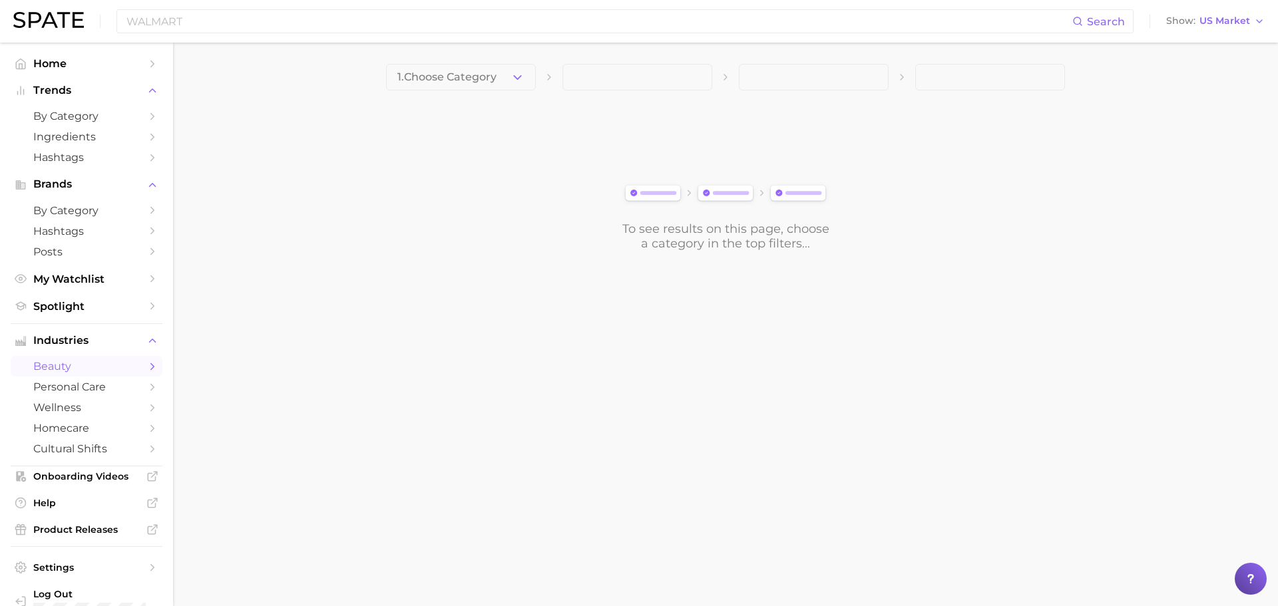
click at [514, 78] on icon "button" at bounding box center [518, 78] width 14 height 14
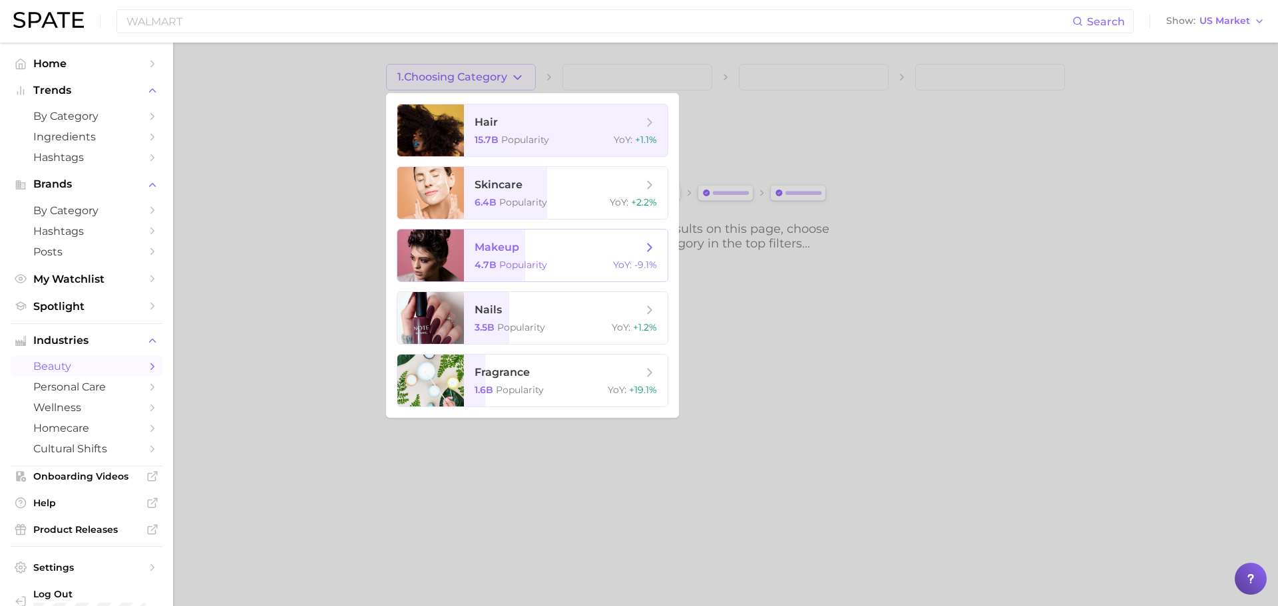
click at [427, 254] on div at bounding box center [430, 256] width 67 height 52
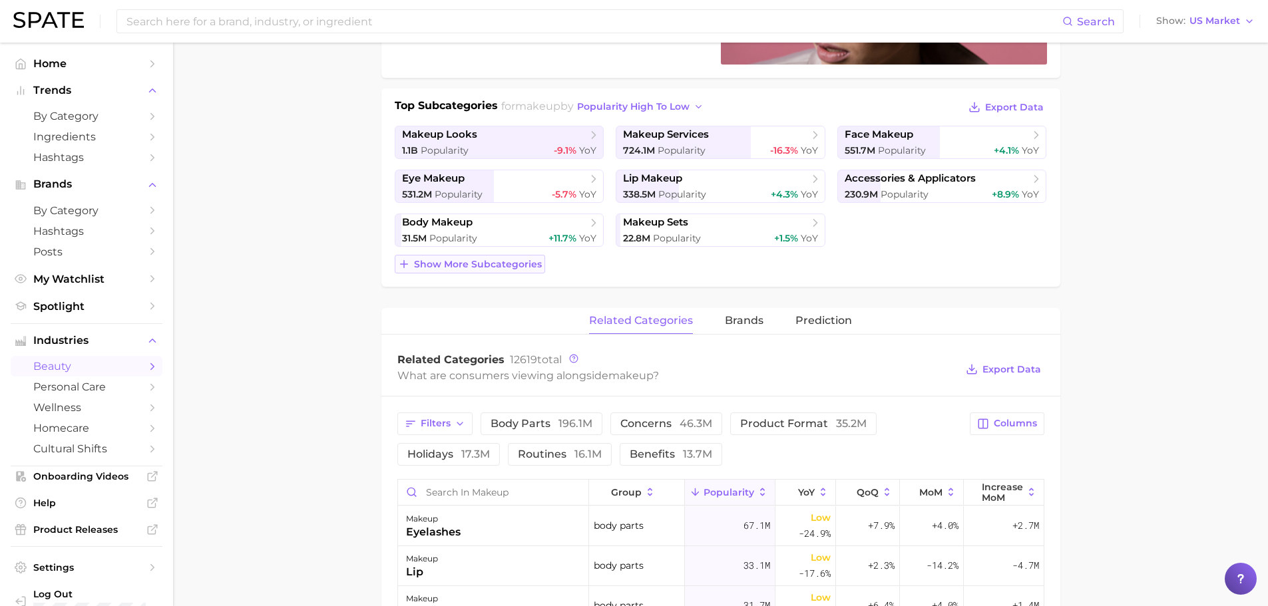
scroll to position [466, 0]
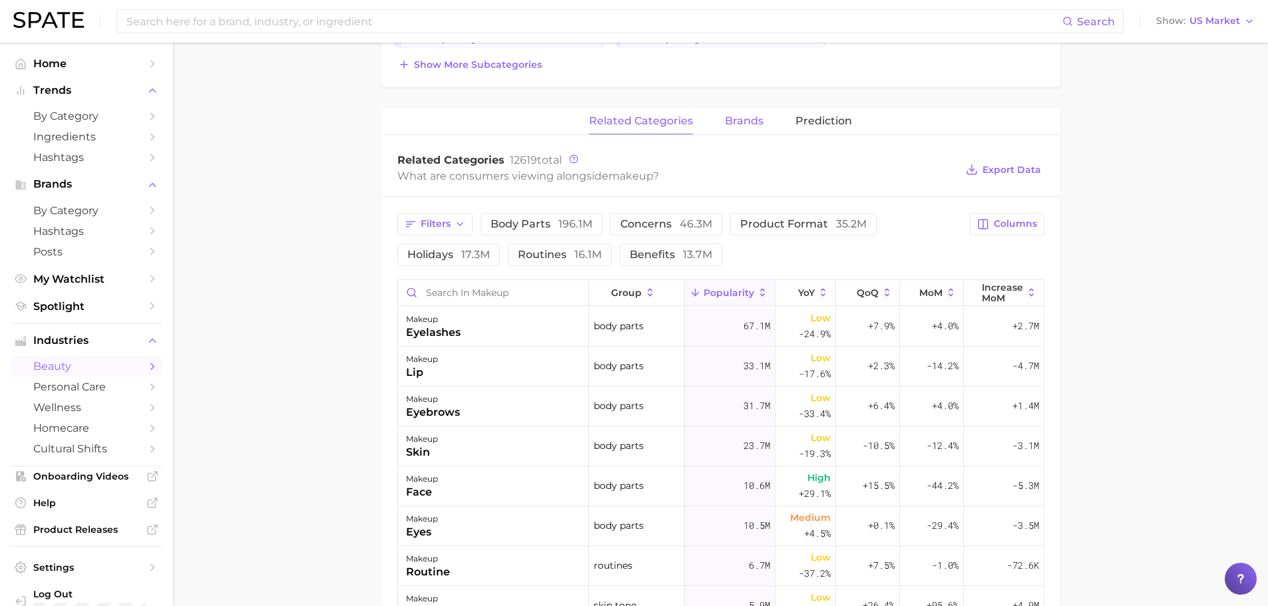
click at [750, 117] on span "brands" at bounding box center [744, 121] width 39 height 12
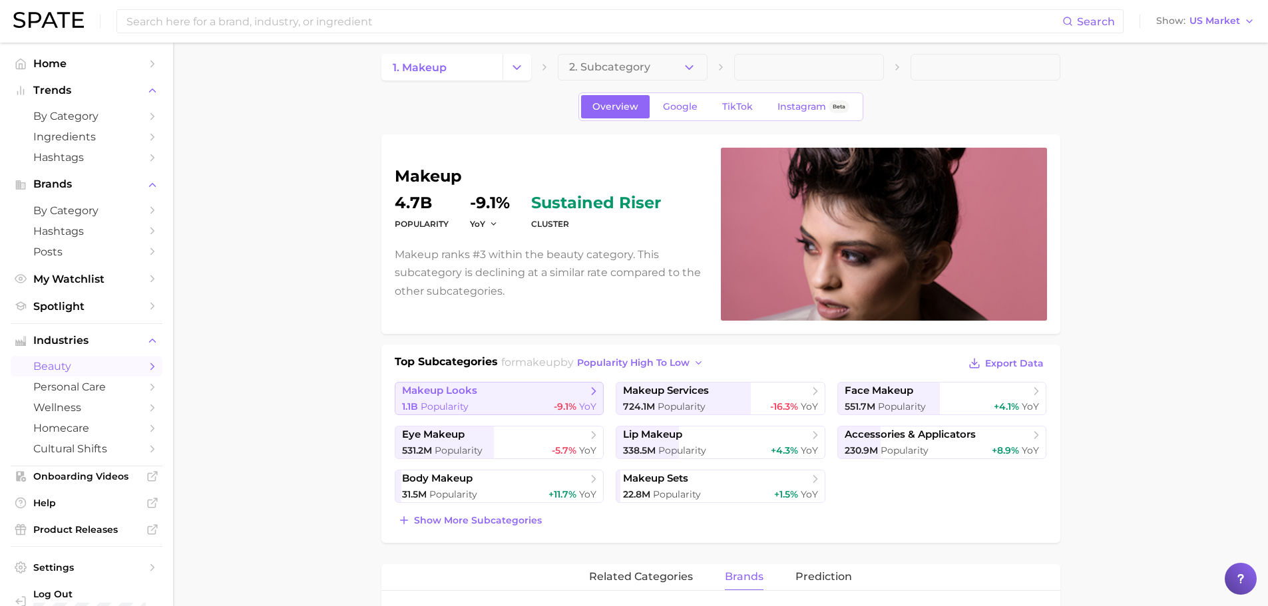
scroll to position [0, 0]
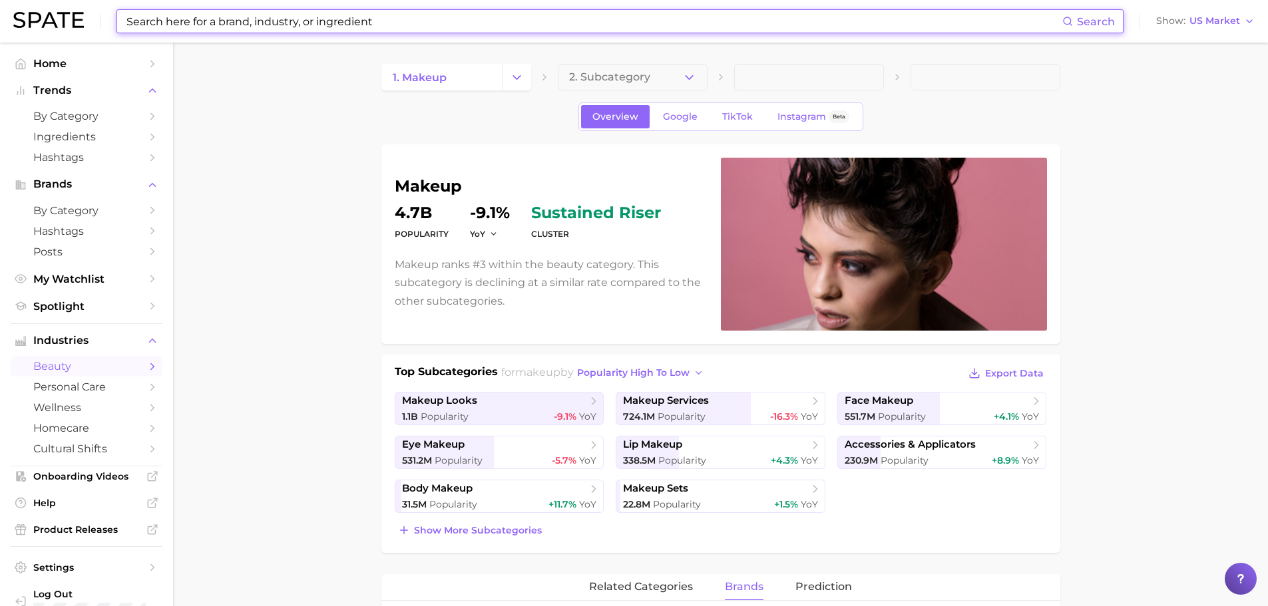
click at [132, 31] on input at bounding box center [593, 21] width 937 height 23
click at [136, 22] on input at bounding box center [593, 21] width 937 height 23
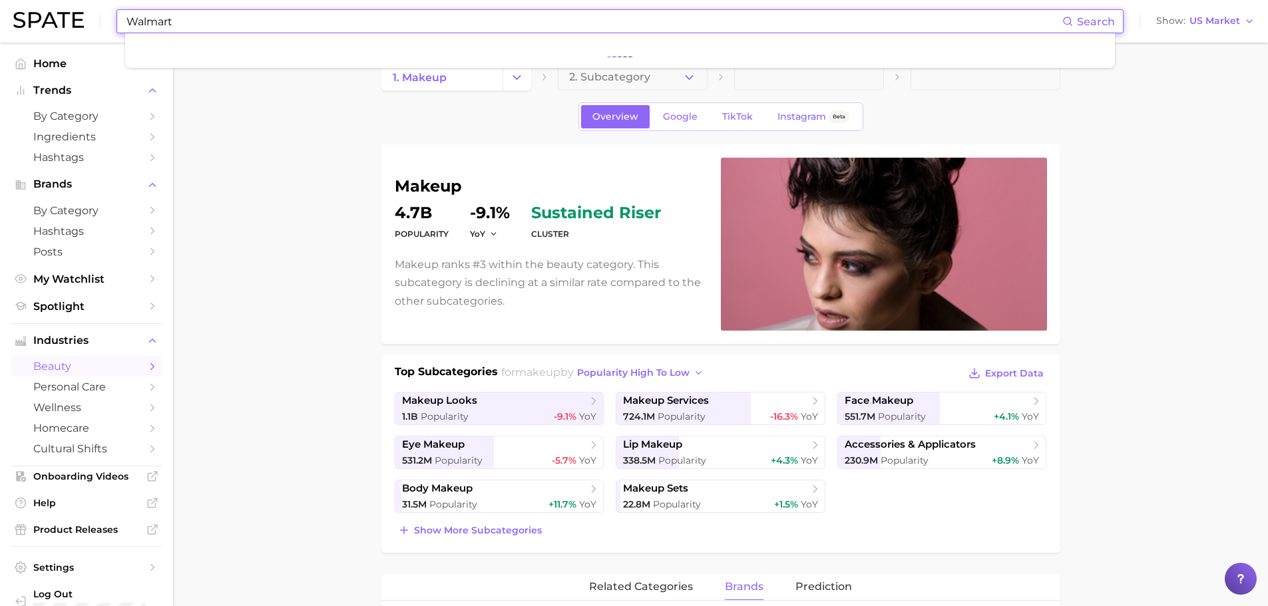
type input "Walmart"
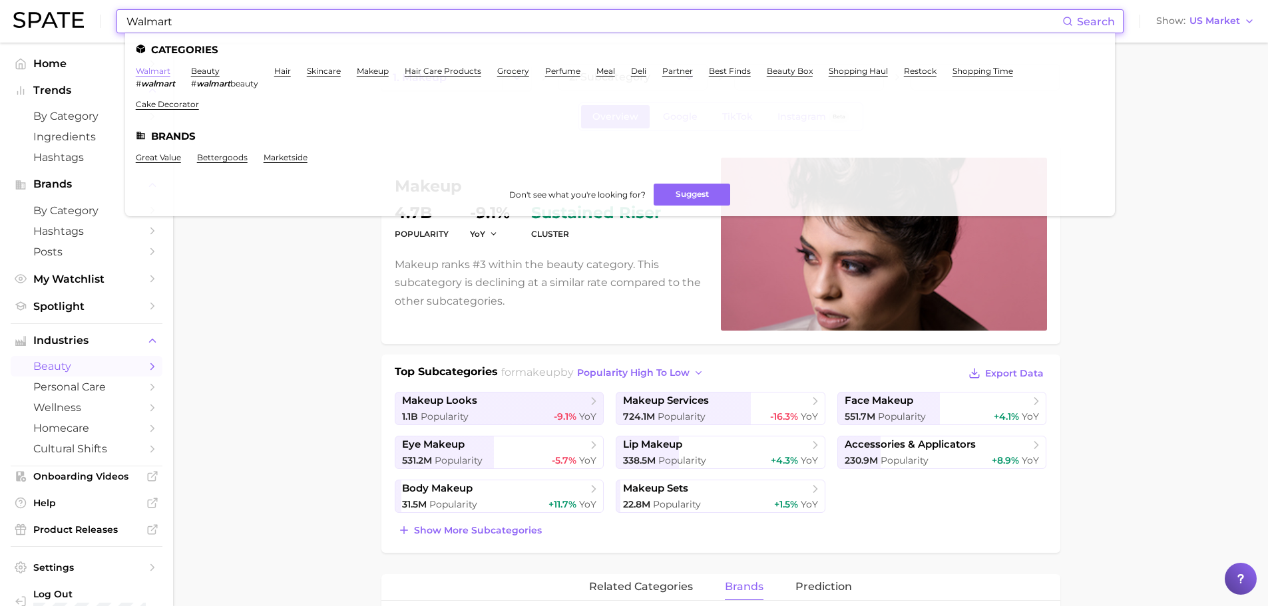
click at [146, 73] on link "walmart" at bounding box center [153, 71] width 35 height 10
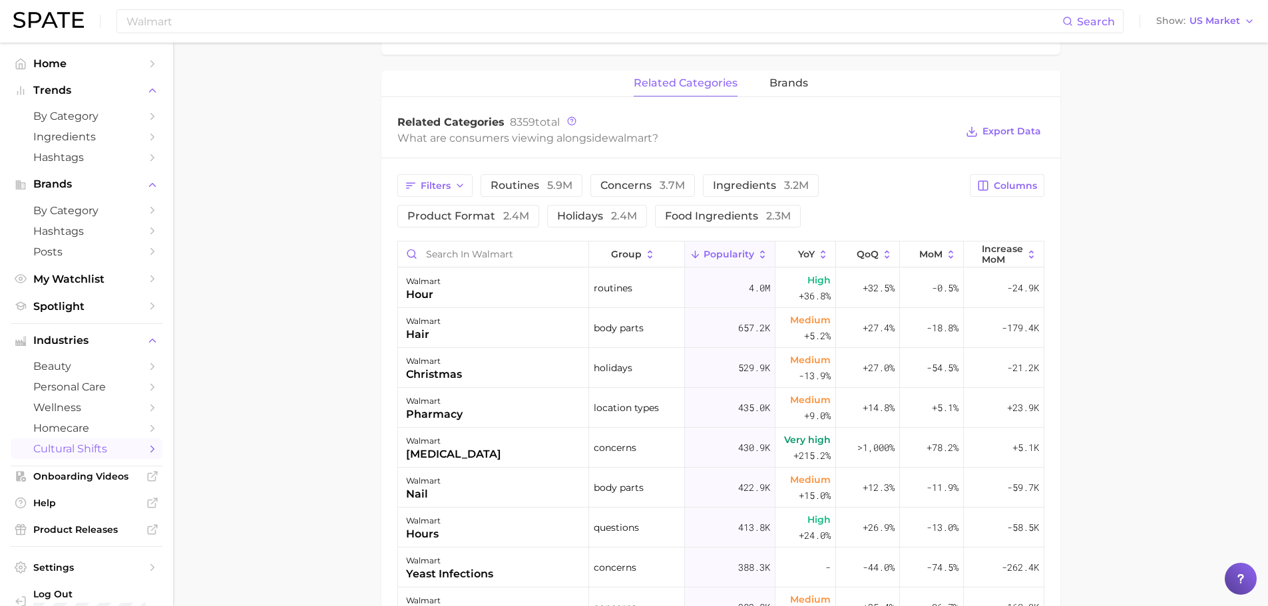
scroll to position [599, 0]
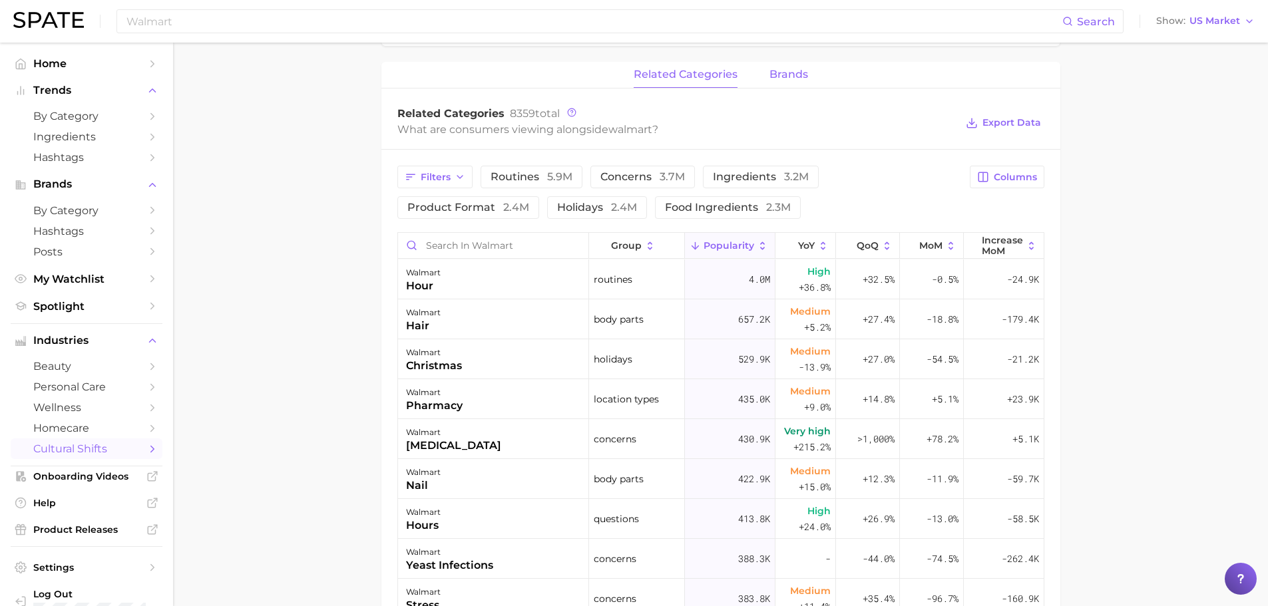
click at [799, 73] on span "brands" at bounding box center [789, 75] width 39 height 12
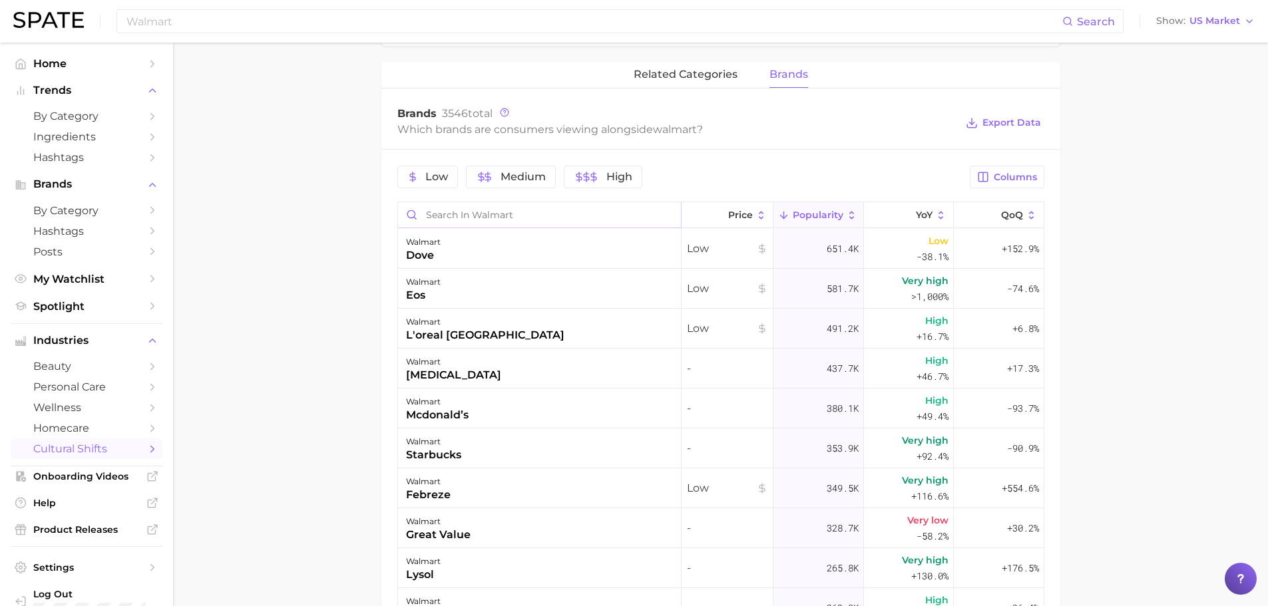
click at [439, 213] on input "Search in walmart" at bounding box center [539, 214] width 283 height 25
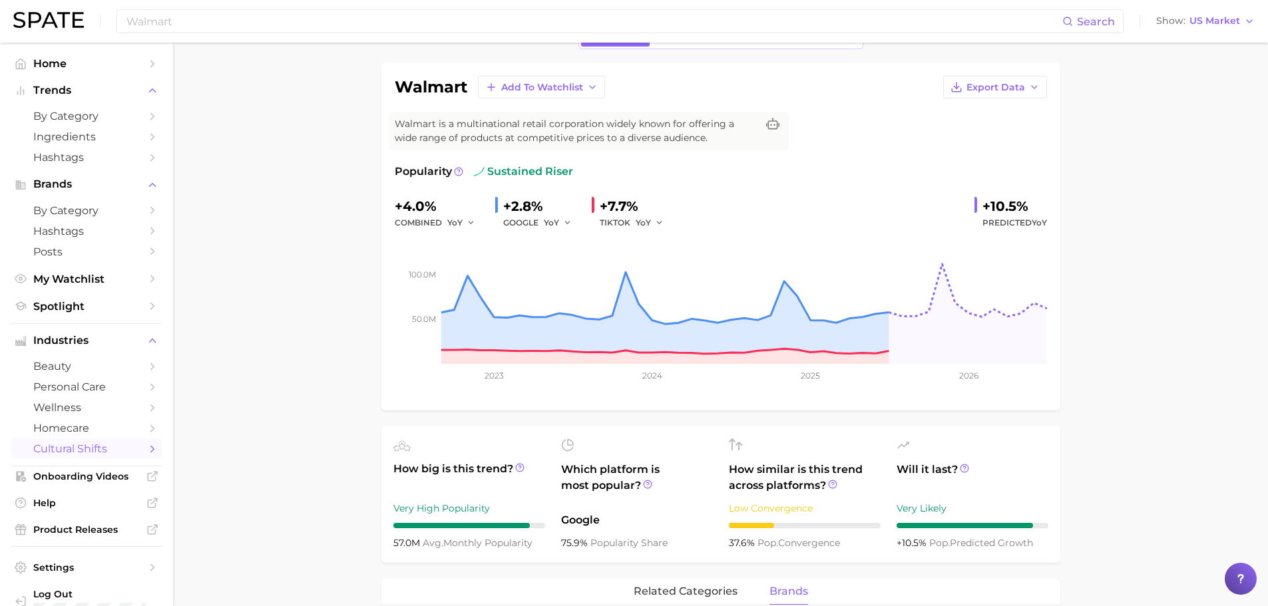
scroll to position [0, 0]
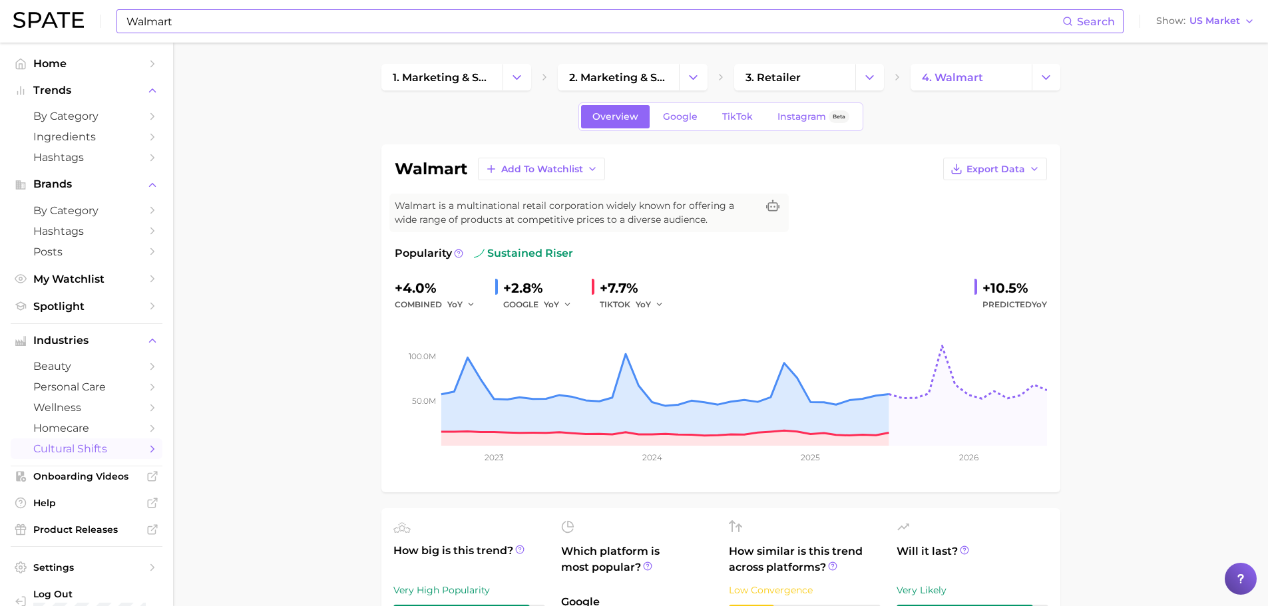
click at [191, 27] on input "Walmart" at bounding box center [593, 21] width 937 height 23
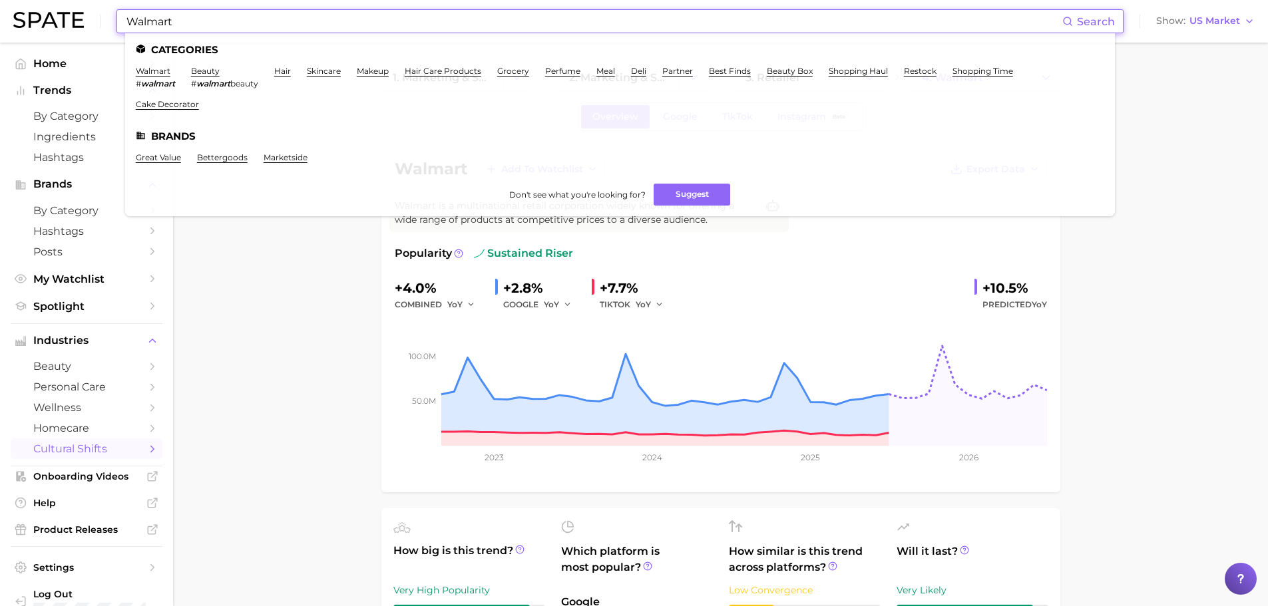
drag, startPoint x: 191, startPoint y: 27, endPoint x: 74, endPoint y: 13, distance: 118.1
click at [74, 13] on div "Walmart Search Categories walmart # walmart beauty # walmart beauty hair skinca…" at bounding box center [634, 21] width 1242 height 43
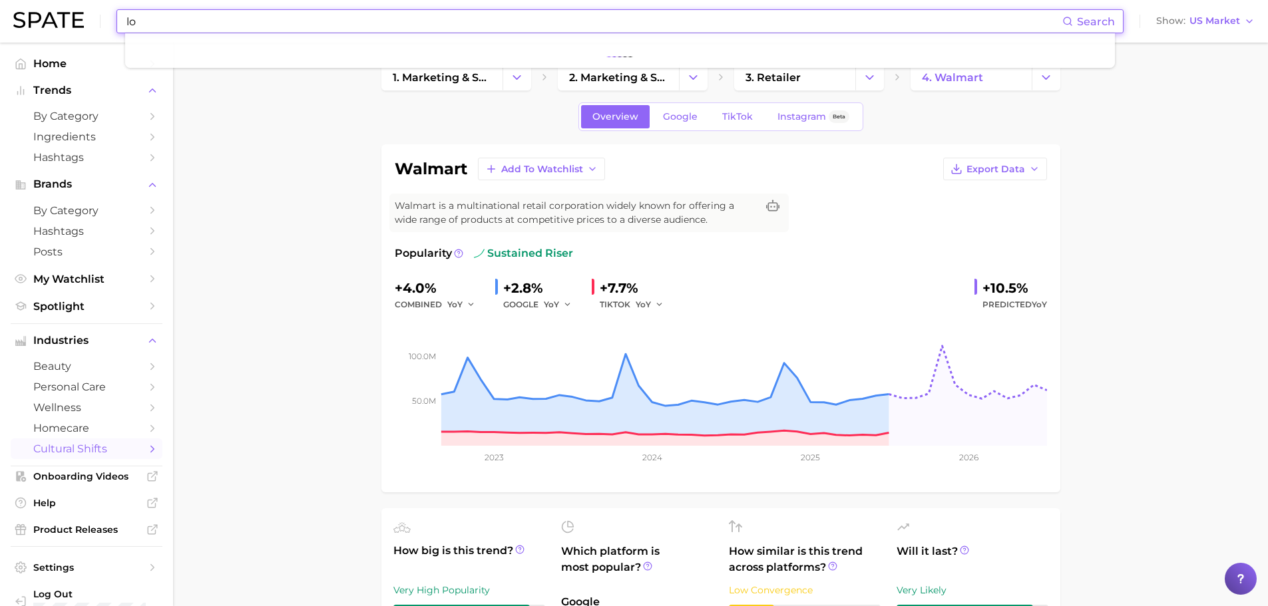
type input "l"
type input "Walmart Carried"
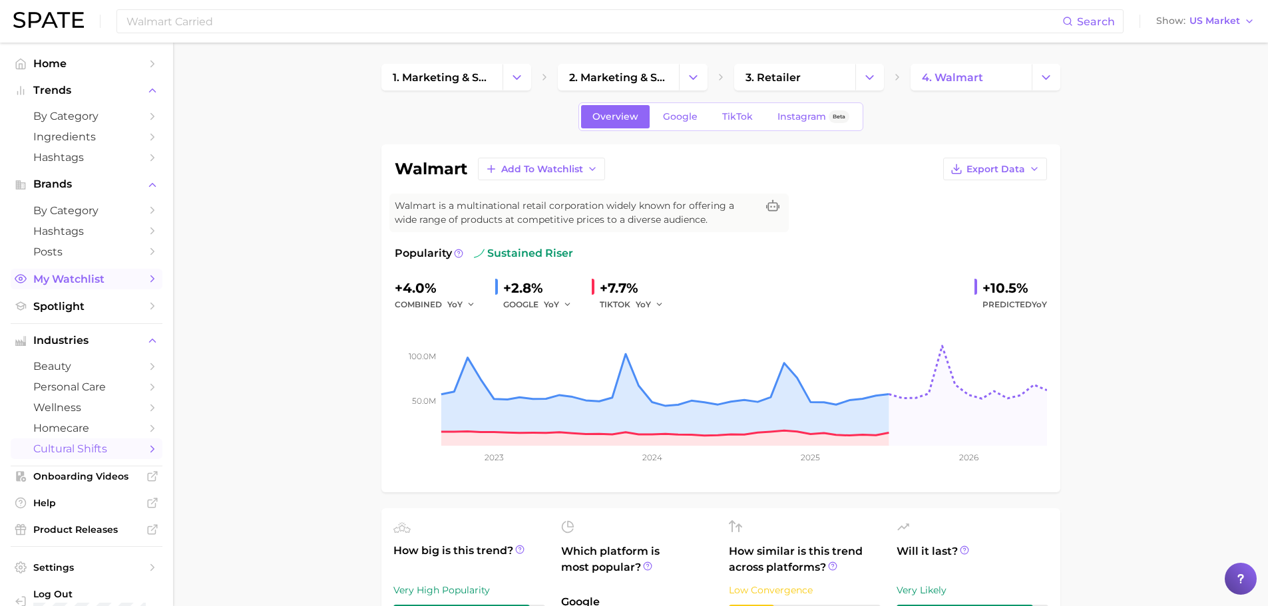
click at [61, 283] on span "My Watchlist" at bounding box center [86, 279] width 107 height 13
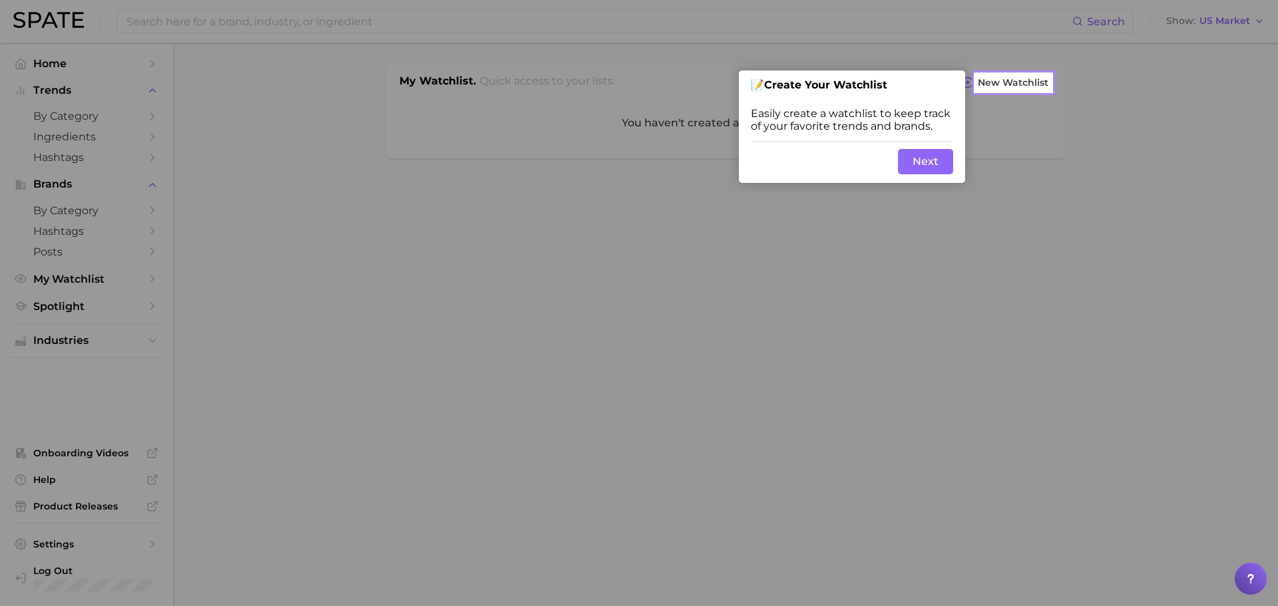
click at [928, 156] on button "Next" at bounding box center [925, 161] width 55 height 25
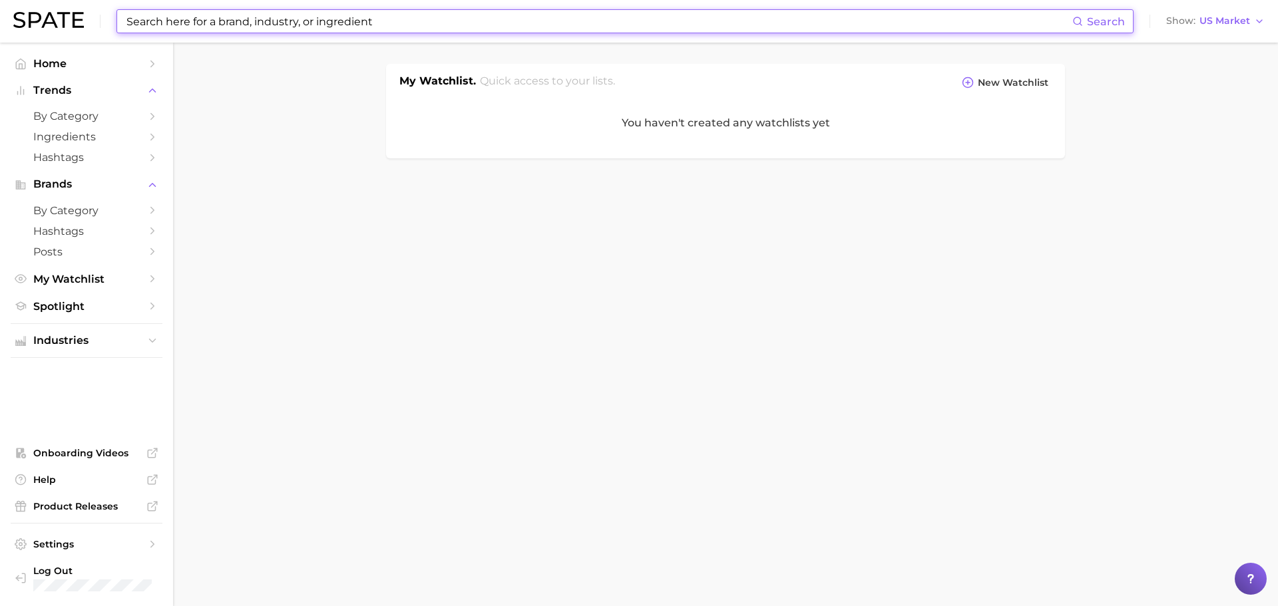
click at [283, 25] on input at bounding box center [598, 21] width 947 height 23
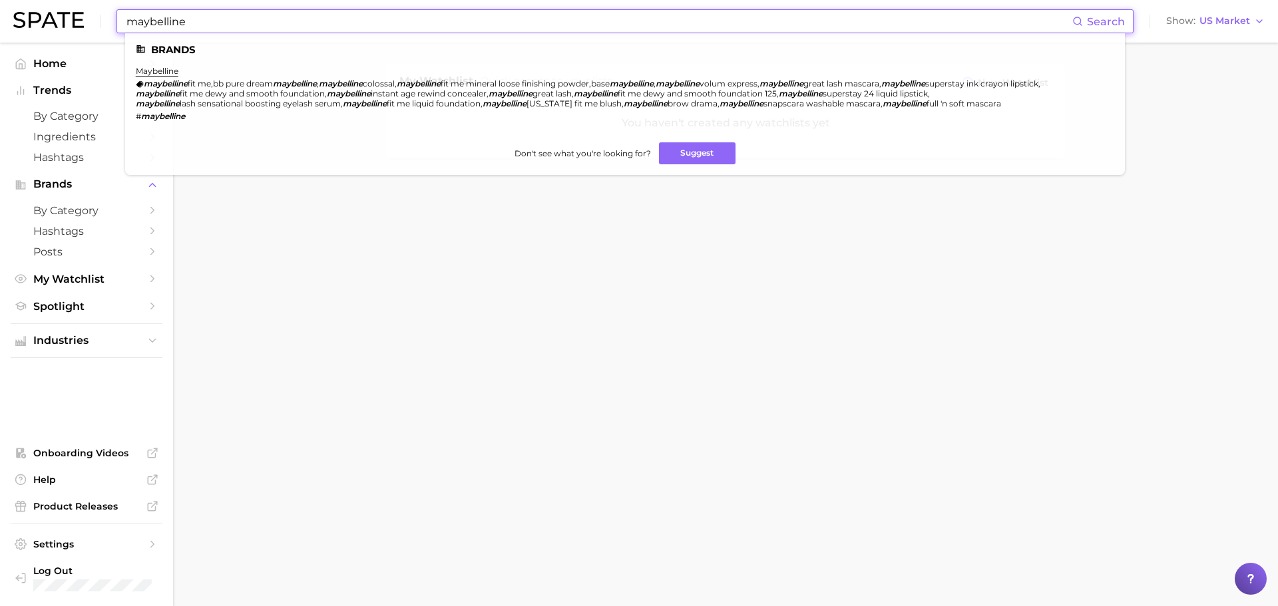
type input "maybelline"
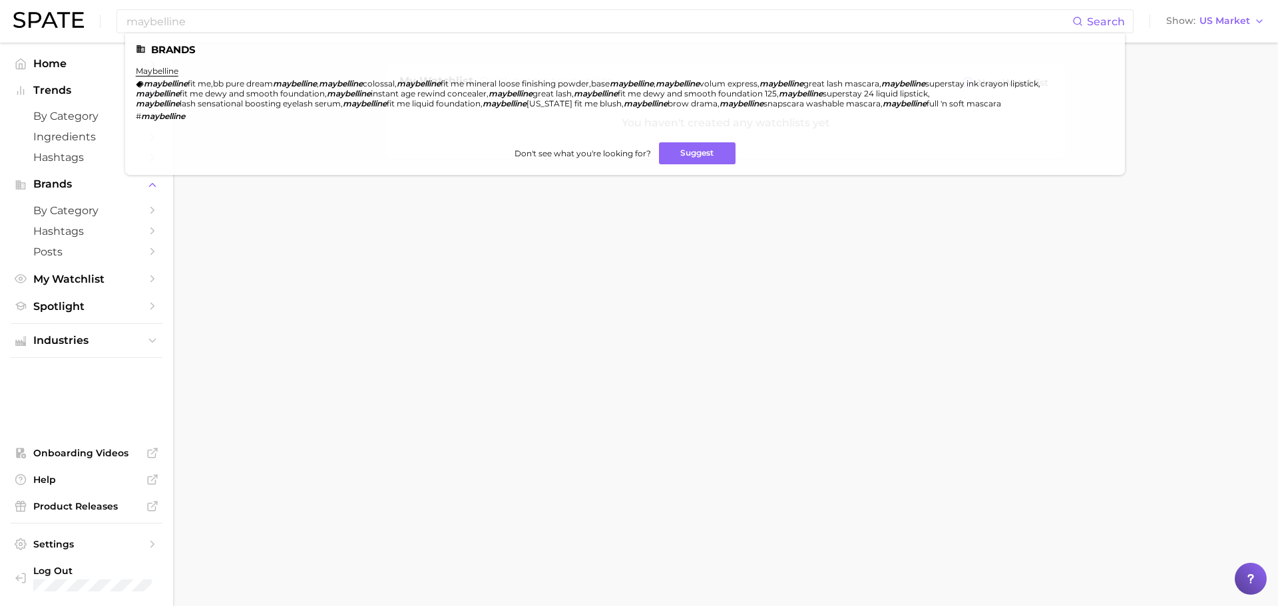
drag, startPoint x: 323, startPoint y: 243, endPoint x: 317, endPoint y: 247, distance: 7.2
click at [322, 244] on body "maybelline Search Brands maybelline maybelline fit me , bb pure dream maybellin…" at bounding box center [639, 303] width 1278 height 606
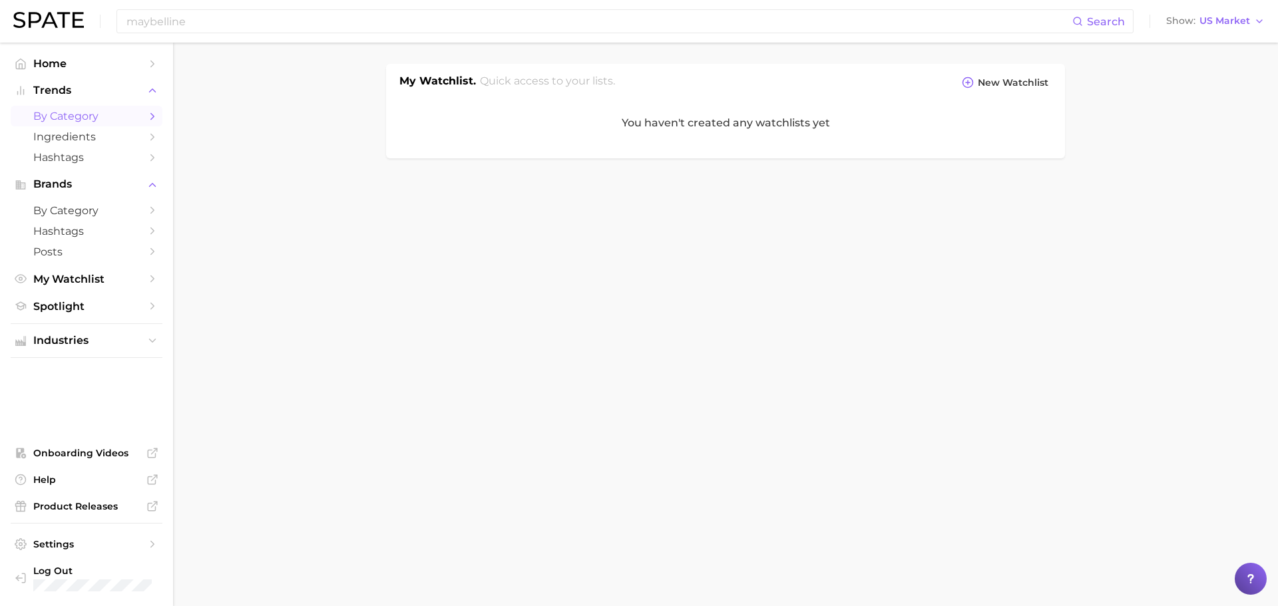
click at [60, 115] on span "by Category" at bounding box center [86, 116] width 107 height 13
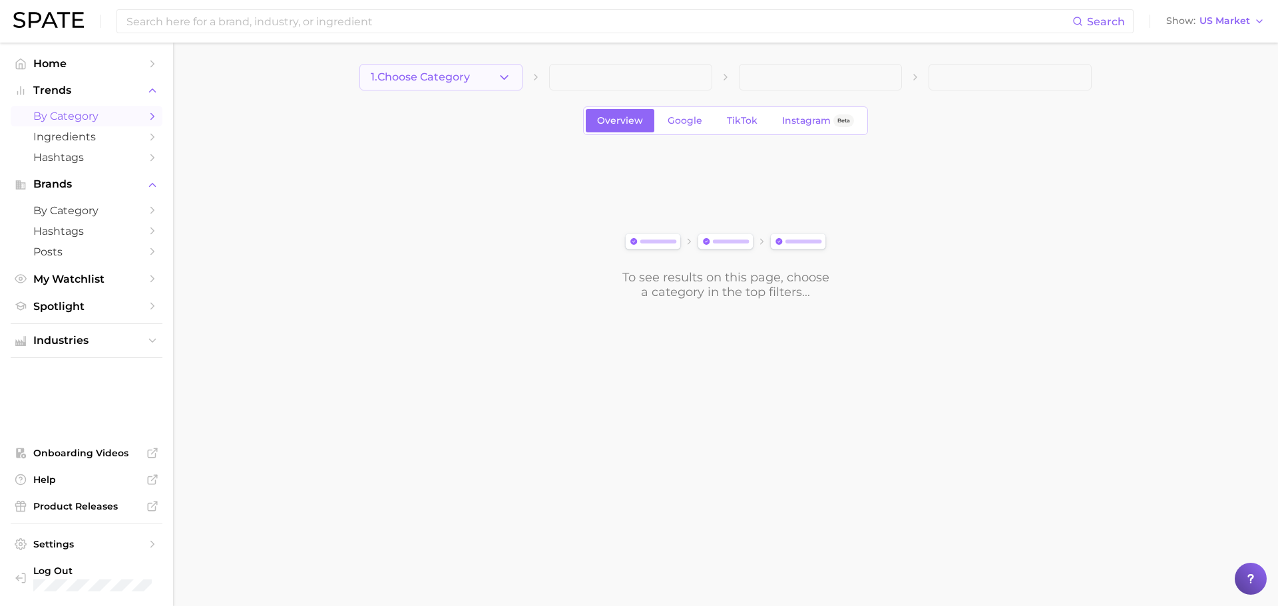
click at [515, 79] on button "1. Choose Category" at bounding box center [440, 77] width 163 height 27
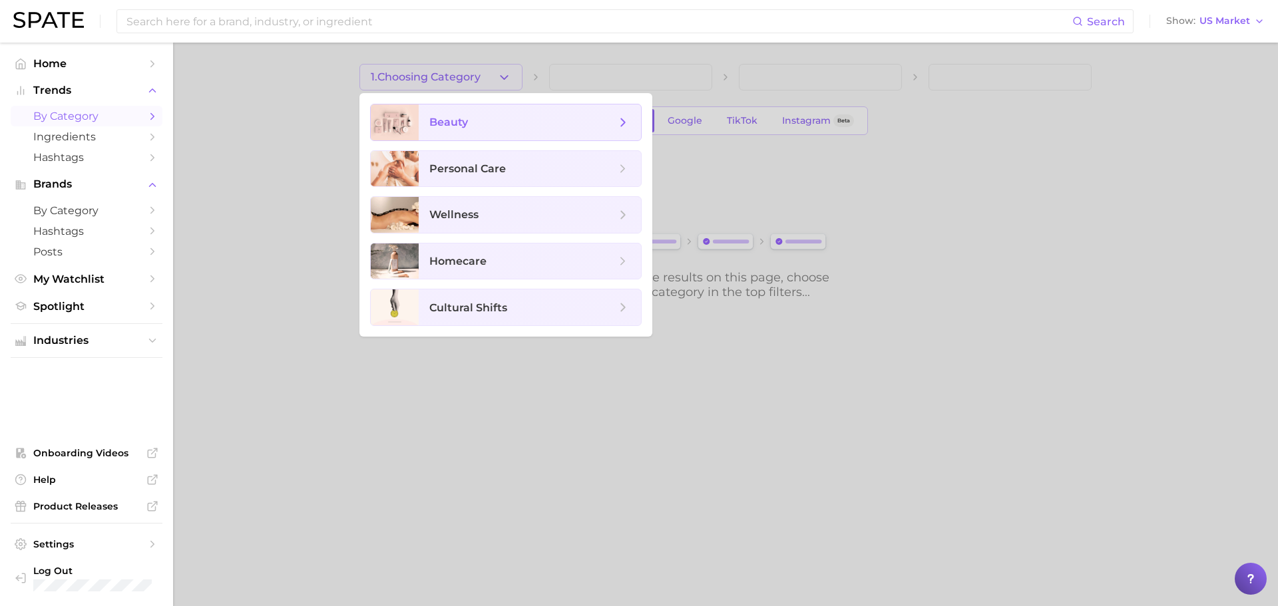
click at [471, 124] on span "beauty" at bounding box center [522, 122] width 186 height 15
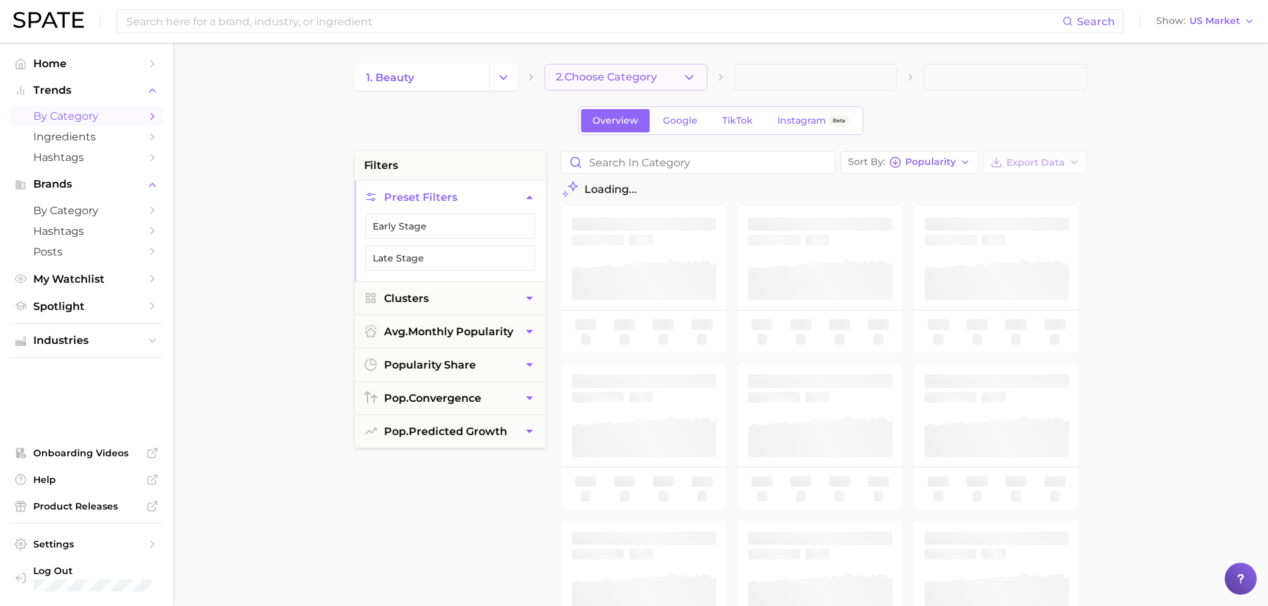
click at [690, 75] on icon "button" at bounding box center [689, 78] width 14 height 14
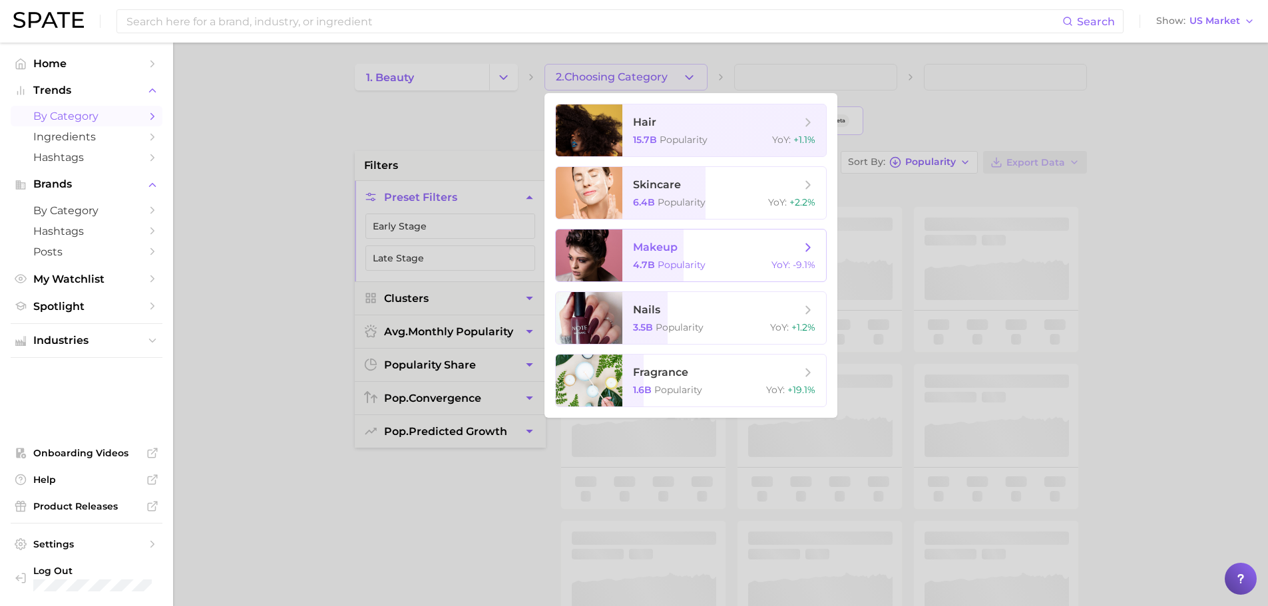
click at [649, 252] on span "makeup" at bounding box center [655, 247] width 45 height 13
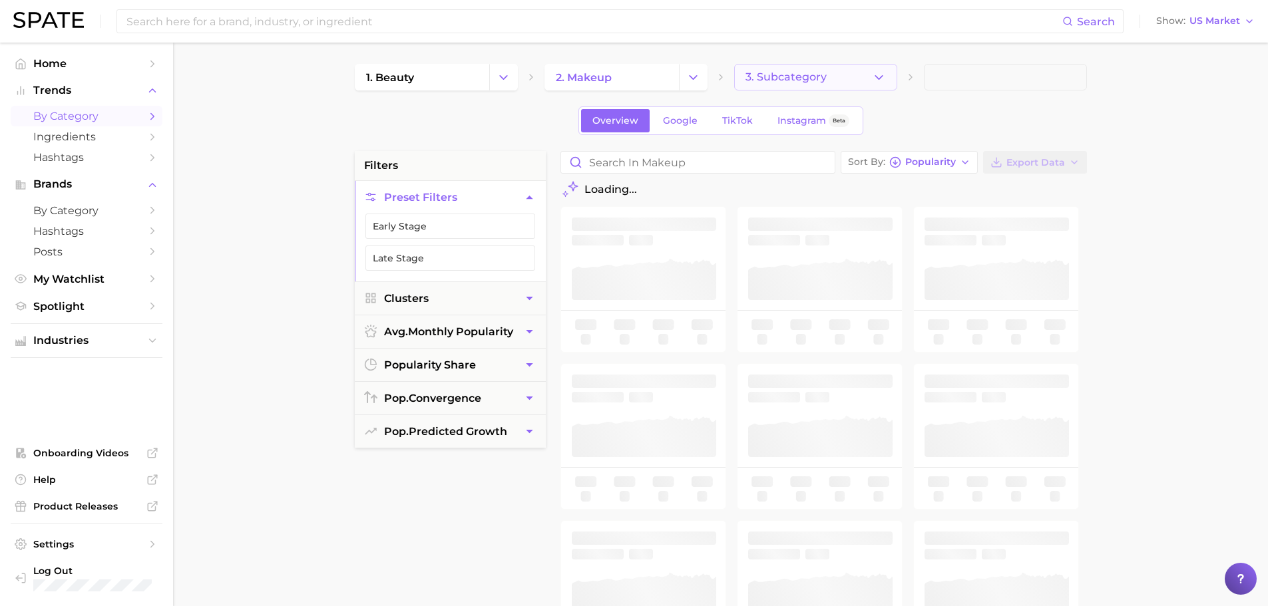
click at [881, 73] on icon "button" at bounding box center [879, 78] width 14 height 14
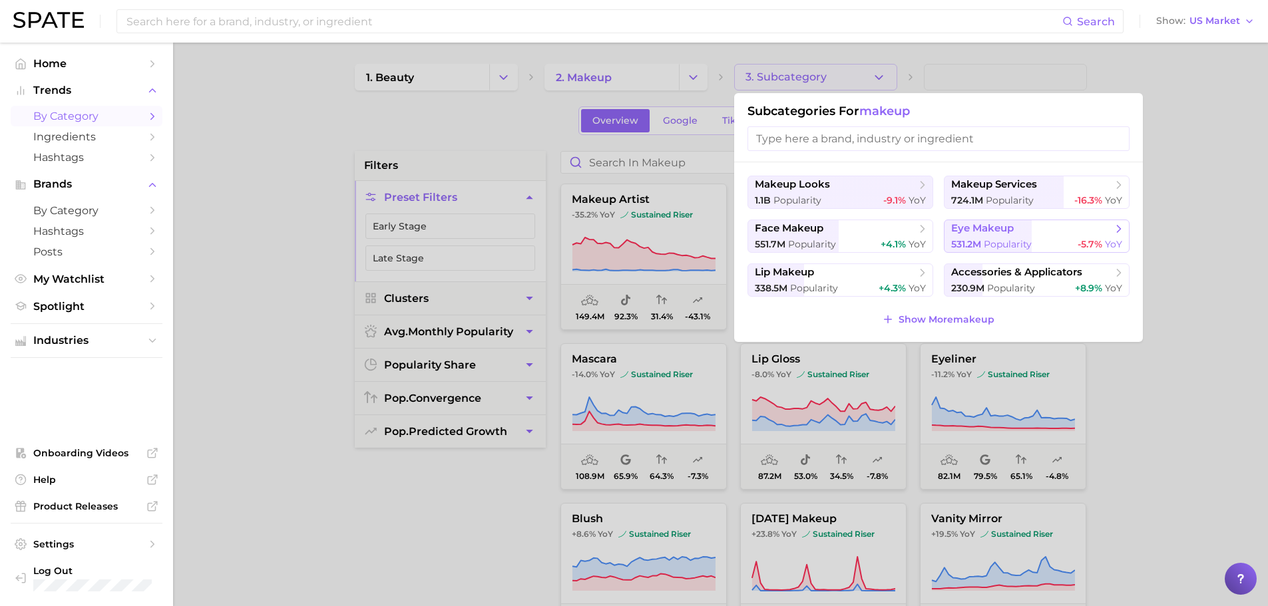
click at [985, 233] on span "eye makeup" at bounding box center [982, 228] width 63 height 13
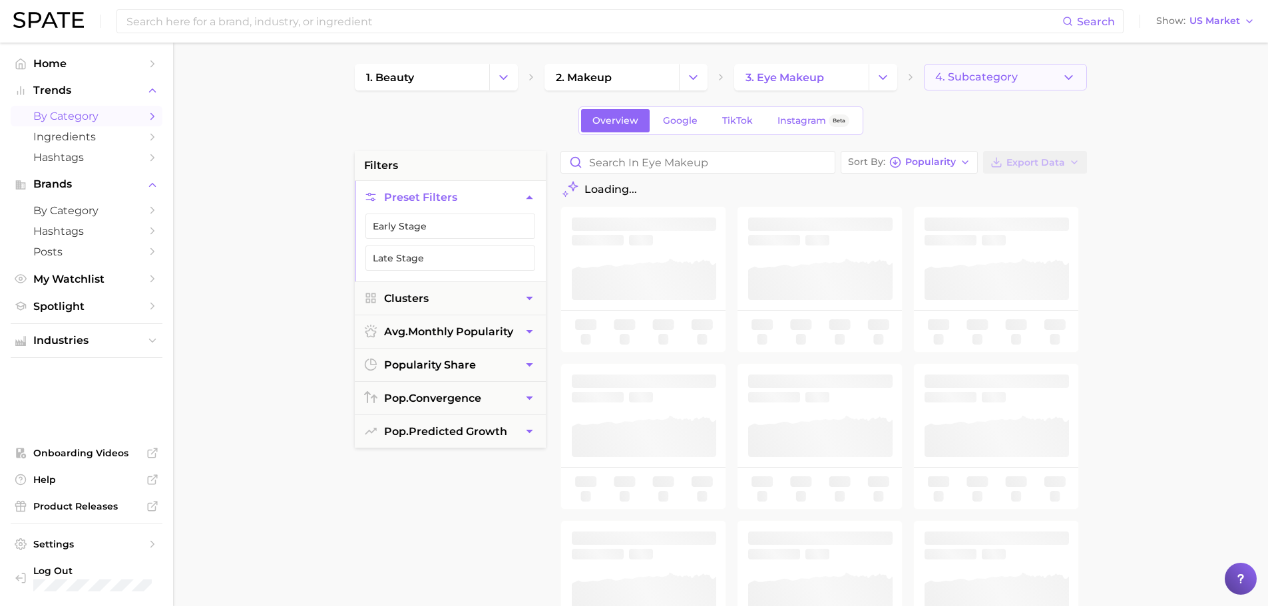
click at [1066, 73] on icon "button" at bounding box center [1069, 78] width 14 height 14
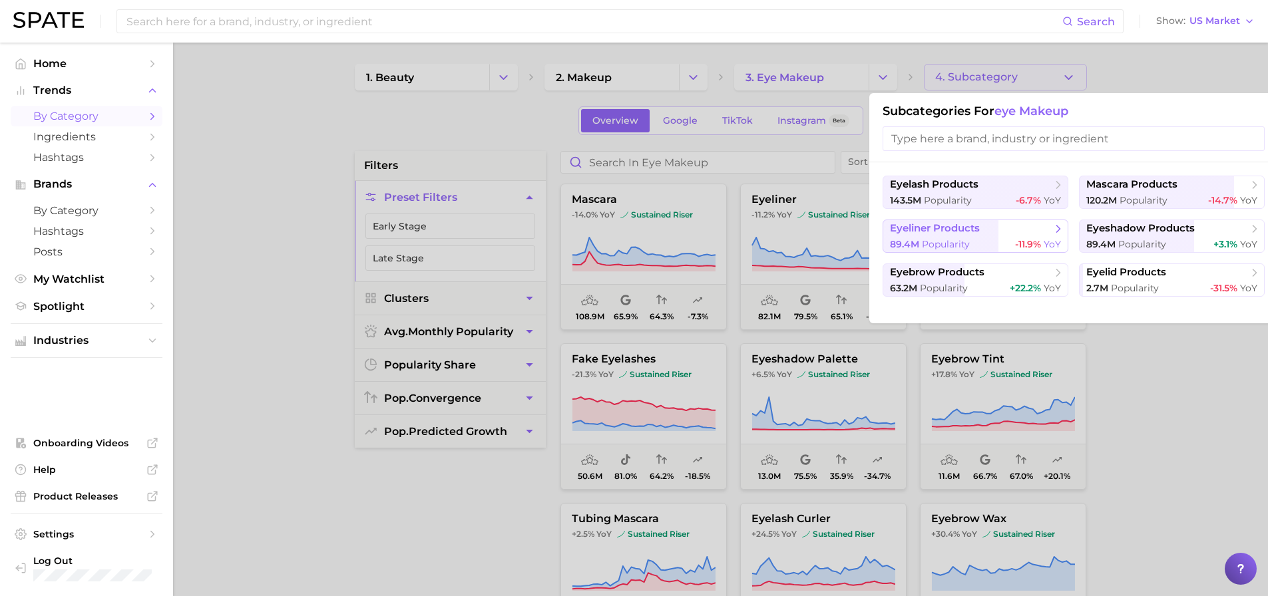
click at [928, 228] on span "eyeliner products" at bounding box center [935, 228] width 90 height 13
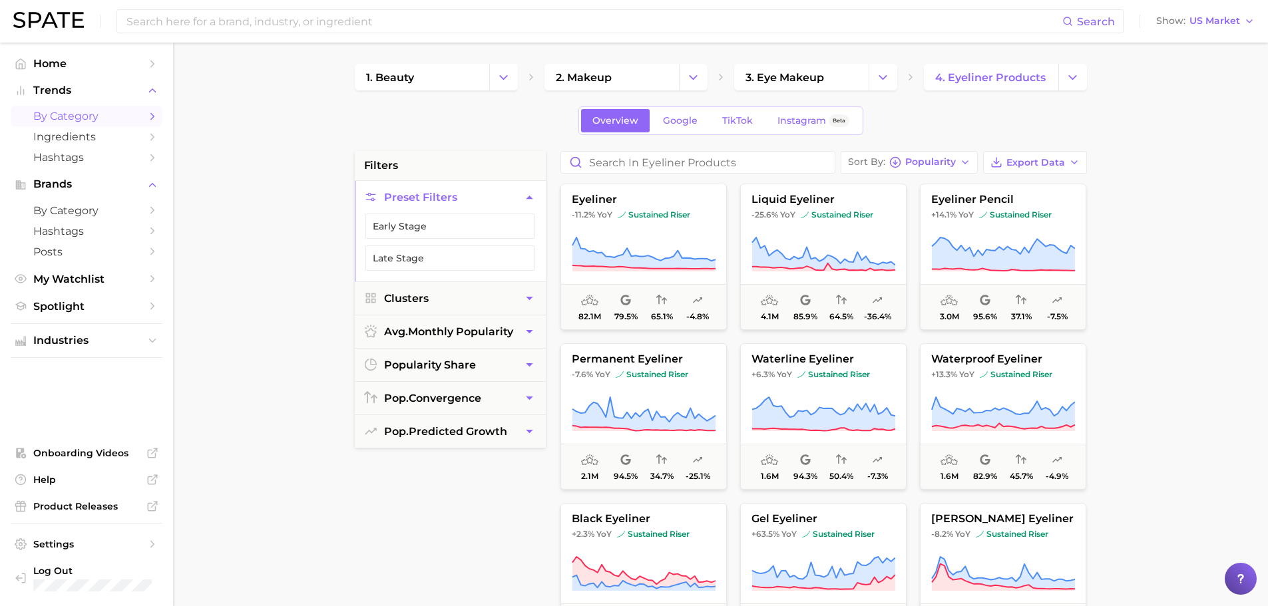
click at [264, 202] on main "1. beauty 2. makeup 3. eye makeup 4. eyeliner products Overview Google TikTok I…" at bounding box center [720, 548] width 1095 height 1010
click at [436, 226] on button "Early Stage" at bounding box center [450, 226] width 170 height 25
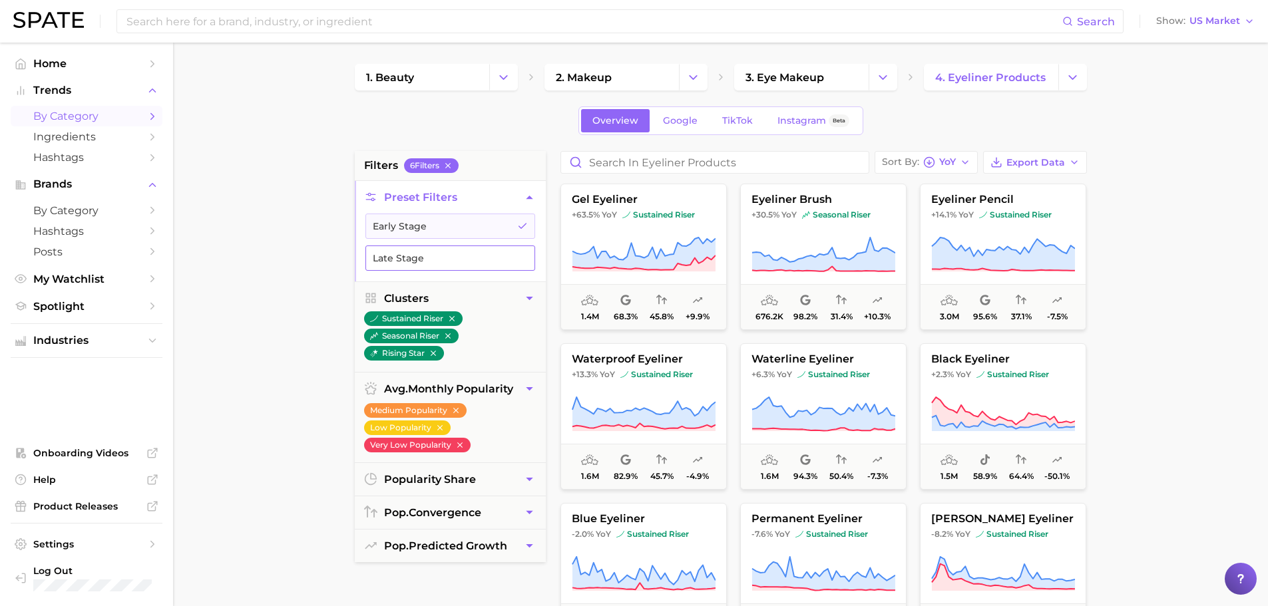
click at [393, 262] on button "Late Stage" at bounding box center [450, 258] width 170 height 25
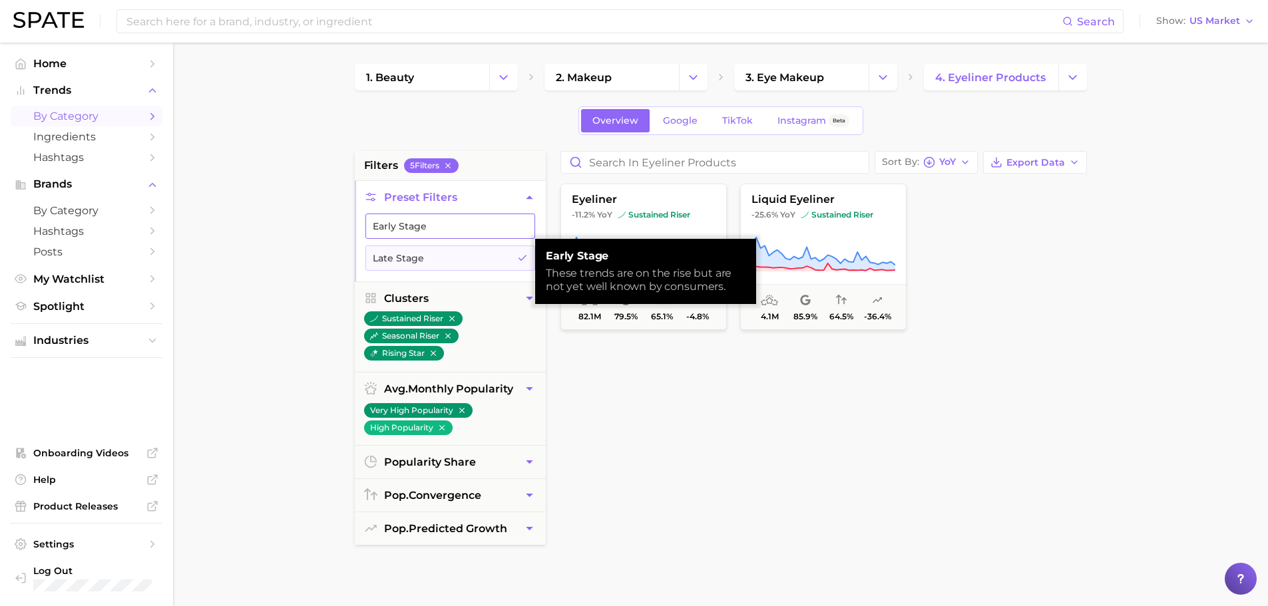
click at [397, 219] on button "Early Stage" at bounding box center [450, 226] width 170 height 25
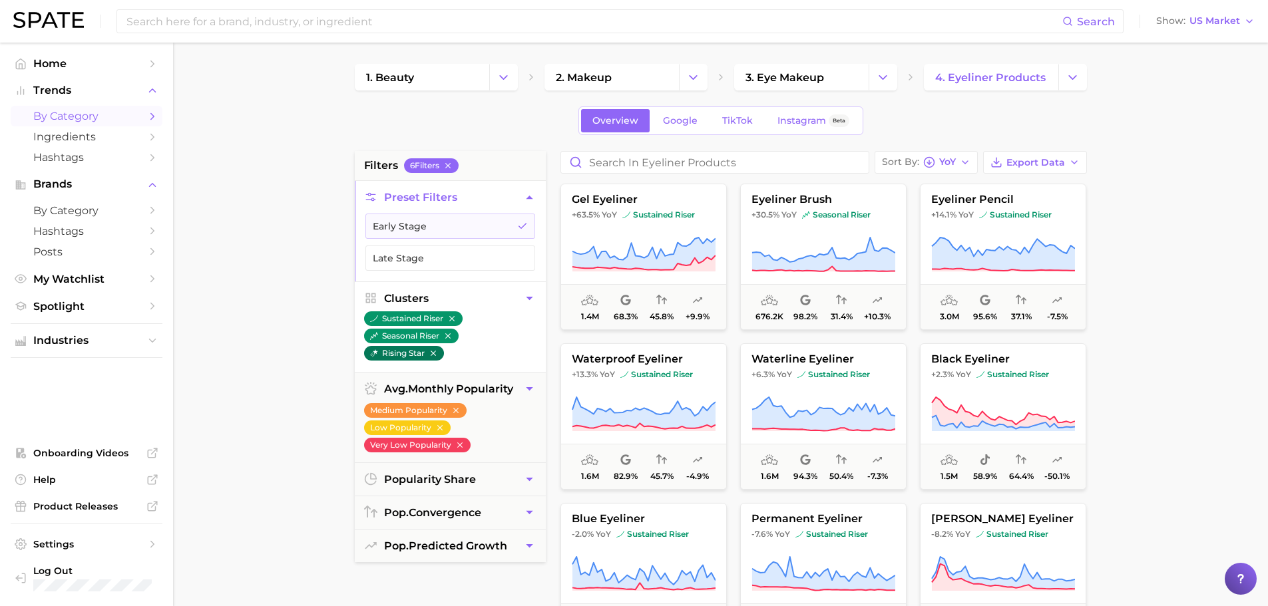
click at [389, 353] on button "rising star" at bounding box center [404, 353] width 80 height 15
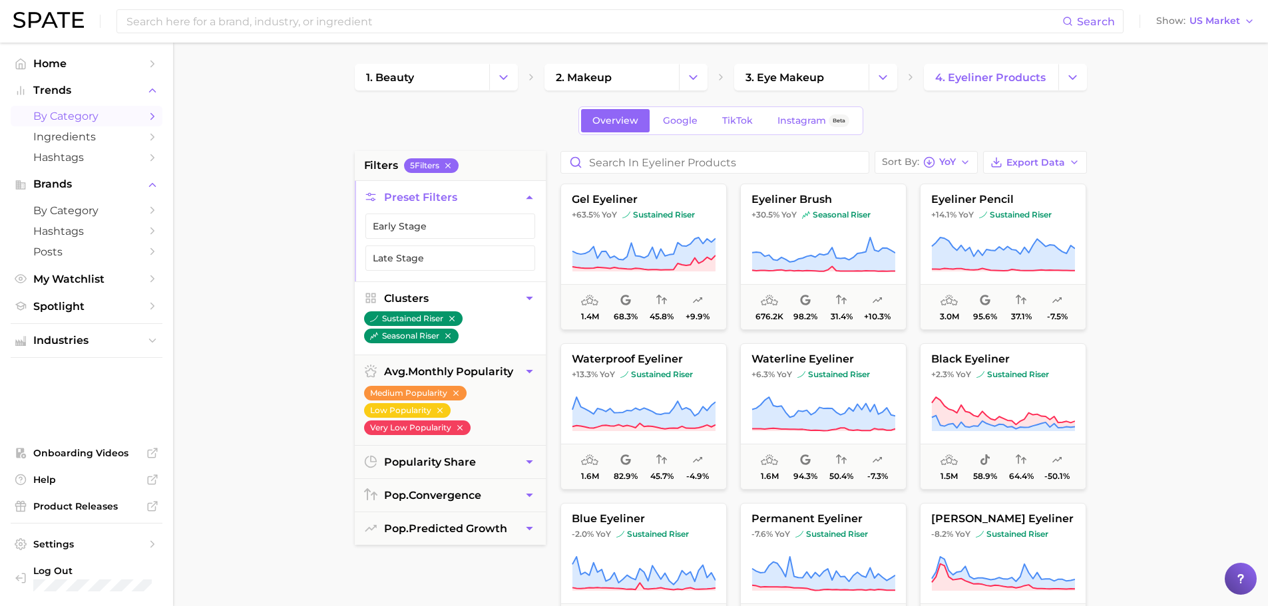
click at [534, 298] on icon "button" at bounding box center [530, 299] width 14 height 14
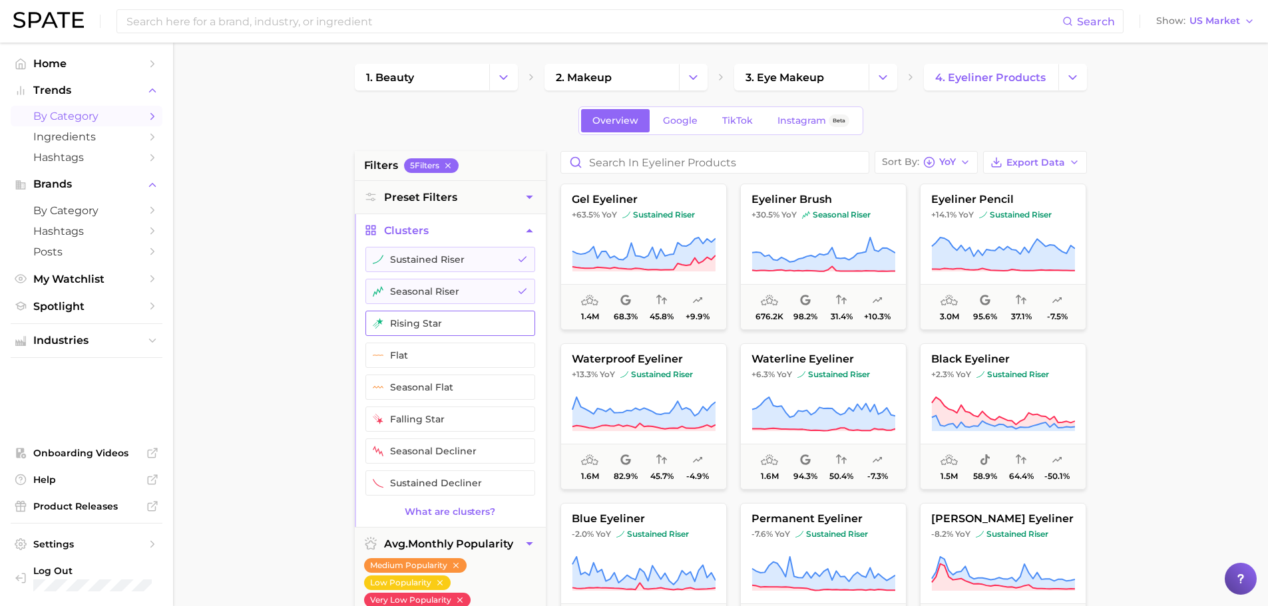
click at [488, 316] on button "rising star" at bounding box center [450, 323] width 170 height 25
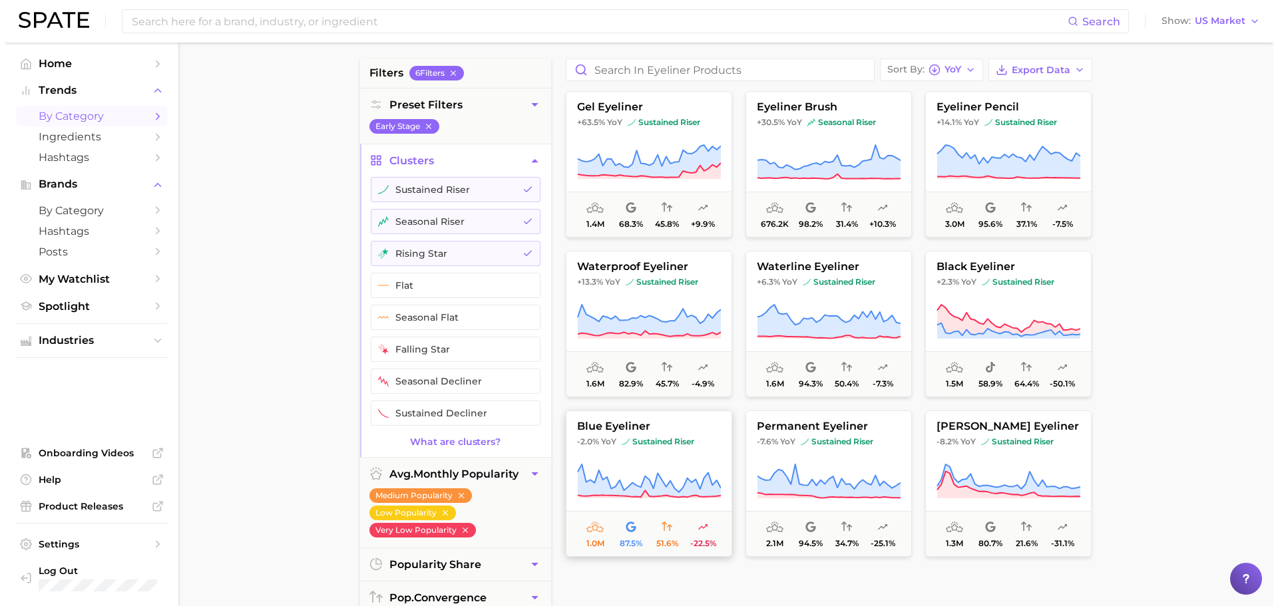
scroll to position [133, 0]
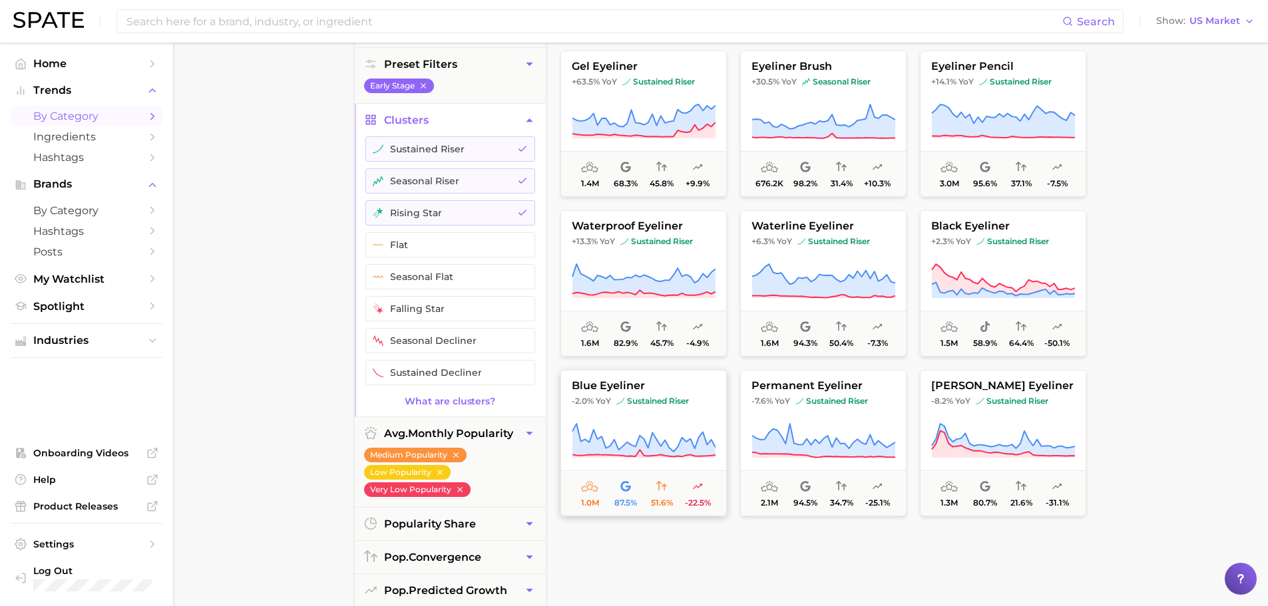
click at [634, 433] on icon at bounding box center [644, 441] width 144 height 37
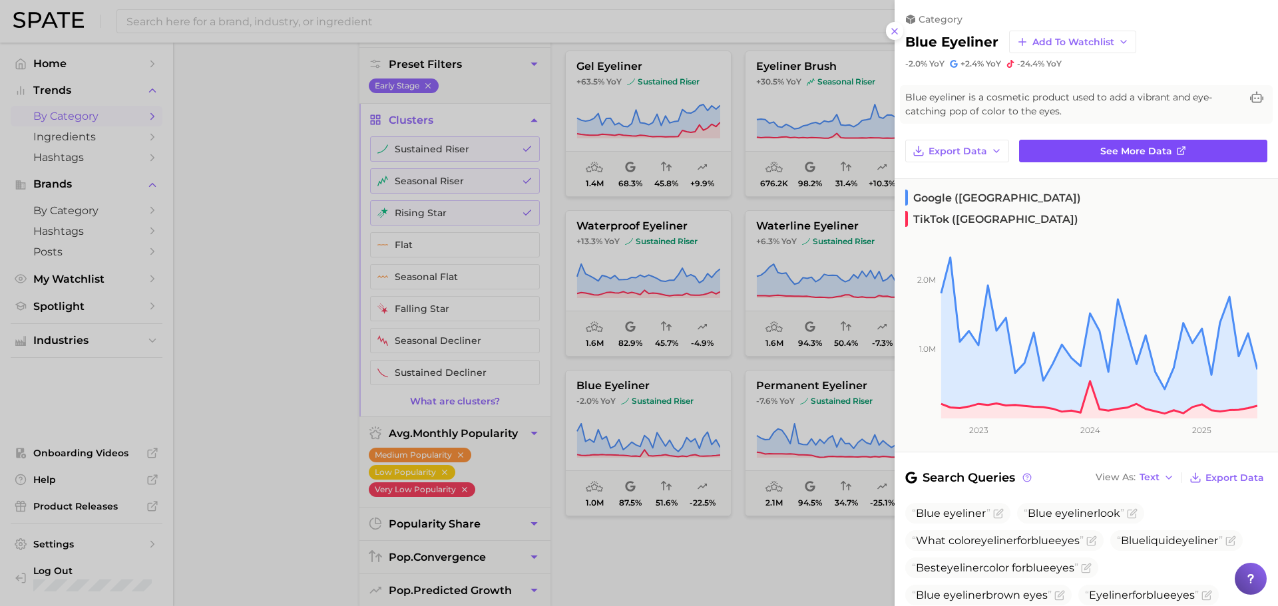
click at [1187, 150] on link "See more data" at bounding box center [1143, 151] width 248 height 23
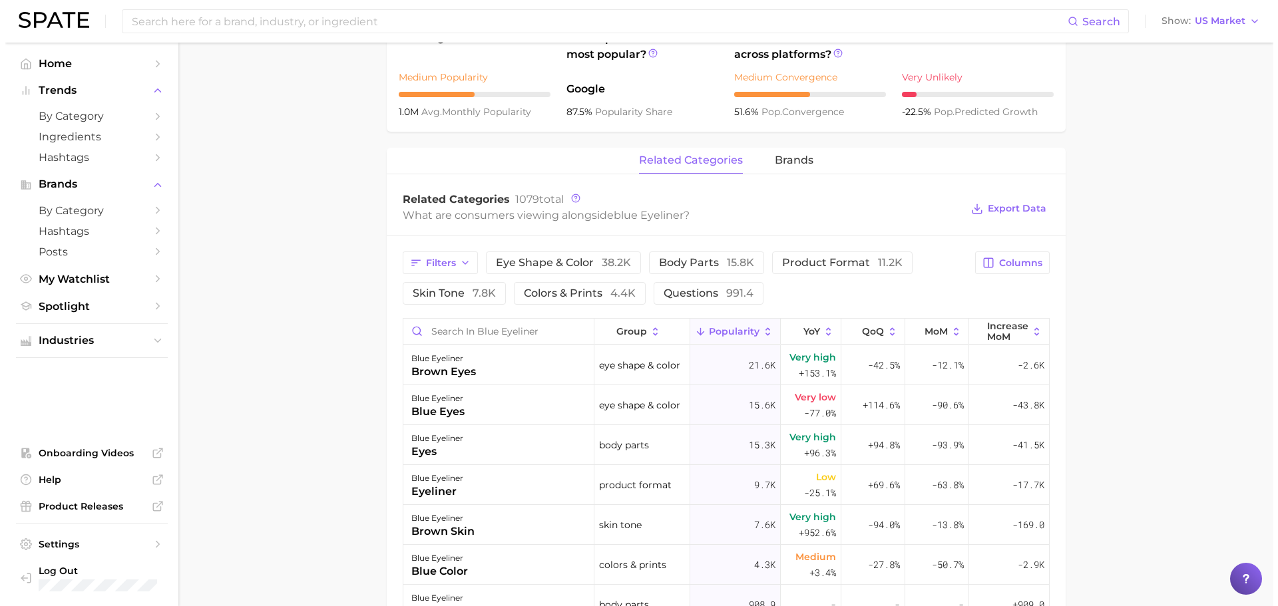
scroll to position [533, 0]
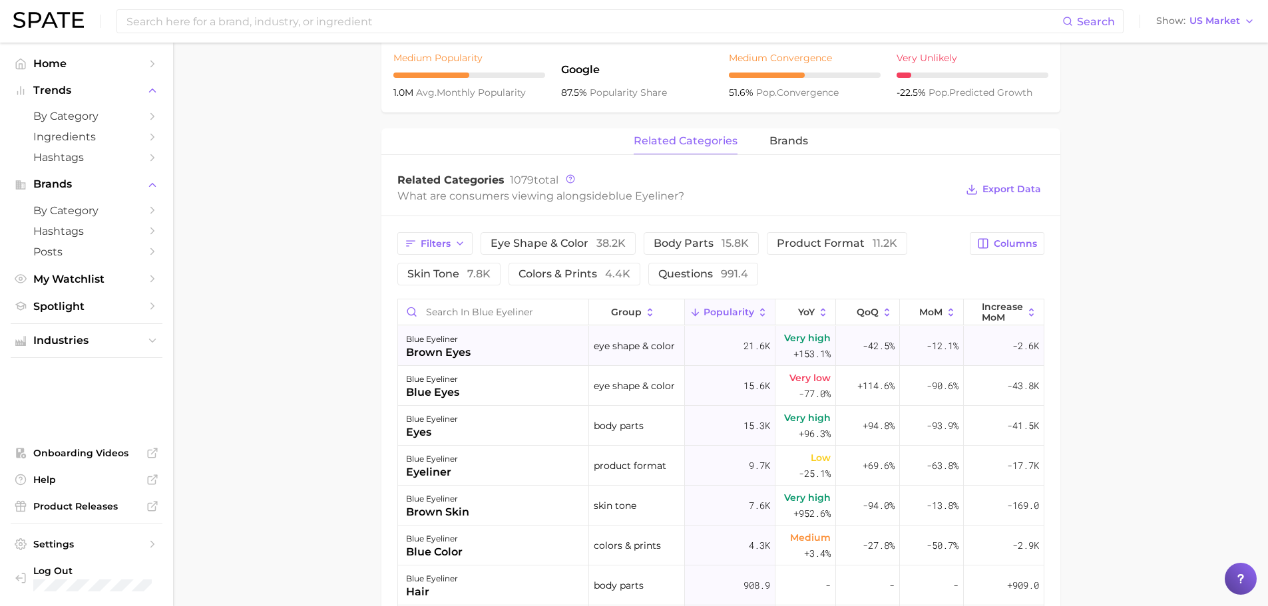
click at [441, 344] on div "blue eyeliner" at bounding box center [438, 340] width 65 height 16
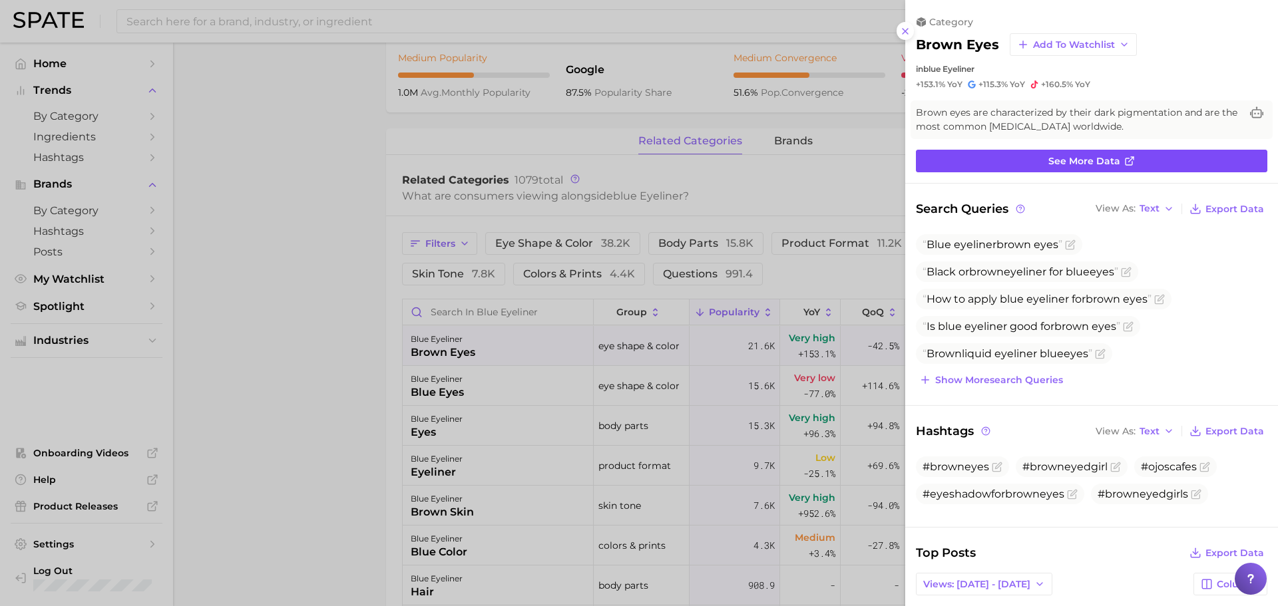
scroll to position [0, 0]
click at [1071, 156] on span "See more data" at bounding box center [1084, 161] width 72 height 11
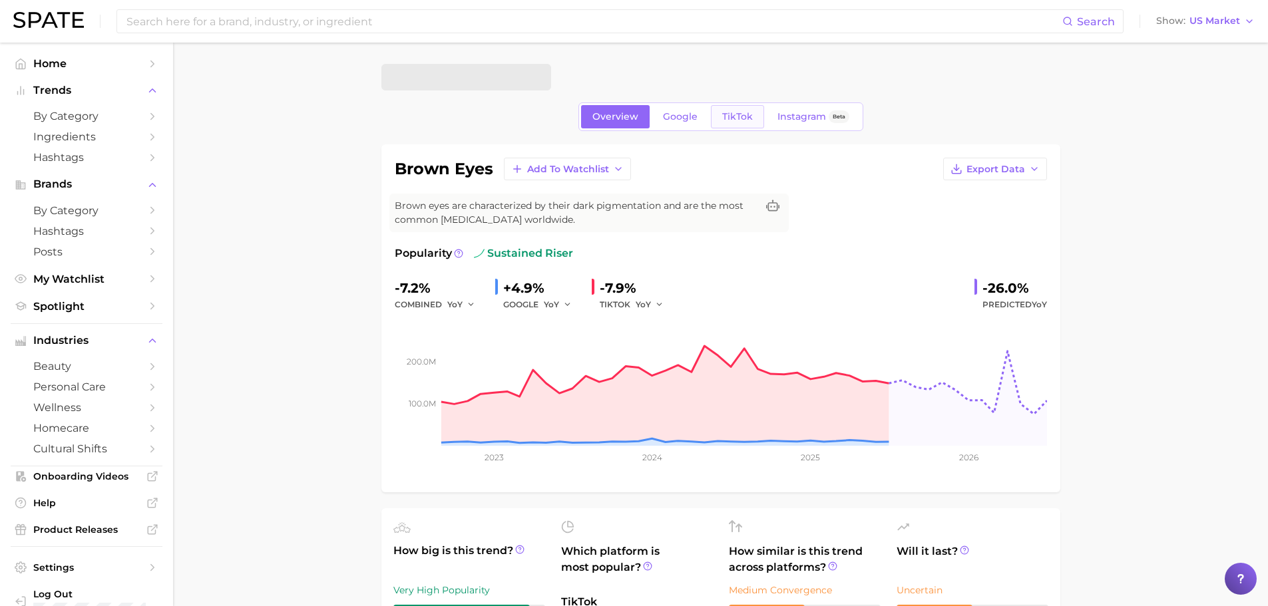
click at [730, 110] on link "TikTok" at bounding box center [737, 116] width 53 height 23
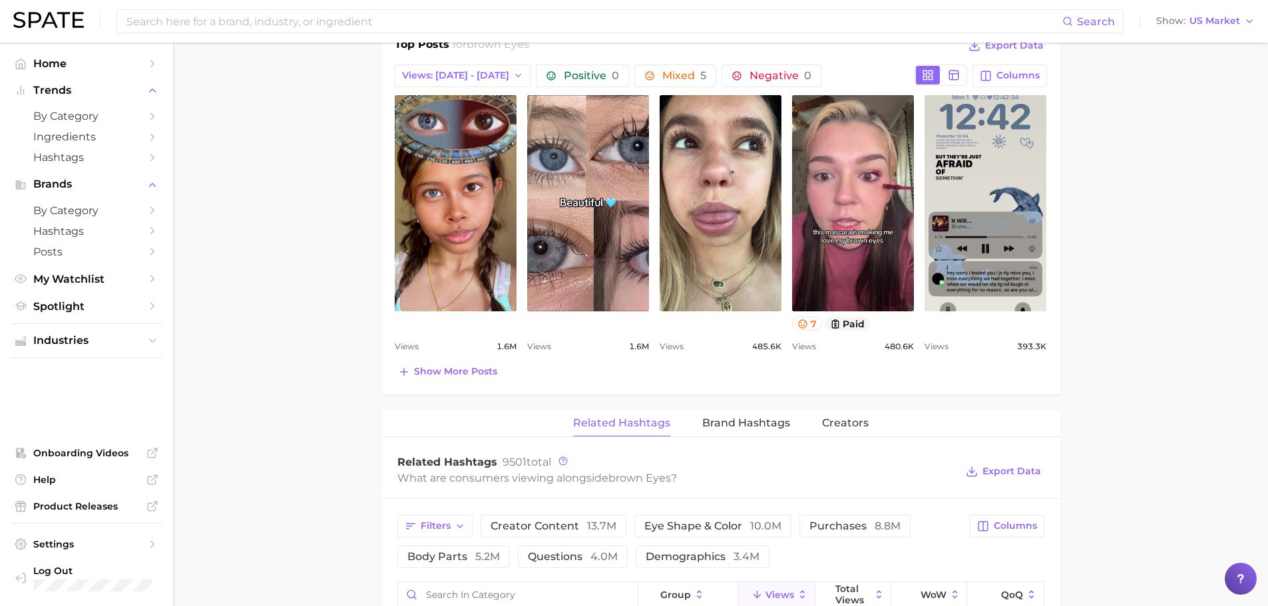
scroll to position [732, 0]
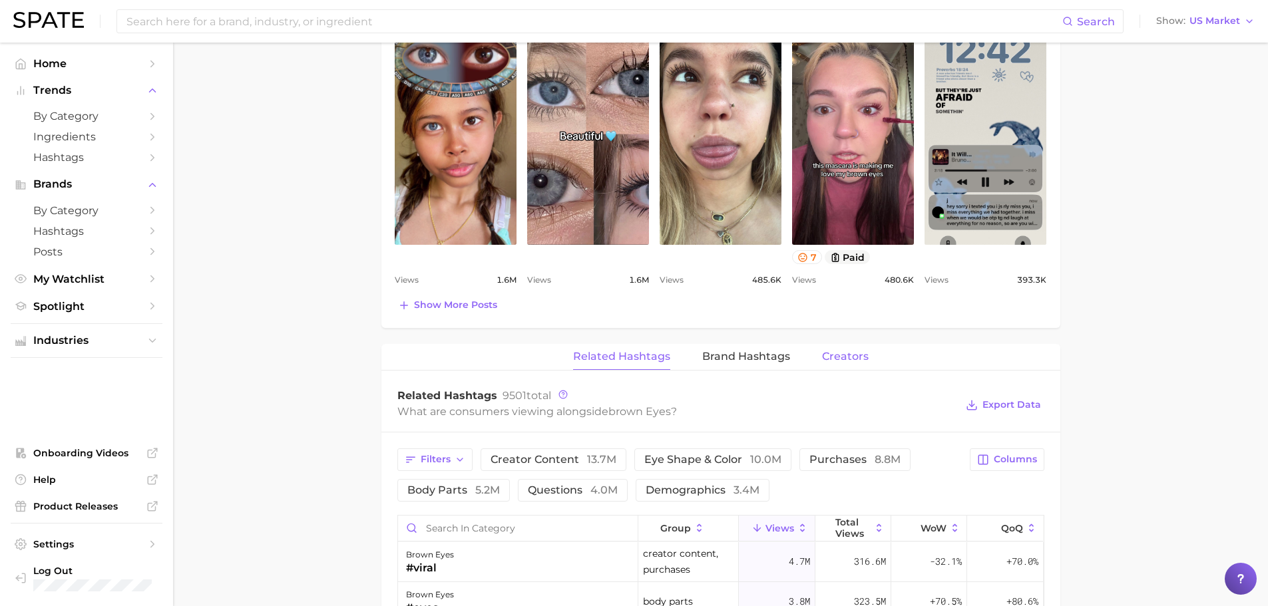
click at [835, 348] on button "Creators" at bounding box center [845, 357] width 47 height 26
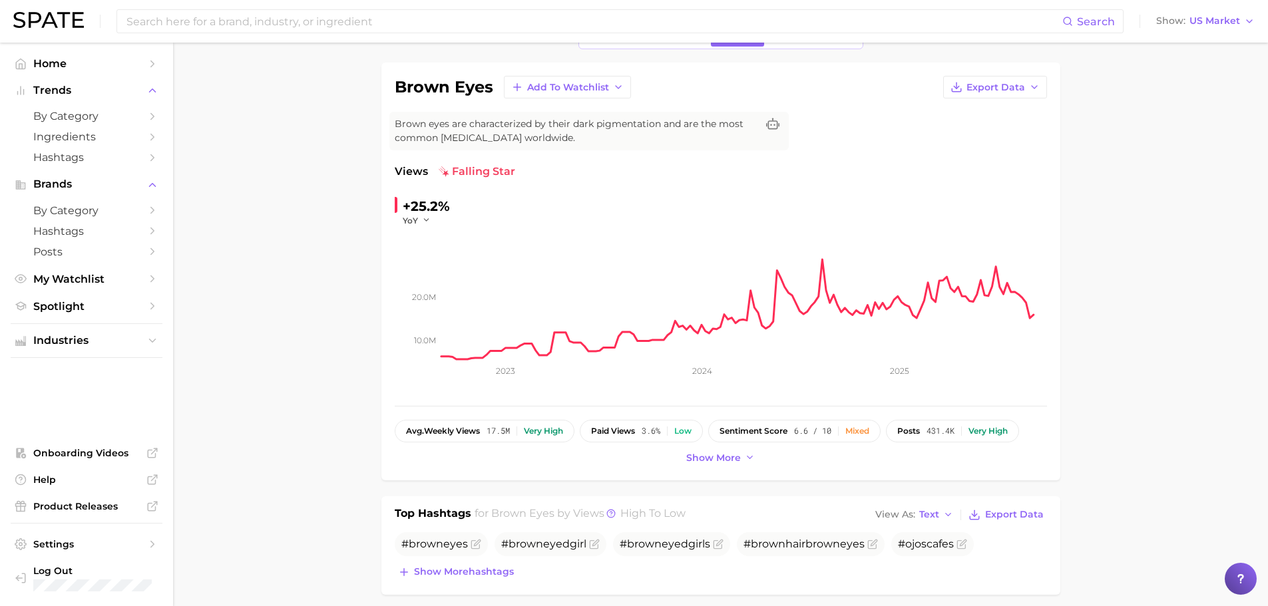
scroll to position [0, 0]
